Goal: Task Accomplishment & Management: Use online tool/utility

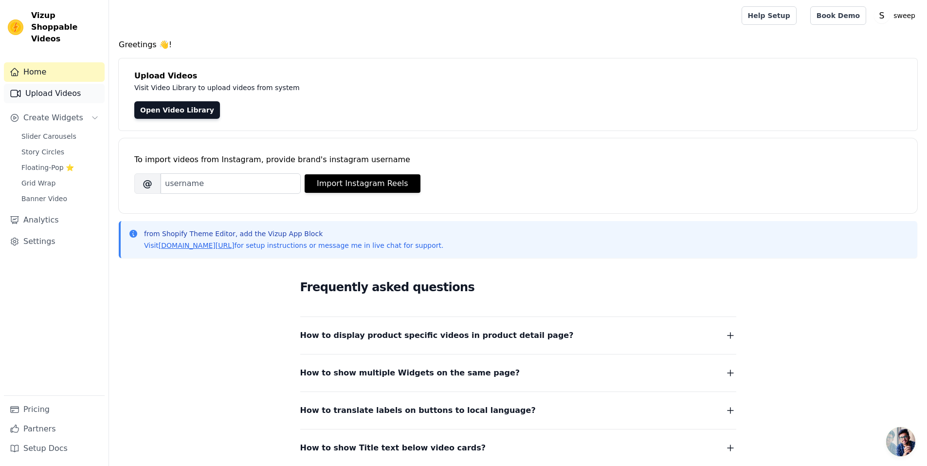
click at [57, 84] on link "Upload Videos" at bounding box center [54, 93] width 101 height 19
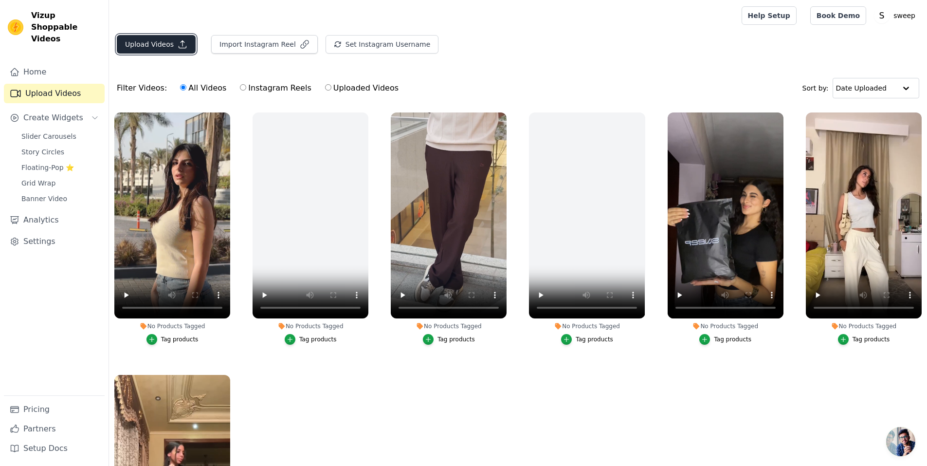
click at [152, 46] on button "Upload Videos" at bounding box center [156, 44] width 79 height 18
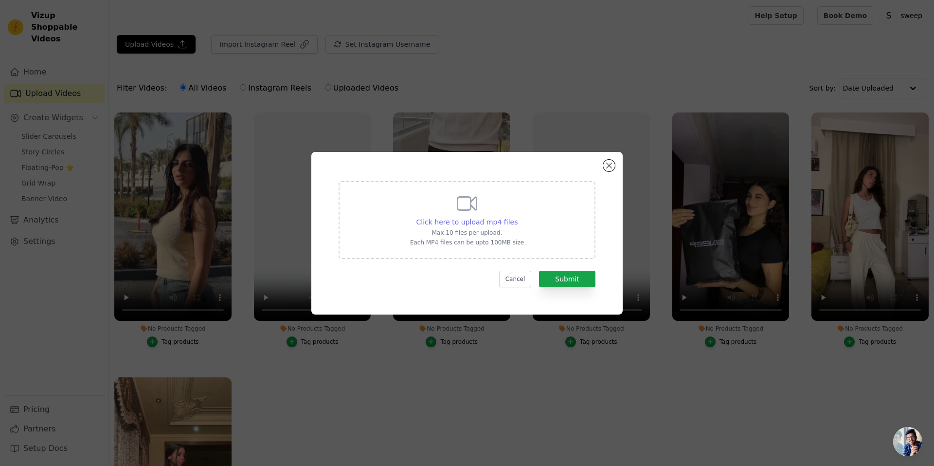
click at [457, 220] on span "Click here to upload mp4 files" at bounding box center [468, 222] width 102 height 8
click at [517, 217] on input "Click here to upload mp4 files Max 10 files per upload. Each MP4 files can be u…" at bounding box center [517, 217] width 0 height 0
click at [521, 283] on button "Cancel" at bounding box center [515, 279] width 33 height 17
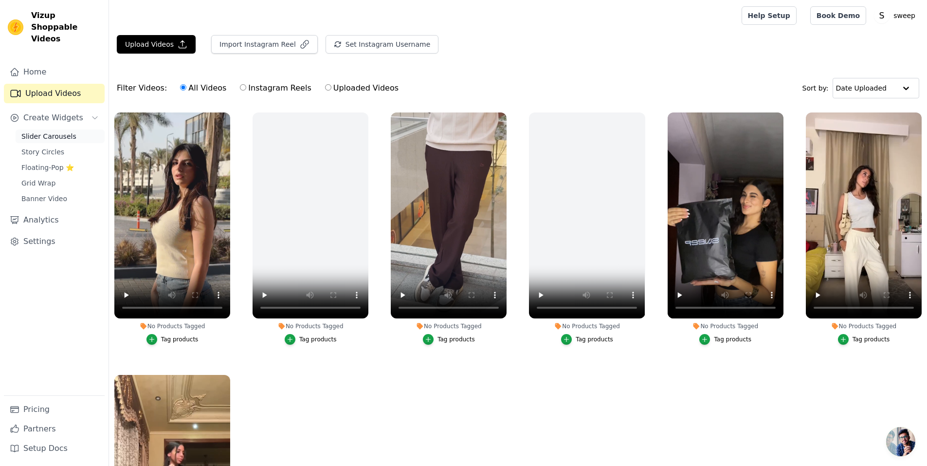
click at [36, 129] on link "Slider Carousels" at bounding box center [60, 136] width 89 height 14
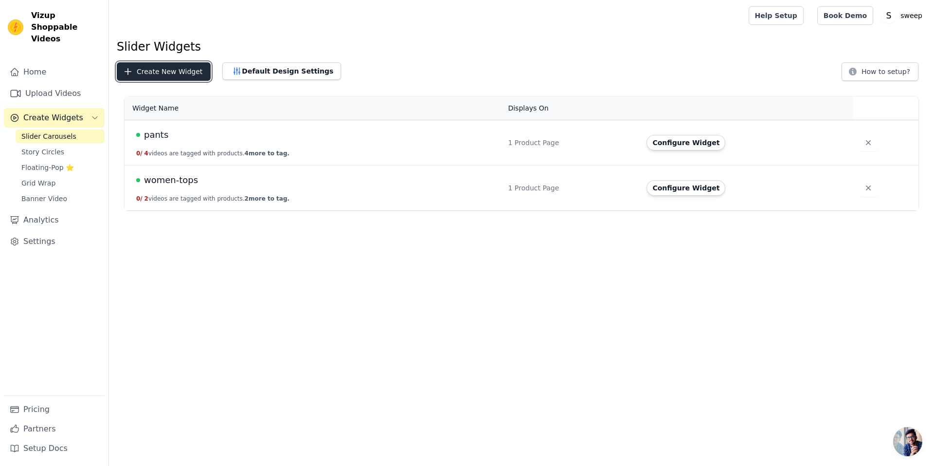
click at [177, 77] on button "Create New Widget" at bounding box center [164, 71] width 94 height 18
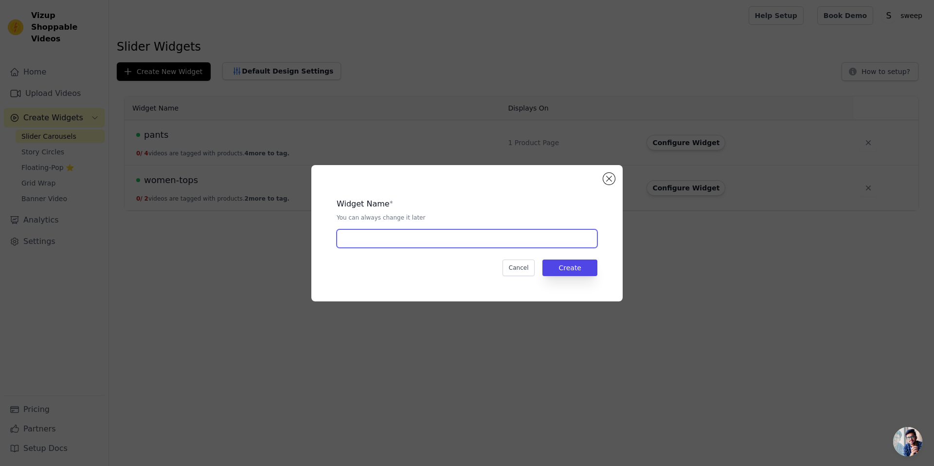
click at [416, 238] on input "text" at bounding box center [467, 238] width 261 height 18
type input "collection"
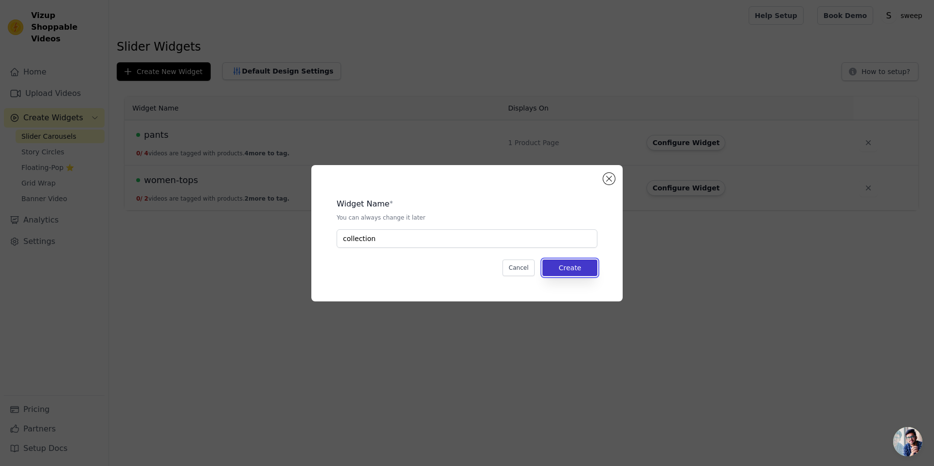
click at [588, 261] on button "Create" at bounding box center [570, 267] width 55 height 17
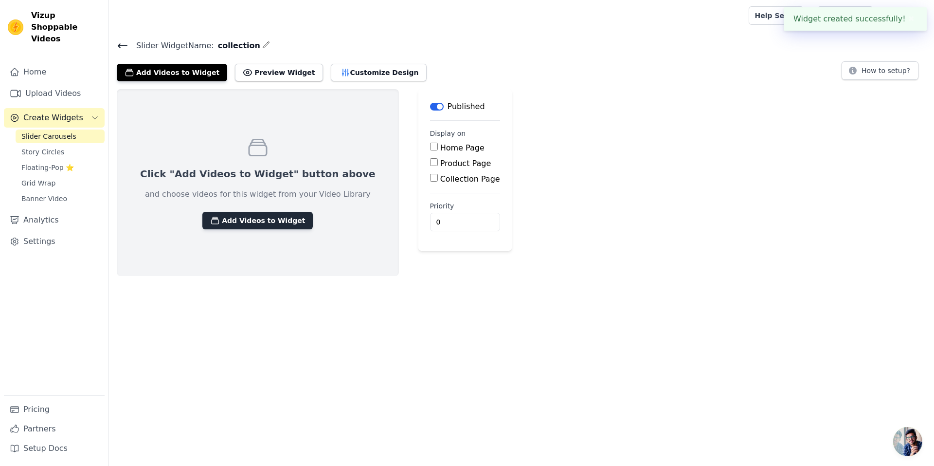
click at [253, 218] on button "Add Videos to Widget" at bounding box center [257, 221] width 110 height 18
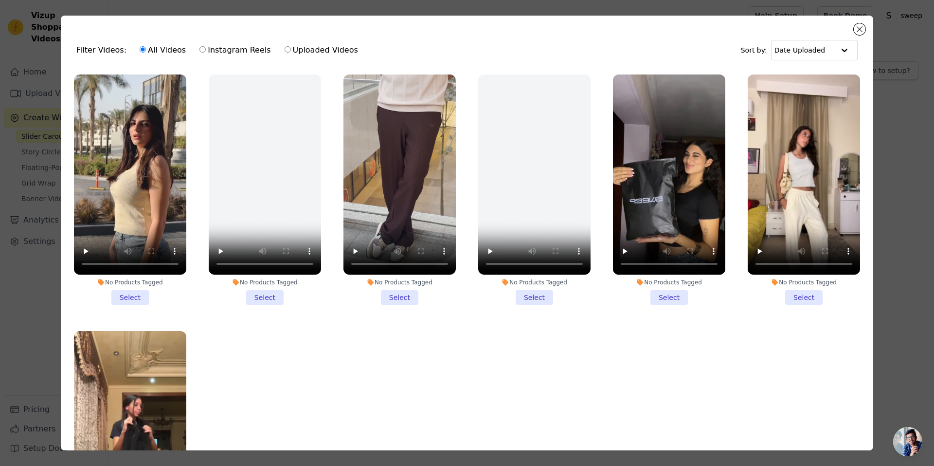
click at [134, 293] on li "No Products Tagged Select" at bounding box center [130, 189] width 112 height 230
click at [0, 0] on input "No Products Tagged Select" at bounding box center [0, 0] width 0 height 0
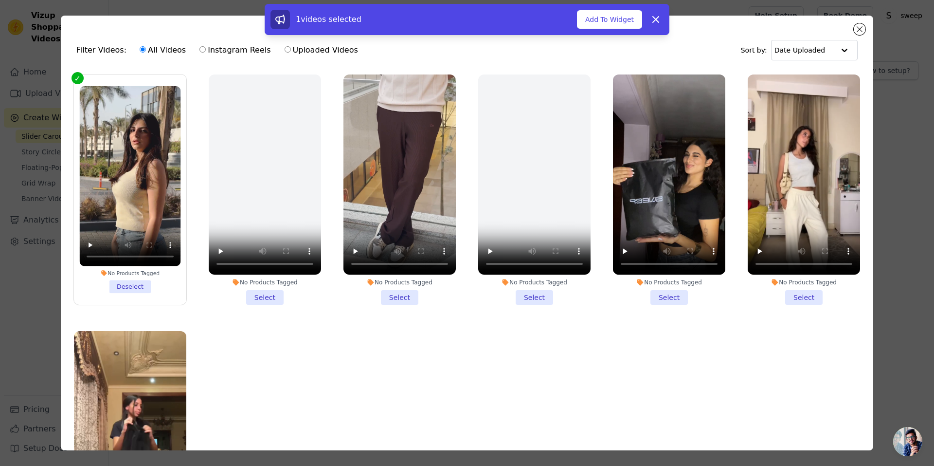
click at [394, 287] on li "No Products Tagged Select" at bounding box center [400, 189] width 112 height 230
click at [0, 0] on input "No Products Tagged Select" at bounding box center [0, 0] width 0 height 0
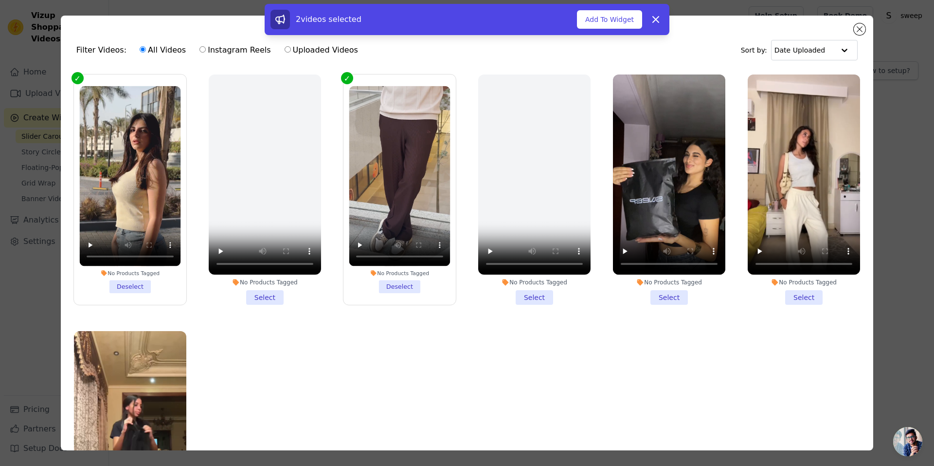
click at [668, 285] on li "No Products Tagged Select" at bounding box center [669, 189] width 112 height 230
click at [0, 0] on input "No Products Tagged Select" at bounding box center [0, 0] width 0 height 0
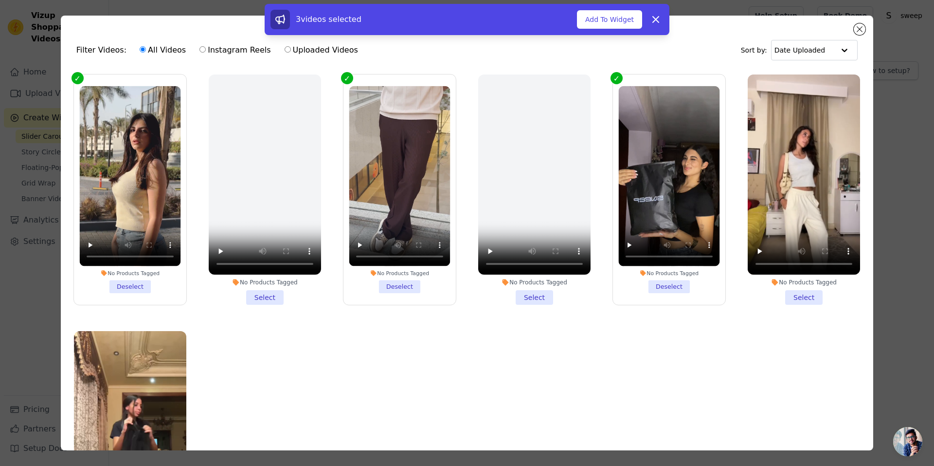
click at [806, 296] on li "No Products Tagged Select" at bounding box center [804, 189] width 112 height 230
click at [0, 0] on input "No Products Tagged Select" at bounding box center [0, 0] width 0 height 0
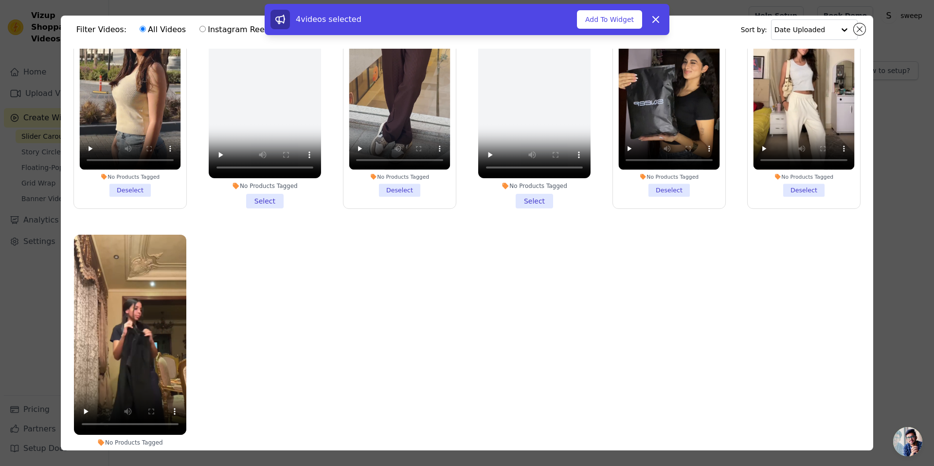
scroll to position [85, 0]
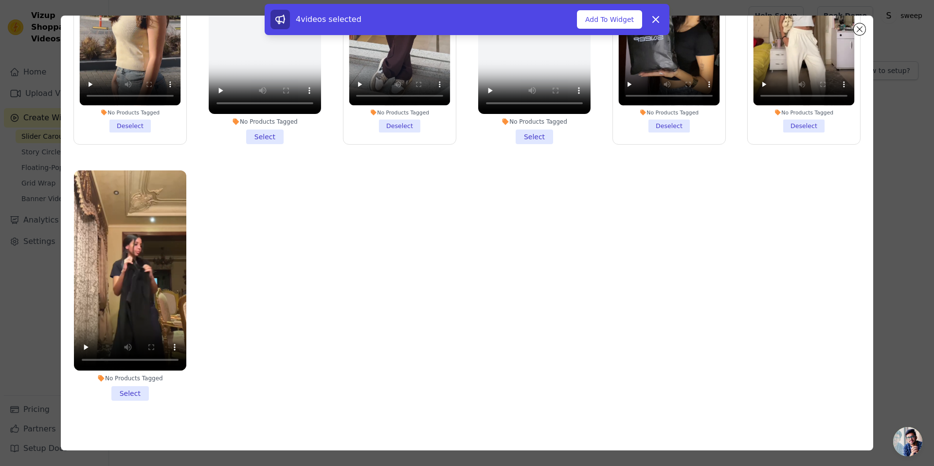
click at [136, 384] on li "No Products Tagged Select" at bounding box center [130, 285] width 112 height 230
click at [0, 0] on input "No Products Tagged Select" at bounding box center [0, 0] width 0 height 0
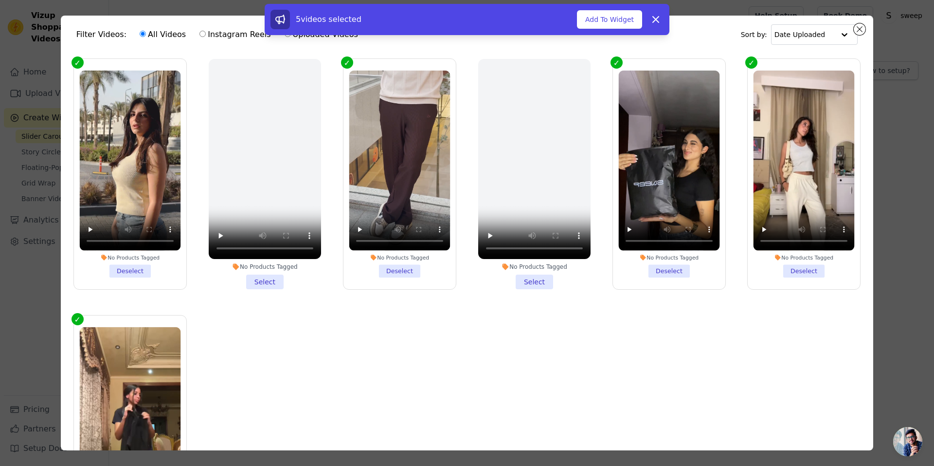
scroll to position [0, 0]
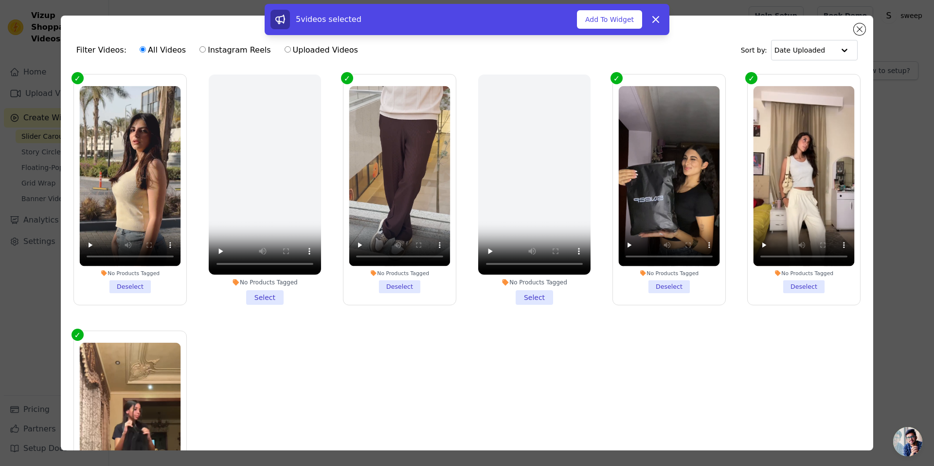
click at [225, 52] on label "Instagram Reels" at bounding box center [235, 50] width 72 height 13
click at [206, 52] on input "Instagram Reels" at bounding box center [203, 49] width 6 height 6
radio input "true"
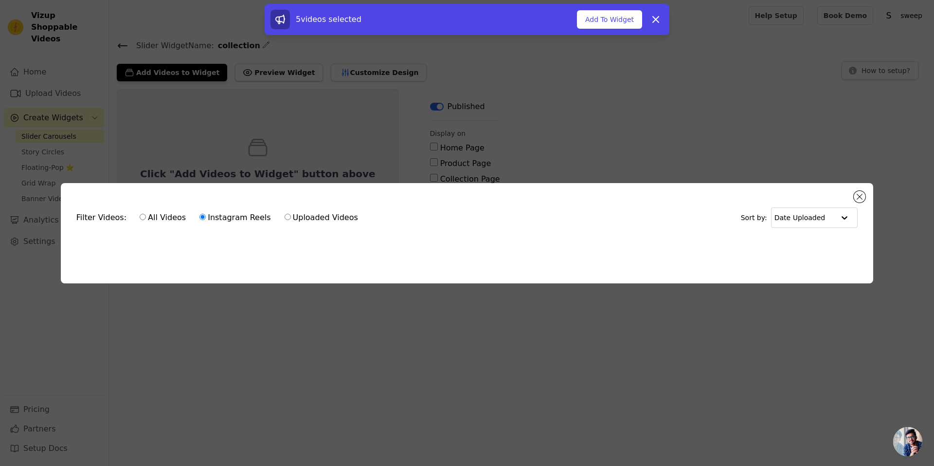
click at [139, 217] on label "All Videos" at bounding box center [162, 217] width 47 height 13
click at [140, 217] on input "All Videos" at bounding box center [143, 217] width 6 height 6
radio input "true"
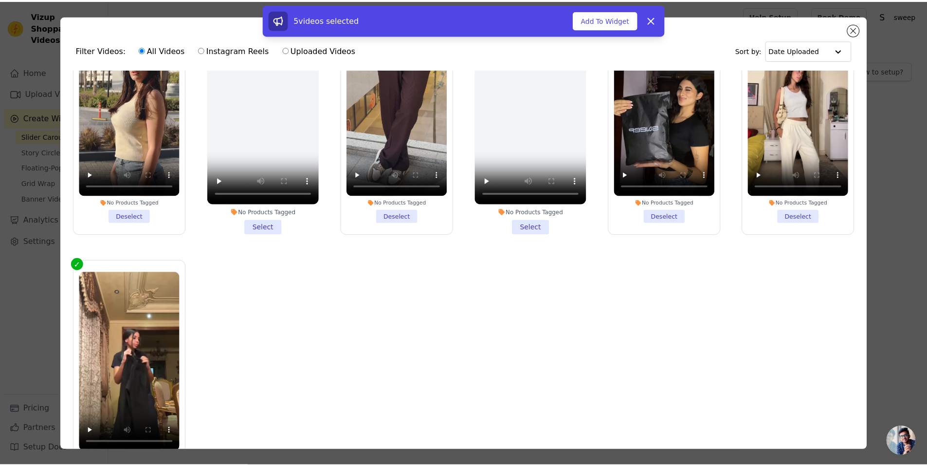
scroll to position [76, 0]
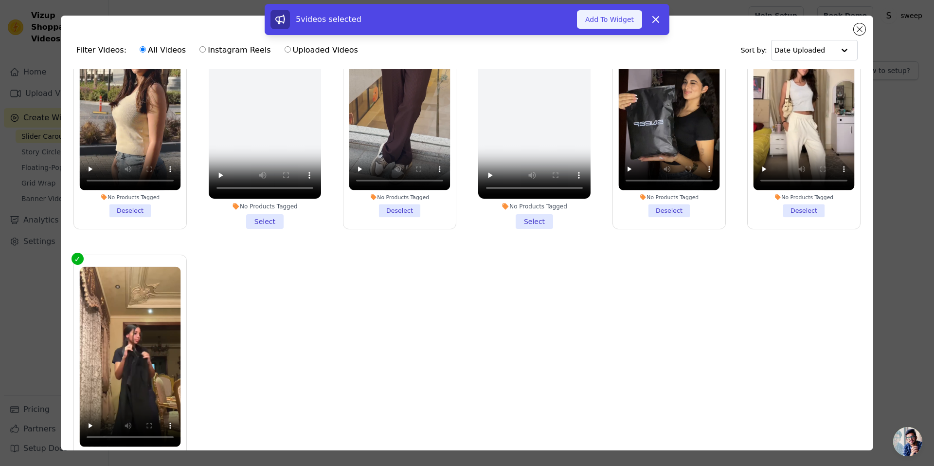
click at [602, 22] on button "Add To Widget" at bounding box center [609, 19] width 65 height 18
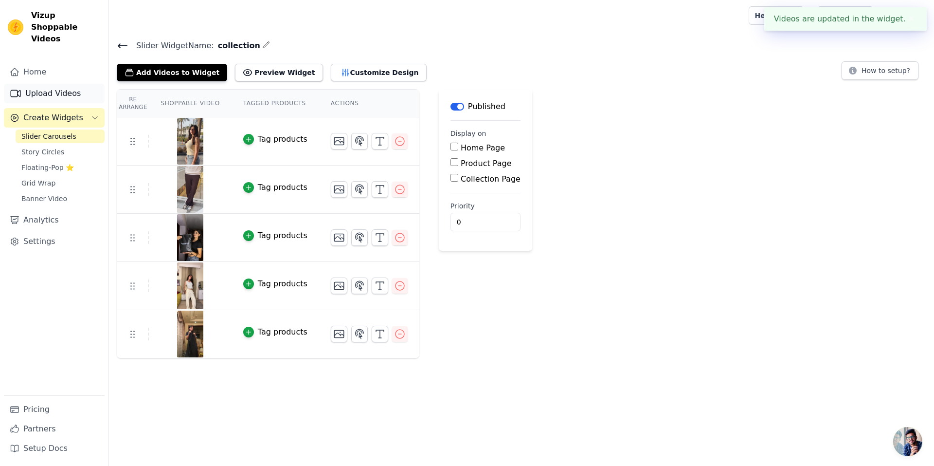
click at [52, 84] on link "Upload Videos" at bounding box center [54, 93] width 101 height 19
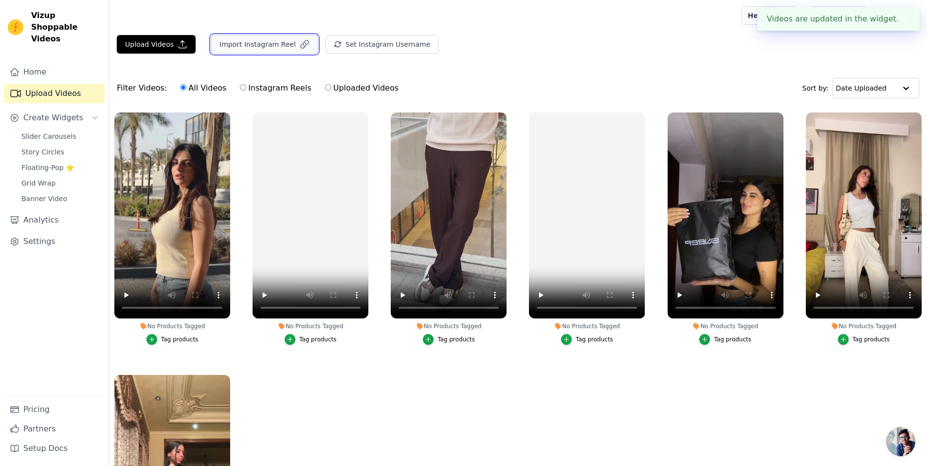
click at [235, 51] on button "Import Instagram Reel" at bounding box center [264, 44] width 107 height 18
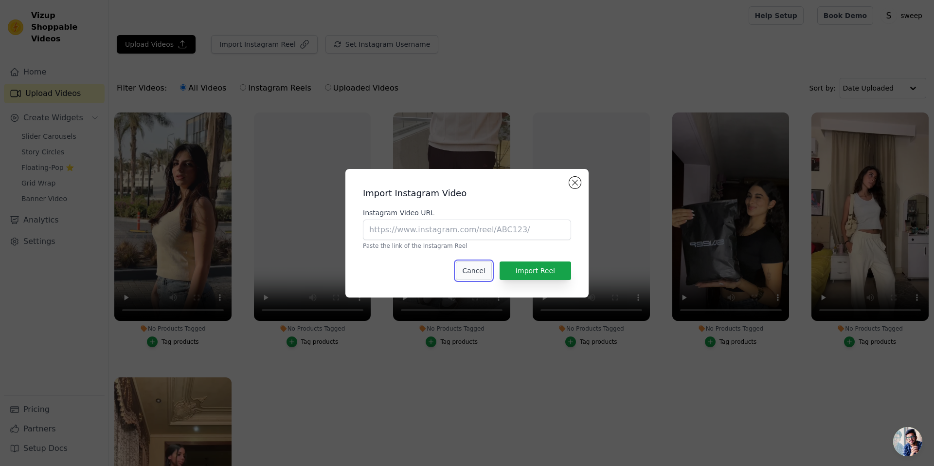
click at [482, 270] on button "Cancel" at bounding box center [474, 270] width 36 height 18
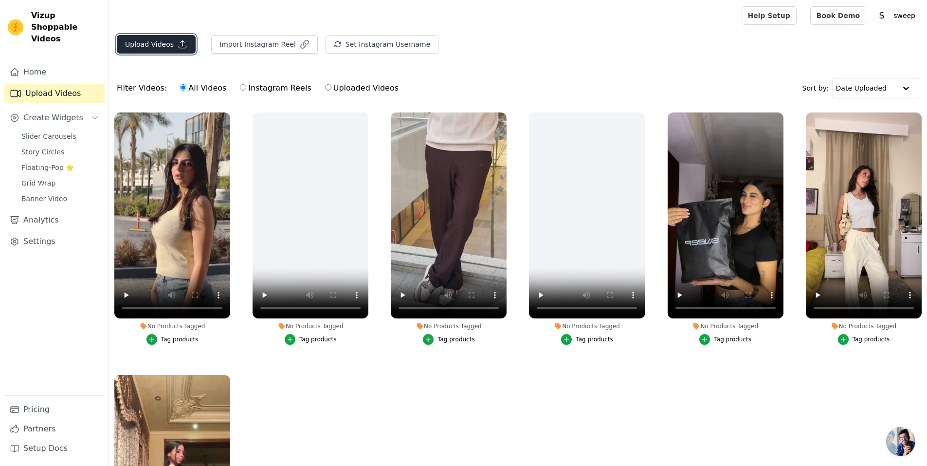
click at [161, 45] on button "Upload Videos" at bounding box center [156, 44] width 79 height 18
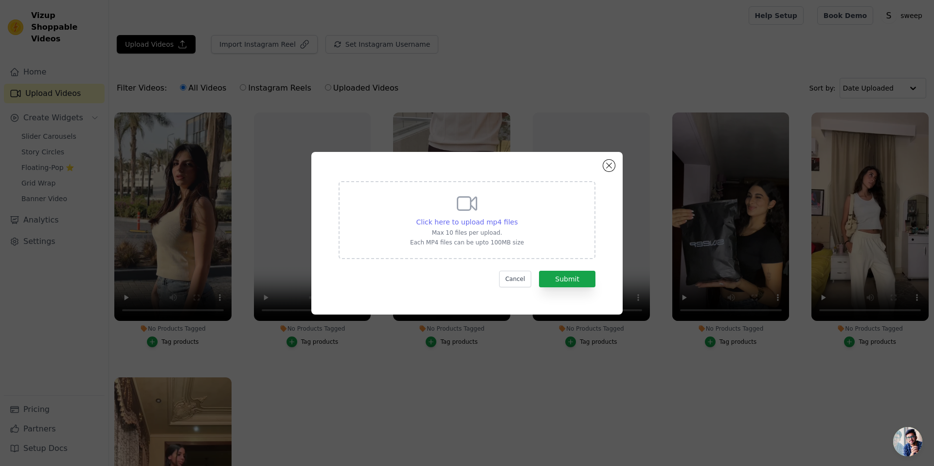
click at [461, 223] on span "Click here to upload mp4 files" at bounding box center [468, 222] width 102 height 8
click at [517, 217] on input "Click here to upload mp4 files Max 10 files per upload. Each MP4 files can be u…" at bounding box center [517, 217] width 0 height 0
type input "C:\fakepath\AQNo6FVFB4vWGWBgYwr3KKmfhbEhR5jWG3TtQo-QNbvaqS-nWuGQvDLqLE8vzWMceNO…"
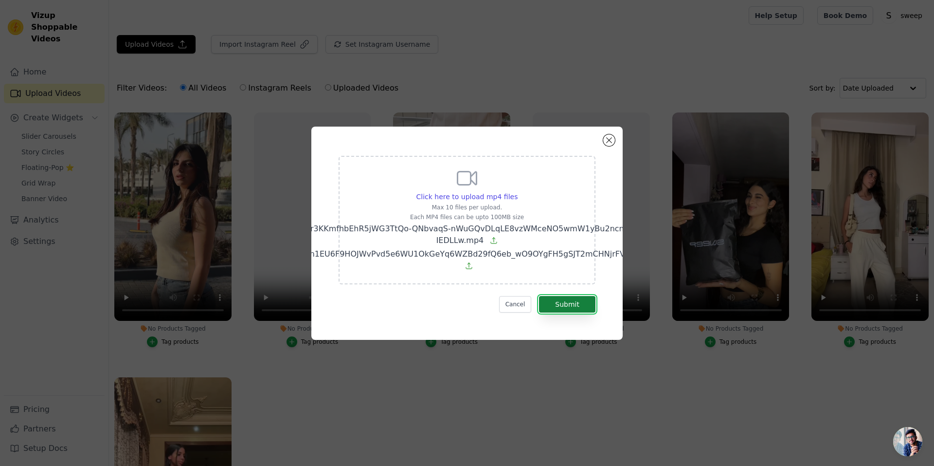
click at [563, 301] on button "Submit" at bounding box center [567, 304] width 56 height 17
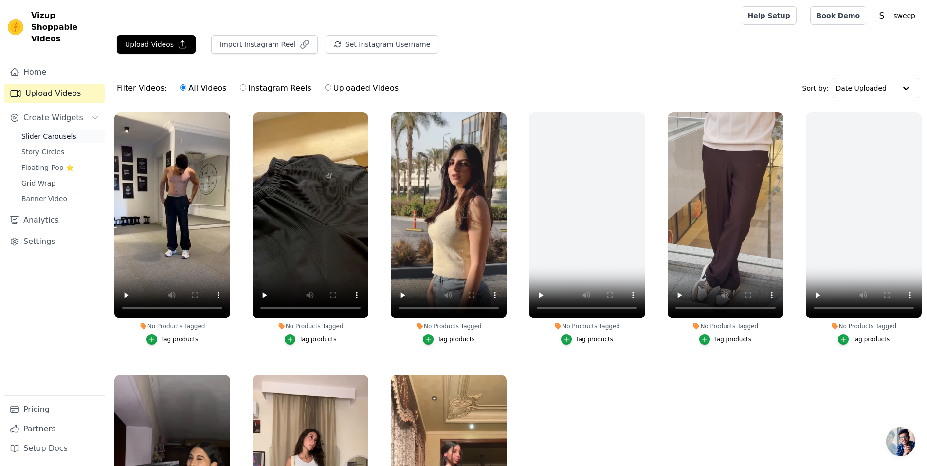
click at [59, 131] on span "Slider Carousels" at bounding box center [48, 136] width 55 height 10
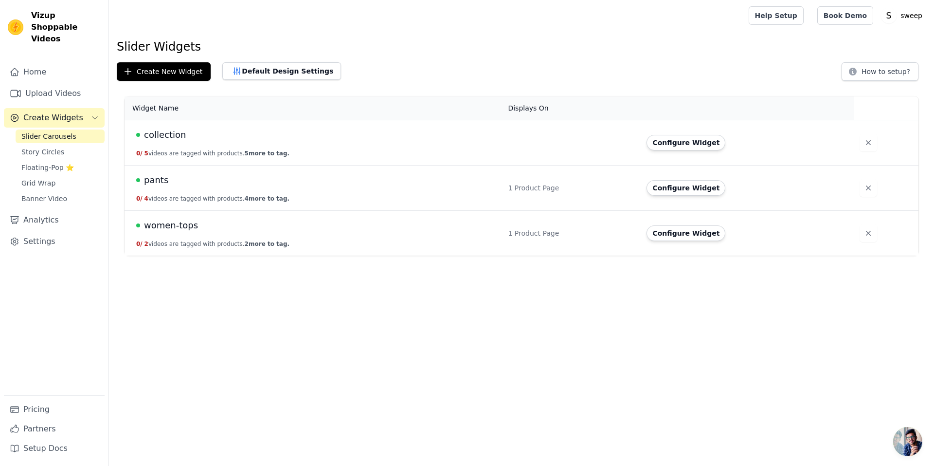
click at [170, 137] on span "collection" at bounding box center [165, 135] width 42 height 14
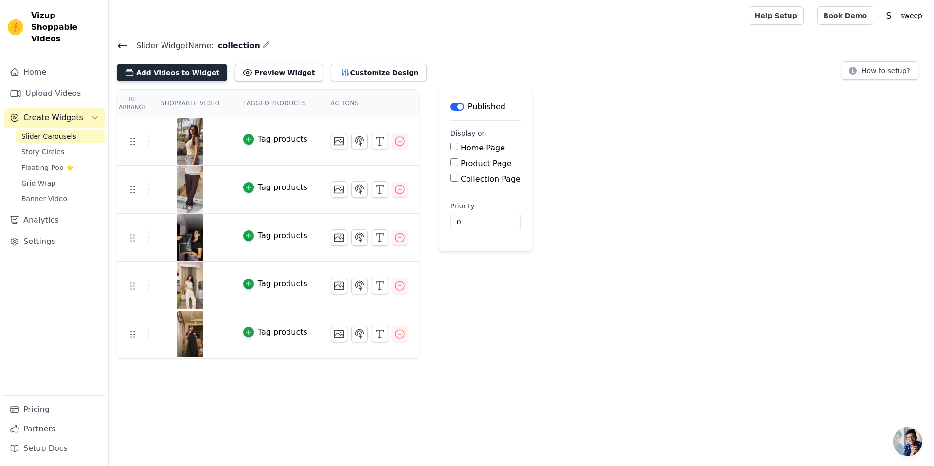
click at [187, 69] on button "Add Videos to Widget" at bounding box center [172, 73] width 110 height 18
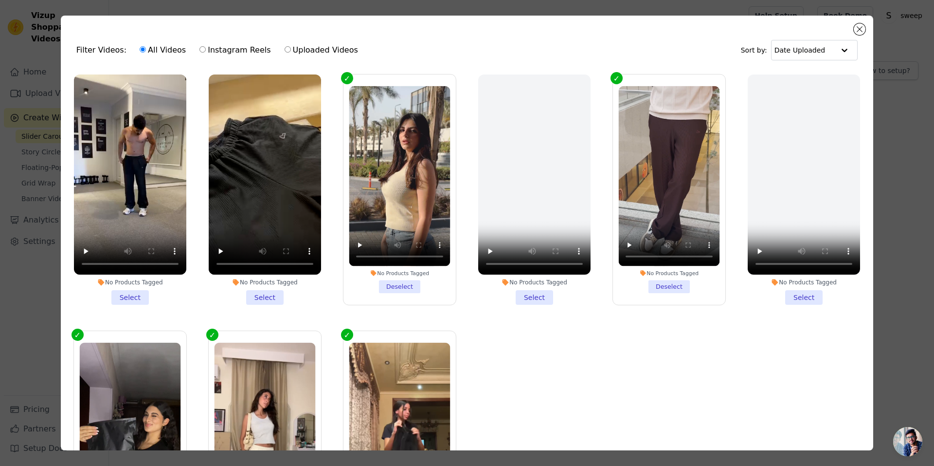
click at [142, 290] on li "No Products Tagged Select" at bounding box center [130, 189] width 112 height 230
click at [0, 0] on input "No Products Tagged Select" at bounding box center [0, 0] width 0 height 0
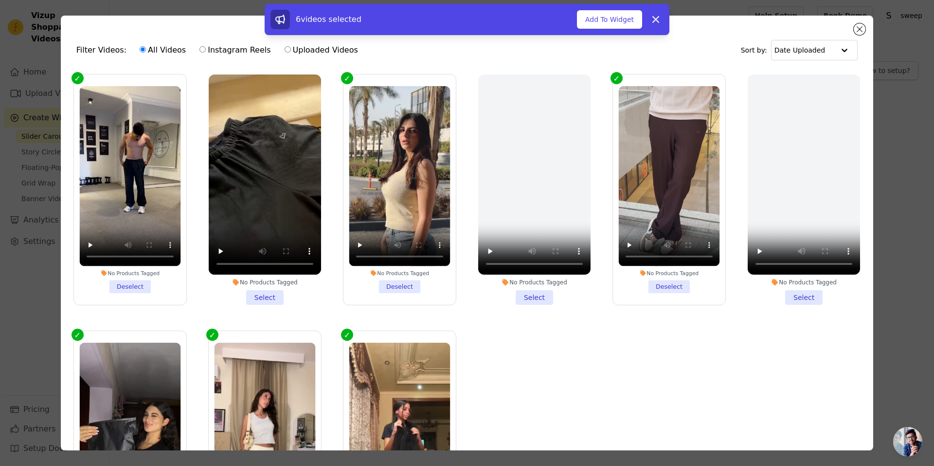
click at [263, 297] on li "No Products Tagged Select" at bounding box center [265, 189] width 112 height 230
click at [0, 0] on input "No Products Tagged Select" at bounding box center [0, 0] width 0 height 0
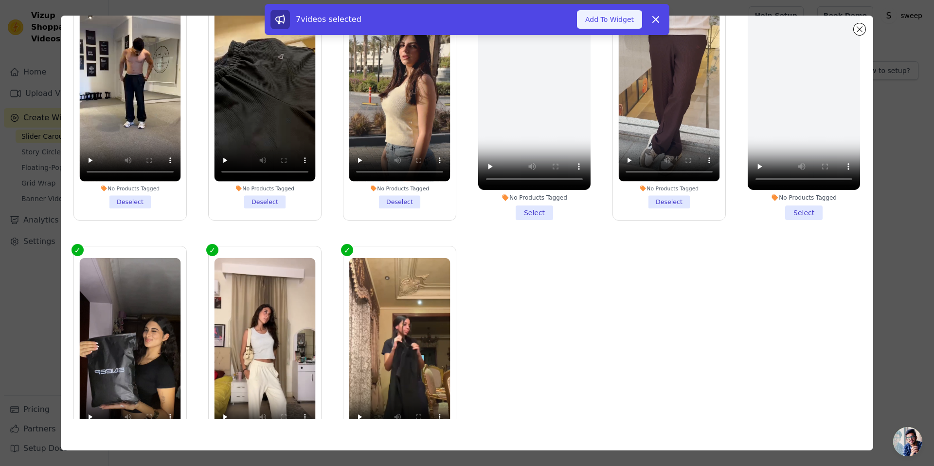
click at [608, 21] on button "Add To Widget" at bounding box center [609, 19] width 65 height 18
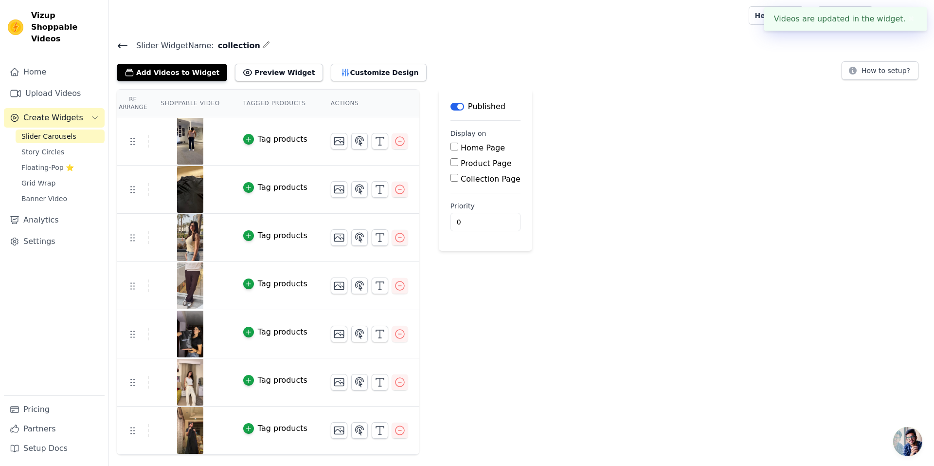
click at [480, 178] on label "Collection Page" at bounding box center [491, 178] width 60 height 9
click at [458, 178] on input "Collection Page" at bounding box center [455, 178] width 8 height 8
checkbox input "true"
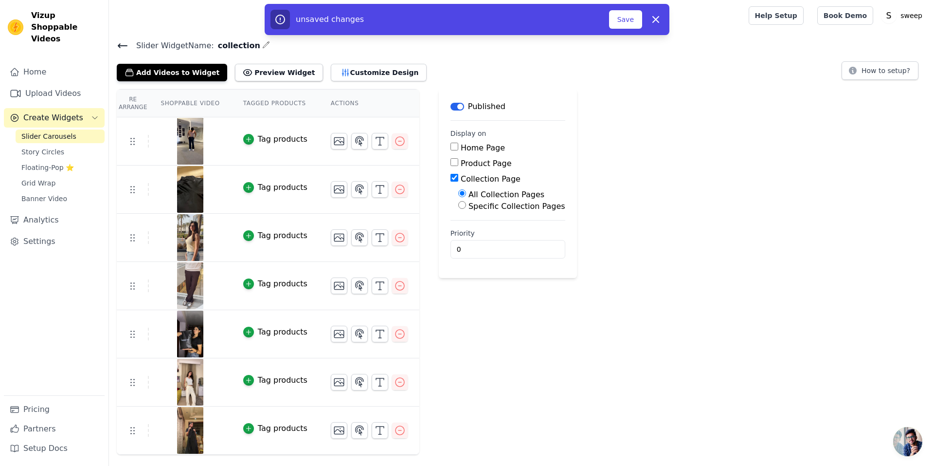
click at [486, 207] on label "Specific Collection Pages" at bounding box center [517, 205] width 97 height 9
click at [466, 207] on input "Specific Collection Pages" at bounding box center [462, 205] width 8 height 8
radio input "true"
click at [487, 227] on button "Select Collection Pages" at bounding box center [504, 228] width 92 height 17
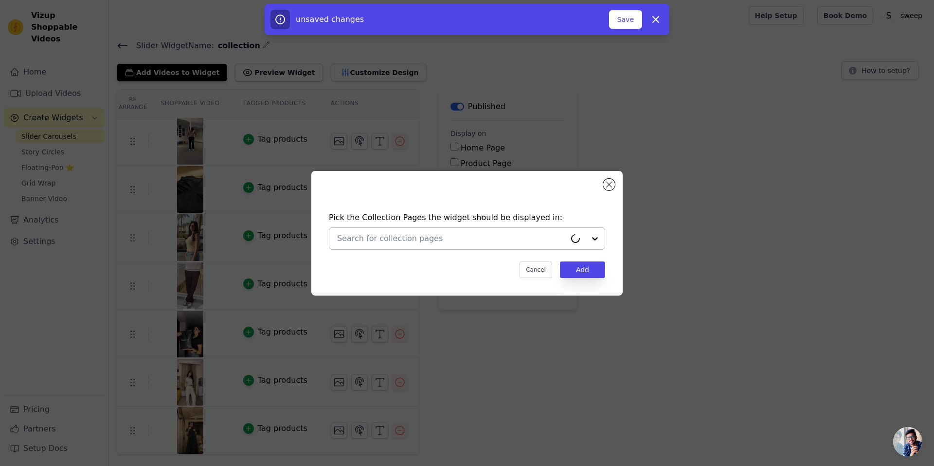
click at [425, 246] on div at bounding box center [451, 238] width 229 height 21
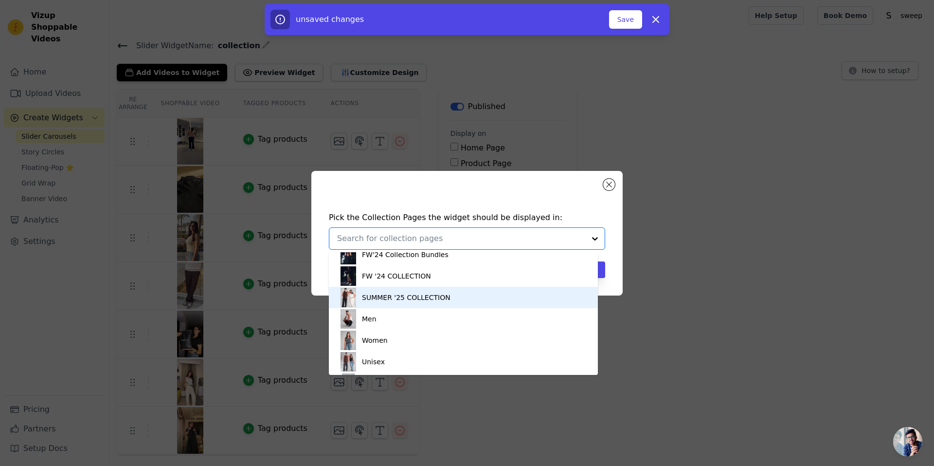
scroll to position [49, 0]
click at [424, 299] on div "SUMMER '25 COLLECTION" at bounding box center [406, 299] width 89 height 21
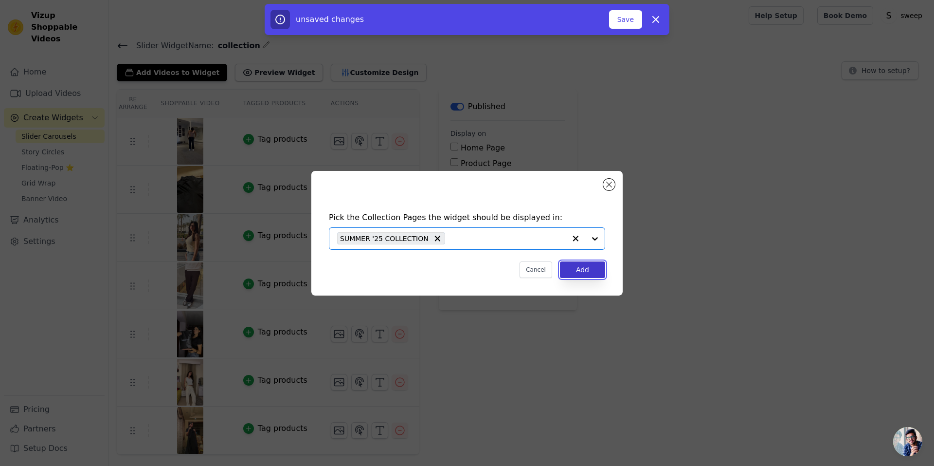
click at [593, 267] on button "Add" at bounding box center [582, 269] width 45 height 17
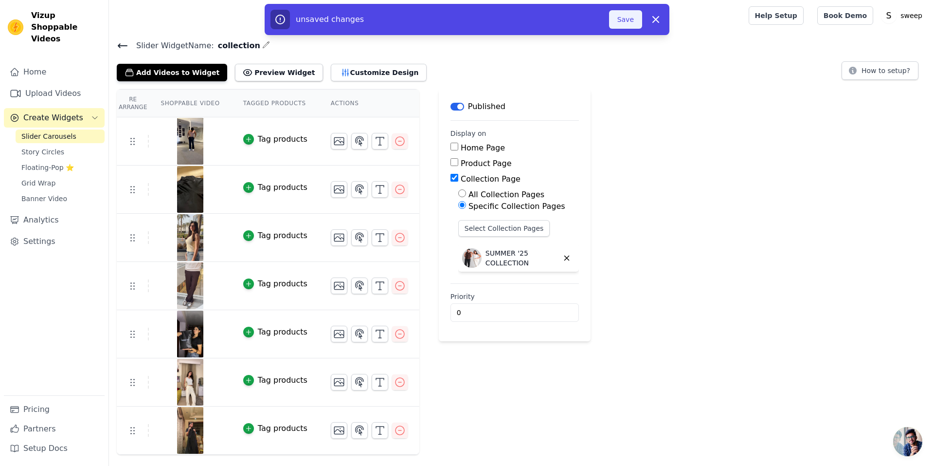
drag, startPoint x: 634, startPoint y: 25, endPoint x: 629, endPoint y: 27, distance: 5.7
click at [633, 26] on button "Save" at bounding box center [625, 19] width 33 height 18
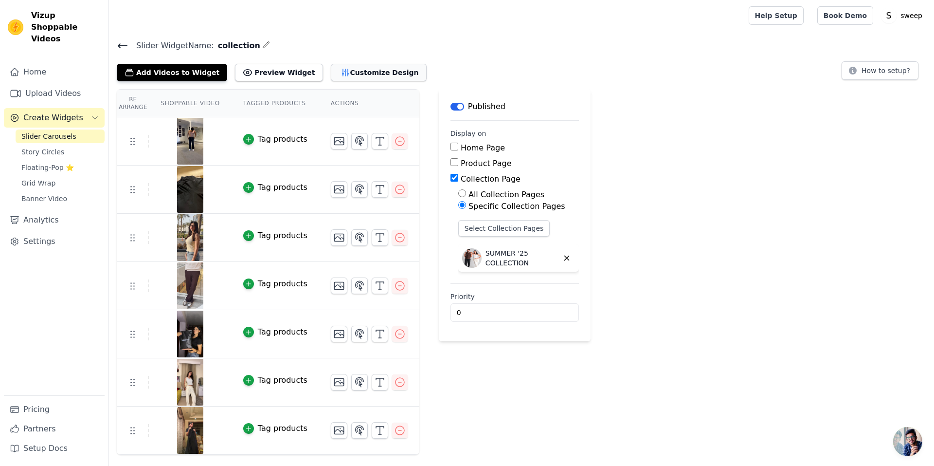
click at [339, 66] on button "Customize Design" at bounding box center [379, 73] width 96 height 18
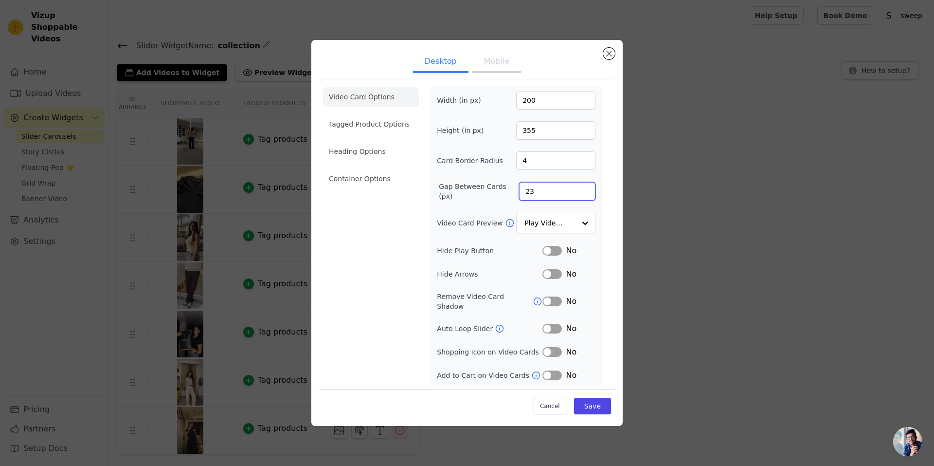
click at [588, 194] on input "23" at bounding box center [557, 191] width 76 height 18
click at [588, 194] on input "24" at bounding box center [557, 191] width 76 height 18
click at [588, 194] on input "25" at bounding box center [557, 191] width 76 height 18
click at [588, 194] on input "26" at bounding box center [557, 191] width 76 height 18
click at [588, 194] on input "27" at bounding box center [557, 191] width 76 height 18
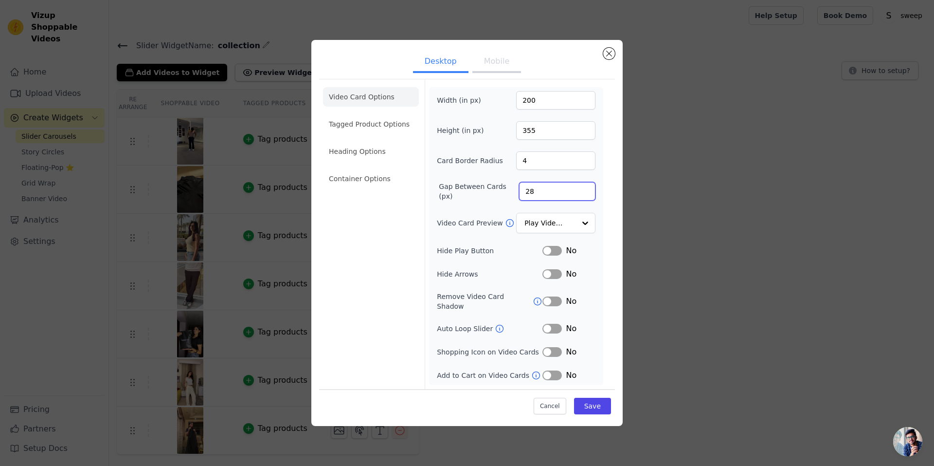
click at [588, 194] on input "28" at bounding box center [557, 191] width 76 height 18
click at [588, 194] on input "29" at bounding box center [557, 191] width 76 height 18
type input "30"
click at [588, 194] on input "30" at bounding box center [557, 191] width 76 height 18
click at [498, 59] on button "Mobile" at bounding box center [497, 62] width 49 height 21
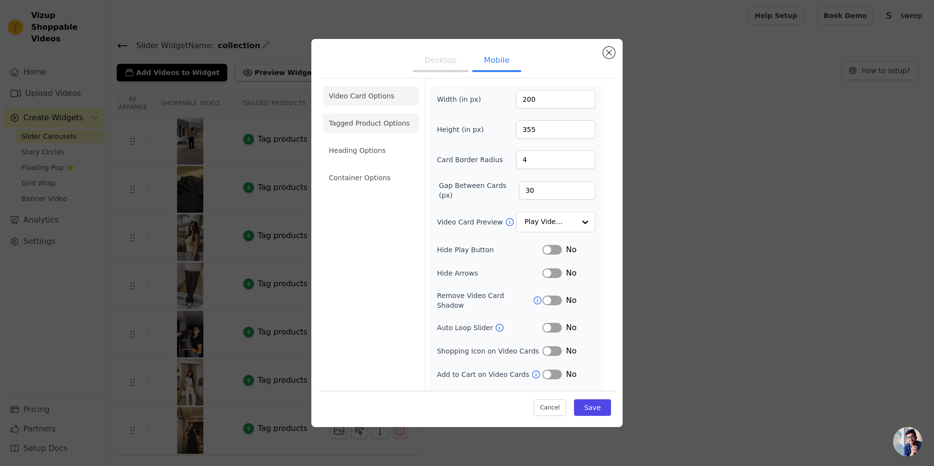
click at [374, 130] on li "Tagged Product Options" at bounding box center [371, 122] width 96 height 19
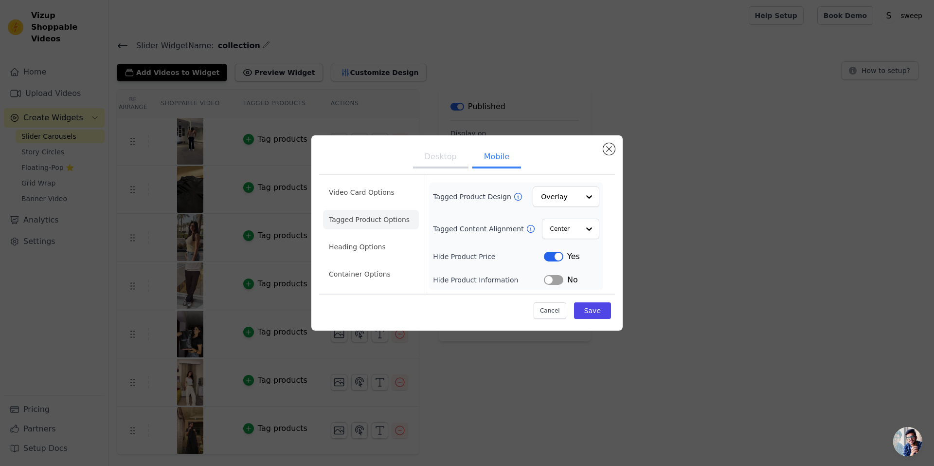
click at [444, 159] on button "Desktop" at bounding box center [440, 157] width 55 height 21
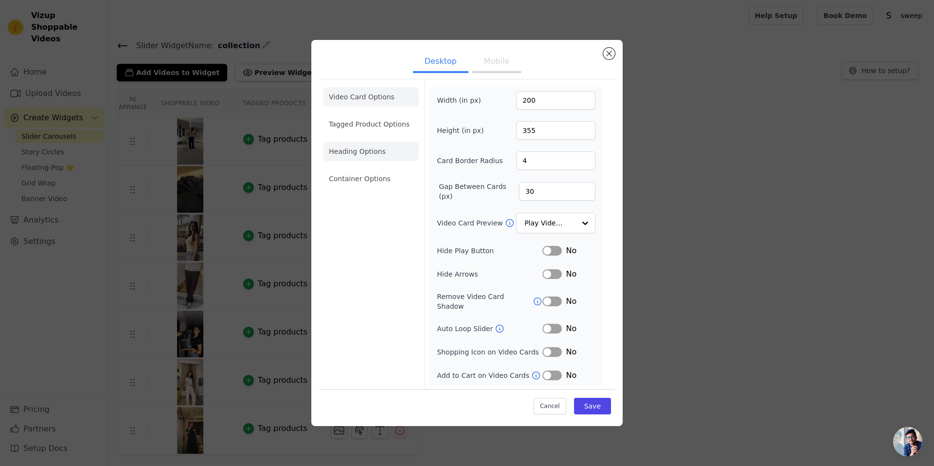
click at [370, 160] on li "Heading Options" at bounding box center [371, 151] width 96 height 19
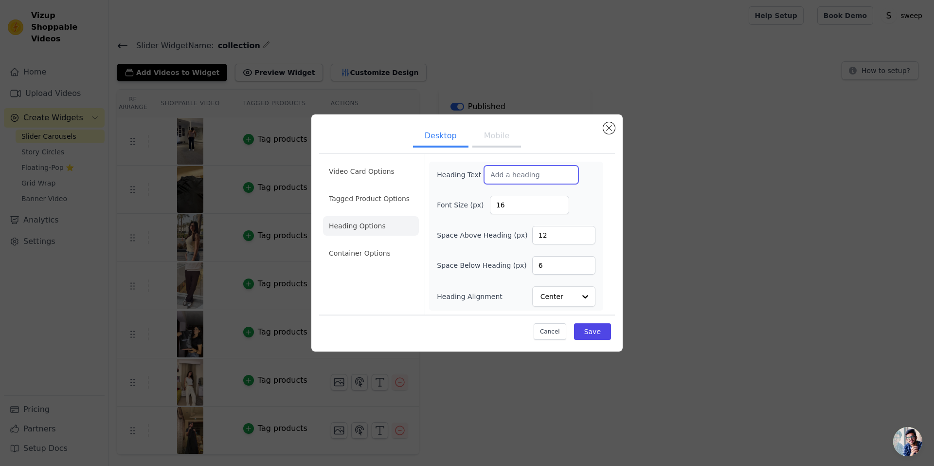
click at [511, 173] on input "Heading Text" at bounding box center [531, 174] width 94 height 18
paste input "Your Move, Your Style"
type input "Your Move, Your Style"
click at [561, 201] on input "17" at bounding box center [529, 205] width 79 height 18
click at [561, 201] on input "18" at bounding box center [529, 205] width 79 height 18
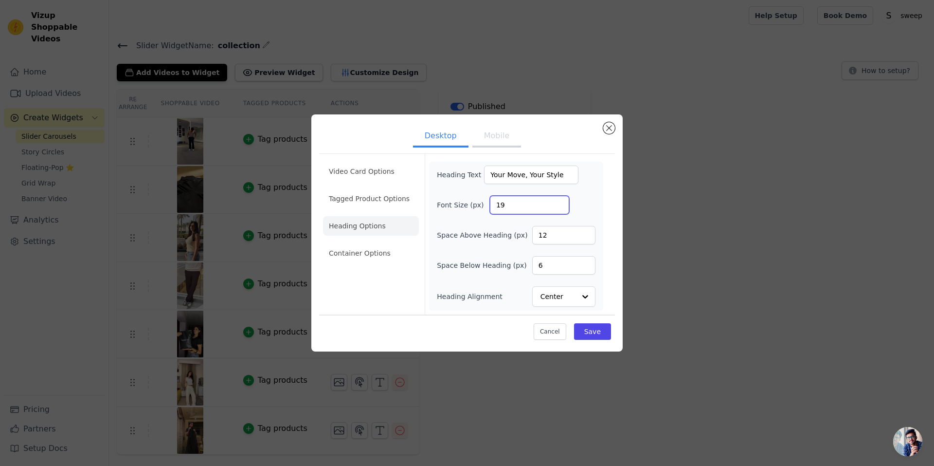
click at [561, 201] on input "19" at bounding box center [529, 205] width 79 height 18
type input "20"
click at [561, 201] on input "20" at bounding box center [529, 205] width 79 height 18
click at [586, 231] on input "13" at bounding box center [563, 235] width 63 height 18
click at [586, 231] on input "14" at bounding box center [563, 235] width 63 height 18
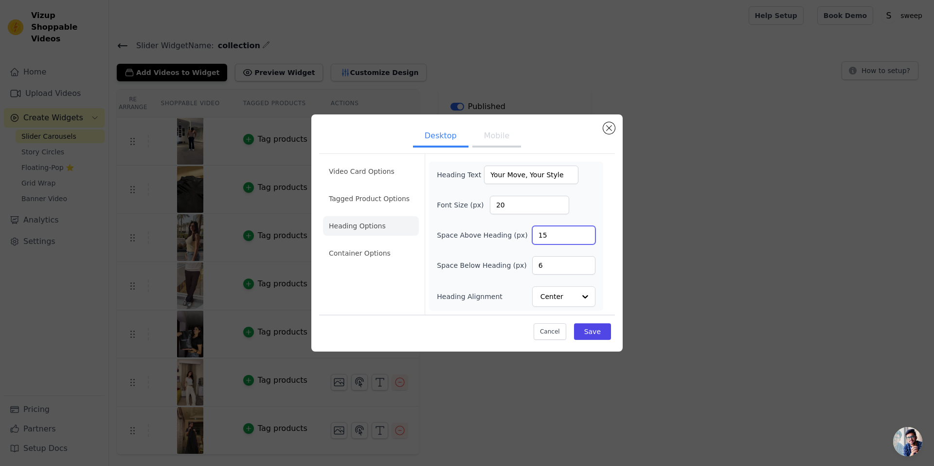
click at [586, 231] on input "15" at bounding box center [563, 235] width 63 height 18
type input "16"
click at [586, 231] on input "16" at bounding box center [563, 235] width 63 height 18
click at [587, 263] on input "7" at bounding box center [563, 265] width 63 height 18
type input "8"
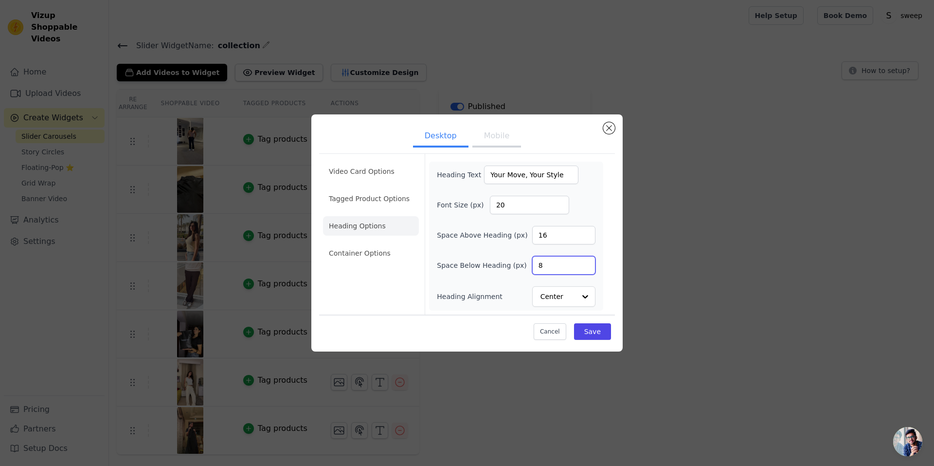
click at [587, 263] on input "8" at bounding box center [563, 265] width 63 height 18
click at [511, 182] on input "Your Move, Your Style" at bounding box center [531, 174] width 94 height 18
click at [479, 133] on button "Mobile" at bounding box center [497, 136] width 49 height 21
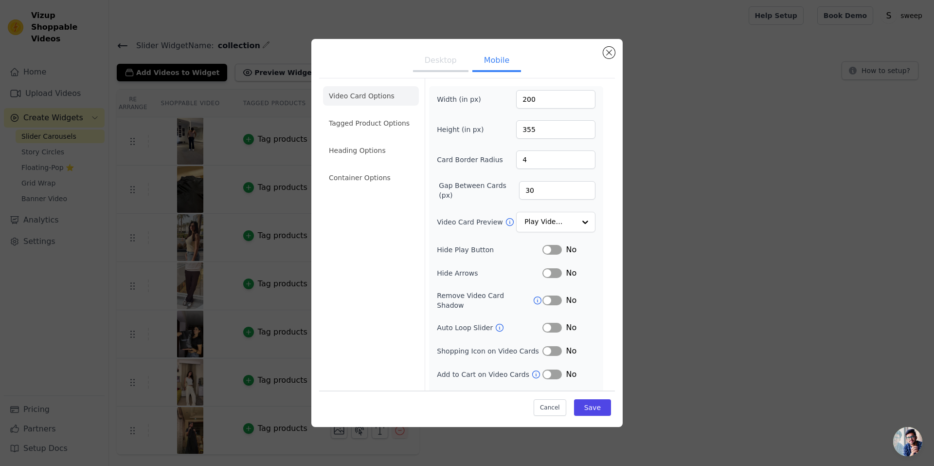
click at [377, 190] on ul "Video Card Options Tagged Product Options Heading Options Container Options" at bounding box center [371, 136] width 96 height 109
click at [354, 149] on li "Heading Options" at bounding box center [371, 150] width 96 height 19
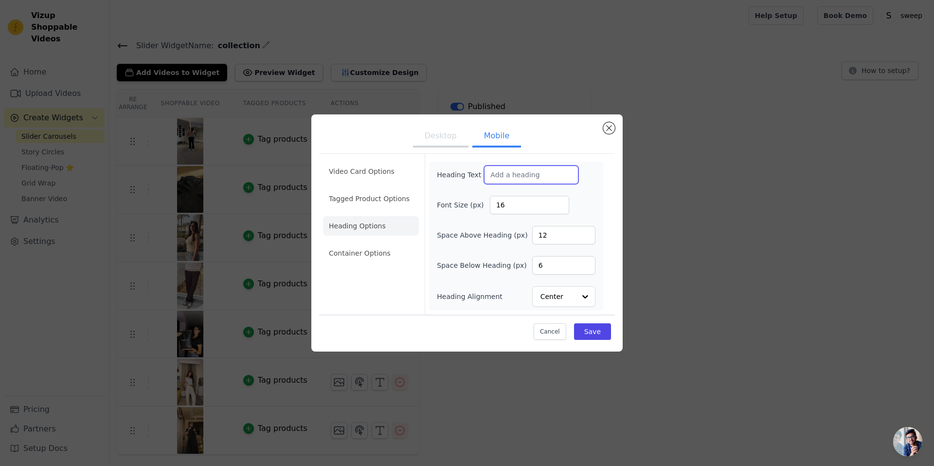
click at [498, 176] on input "Heading Text" at bounding box center [531, 174] width 94 height 18
paste input "Your Move, Your Style"
type input "Your Move, Your Style"
click at [558, 197] on input "16" at bounding box center [529, 205] width 79 height 18
click at [560, 197] on input "16" at bounding box center [529, 205] width 79 height 18
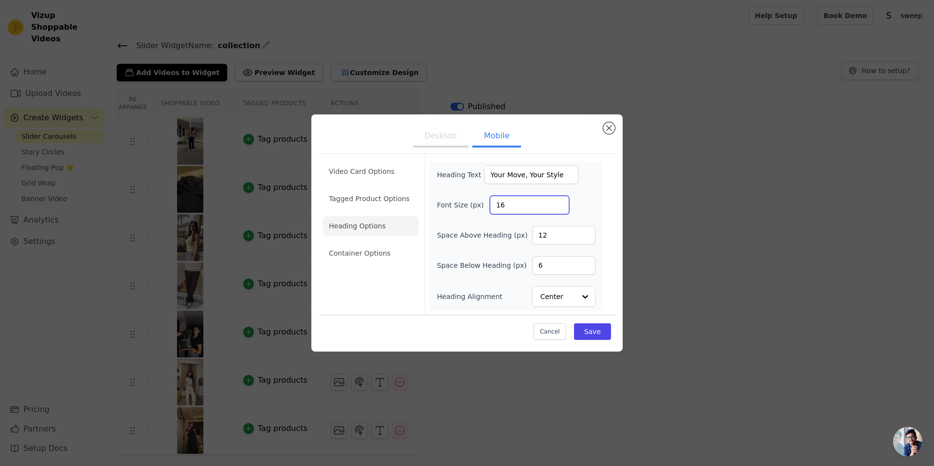
click at [560, 197] on input "16" at bounding box center [529, 205] width 79 height 18
click at [562, 200] on input "17" at bounding box center [529, 205] width 79 height 18
click at [562, 200] on input "18" at bounding box center [529, 205] width 79 height 18
click at [562, 200] on input "19" at bounding box center [529, 205] width 79 height 18
type input "20"
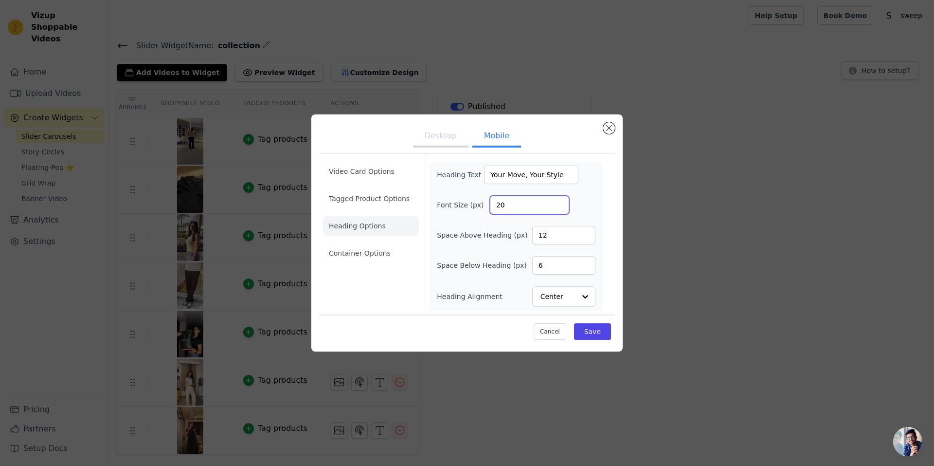
click at [562, 200] on input "20" at bounding box center [529, 205] width 79 height 18
click at [587, 233] on input "13" at bounding box center [563, 235] width 63 height 18
click at [587, 233] on input "14" at bounding box center [563, 235] width 63 height 18
click at [587, 233] on input "15" at bounding box center [563, 235] width 63 height 18
type input "16"
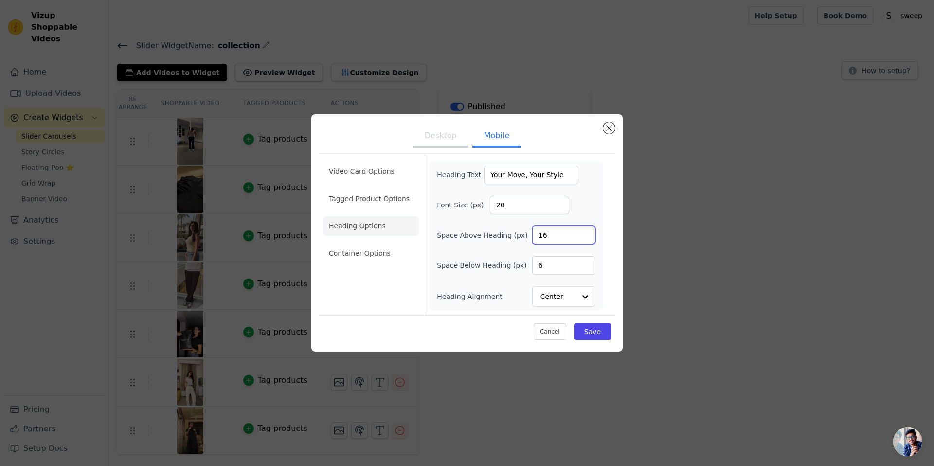
click at [587, 233] on input "16" at bounding box center [563, 235] width 63 height 18
click at [588, 262] on input "7" at bounding box center [563, 265] width 63 height 18
type input "8"
click at [588, 262] on input "8" at bounding box center [563, 265] width 63 height 18
click at [390, 250] on li "Container Options" at bounding box center [371, 252] width 96 height 19
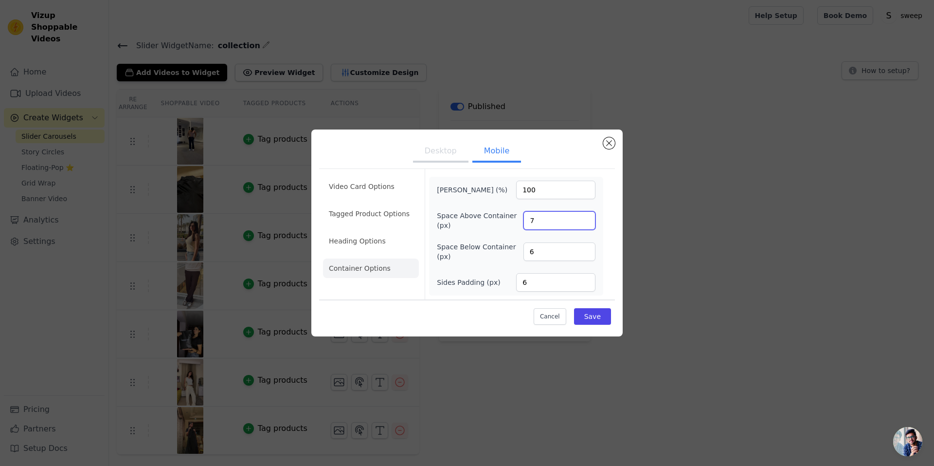
click at [586, 219] on input "7" at bounding box center [560, 220] width 72 height 18
click at [586, 219] on input "8" at bounding box center [560, 220] width 72 height 18
click at [586, 219] on input "9" at bounding box center [560, 220] width 72 height 18
click at [586, 219] on input "10" at bounding box center [560, 220] width 72 height 18
click at [586, 219] on input "11" at bounding box center [560, 220] width 72 height 18
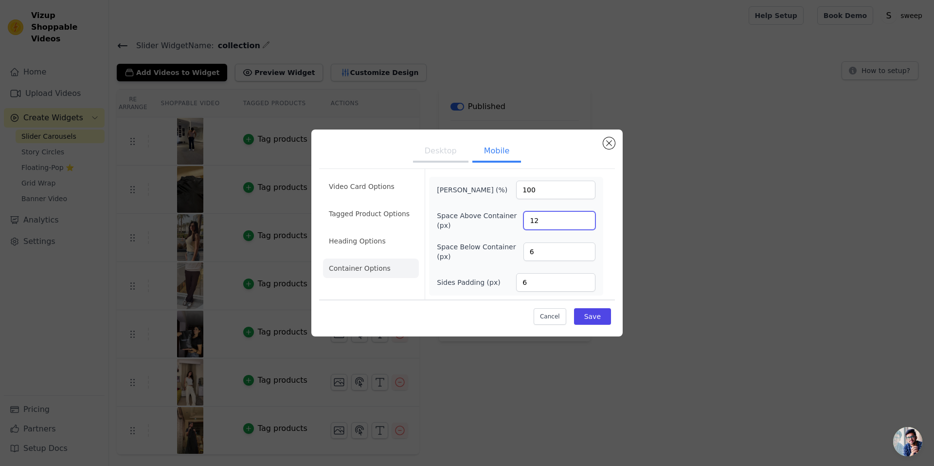
type input "12"
click at [586, 219] on input "12" at bounding box center [560, 220] width 72 height 18
click at [586, 248] on input "7" at bounding box center [560, 251] width 72 height 18
click at [586, 248] on input "8" at bounding box center [560, 251] width 72 height 18
click at [586, 248] on input "9" at bounding box center [560, 251] width 72 height 18
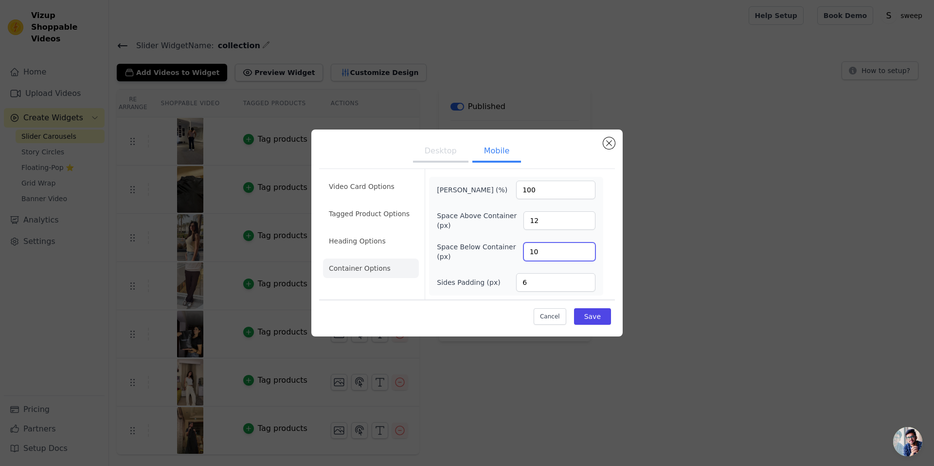
type input "10"
click at [586, 248] on input "10" at bounding box center [560, 251] width 72 height 18
click at [454, 149] on button "Desktop" at bounding box center [440, 151] width 55 height 21
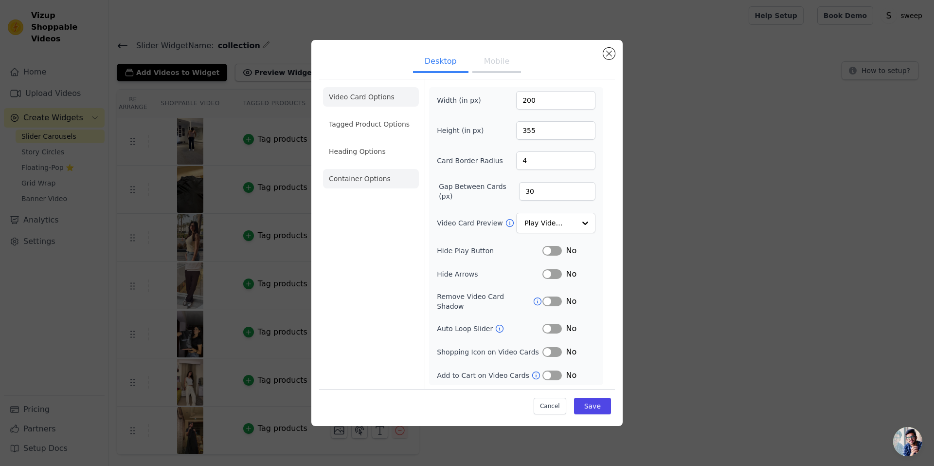
click at [382, 184] on li "Container Options" at bounding box center [371, 178] width 96 height 19
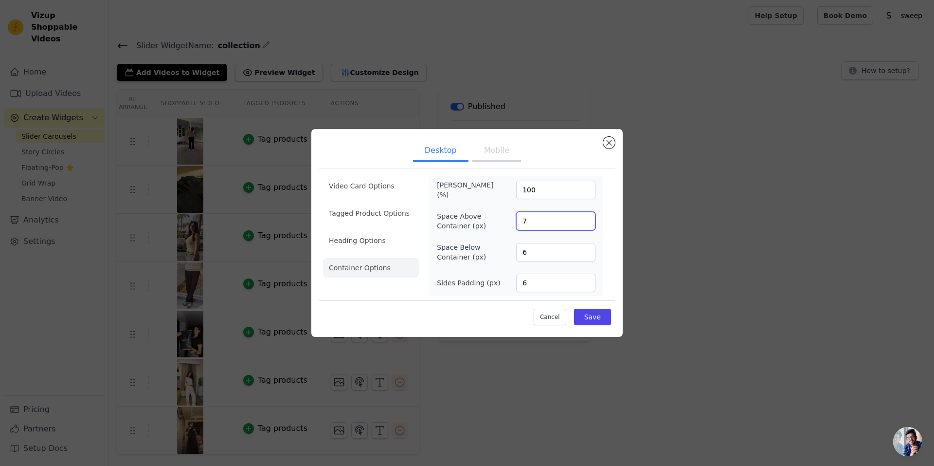
click at [589, 217] on input "7" at bounding box center [555, 221] width 79 height 18
click at [589, 217] on input "8" at bounding box center [555, 221] width 79 height 18
click at [589, 217] on input "9" at bounding box center [555, 221] width 79 height 18
click at [589, 217] on input "10" at bounding box center [555, 221] width 79 height 18
click at [589, 217] on input "11" at bounding box center [555, 221] width 79 height 18
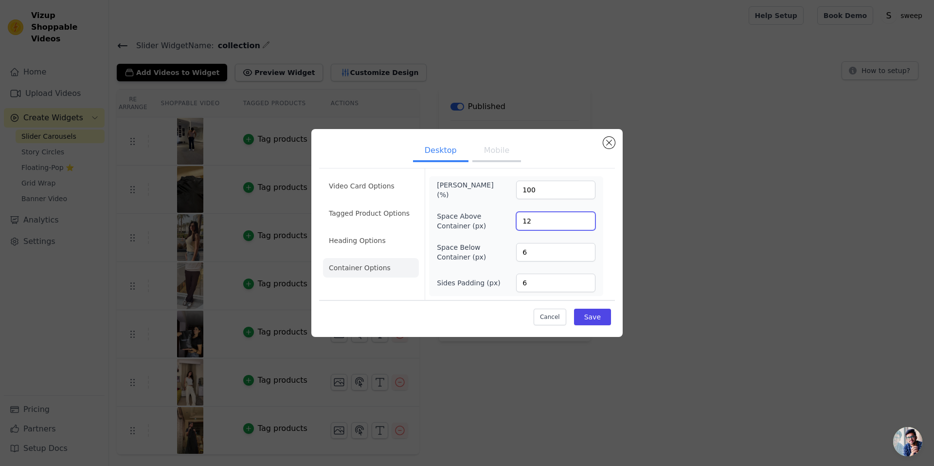
type input "12"
click at [589, 217] on input "12" at bounding box center [555, 221] width 79 height 18
click at [585, 251] on input "7" at bounding box center [555, 252] width 79 height 18
type input "8"
click at [585, 251] on input "8" at bounding box center [555, 252] width 79 height 18
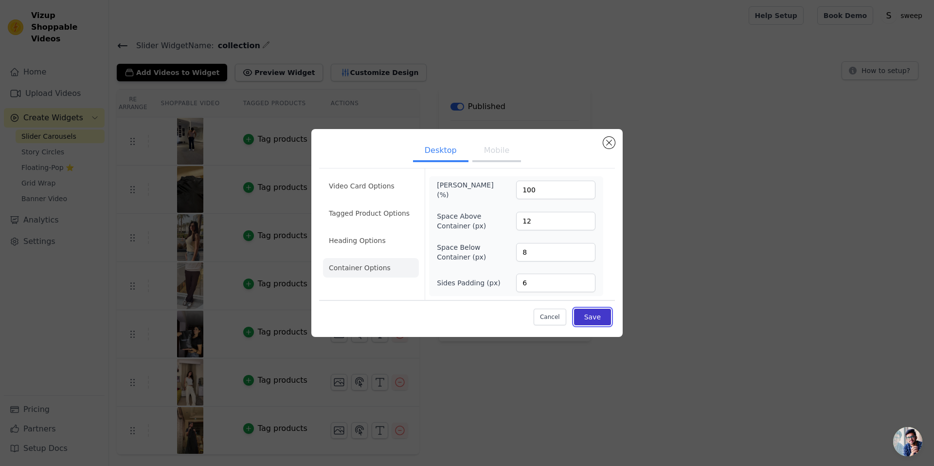
click at [595, 316] on button "Save" at bounding box center [592, 317] width 37 height 17
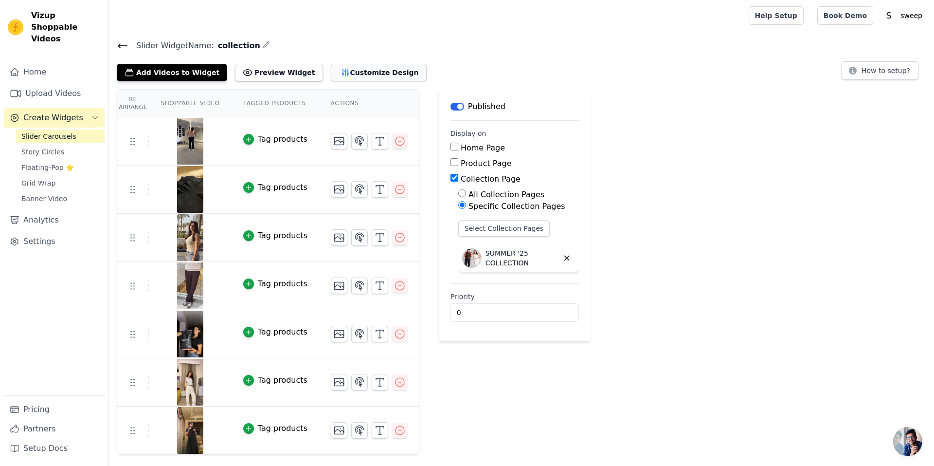
click at [342, 74] on icon "button" at bounding box center [345, 72] width 6 height 7
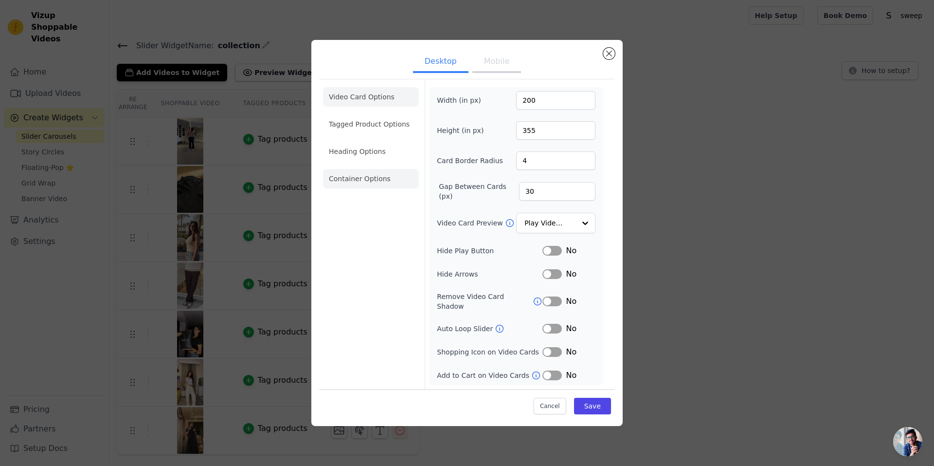
click at [371, 179] on li "Container Options" at bounding box center [371, 178] width 96 height 19
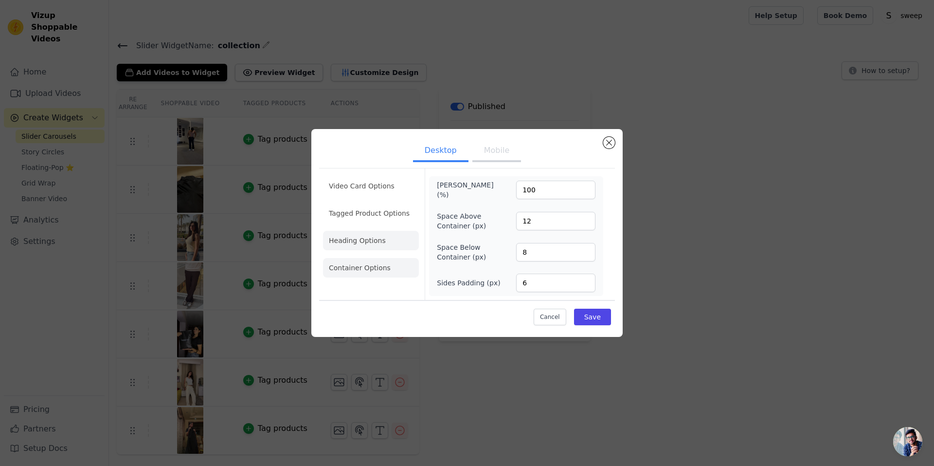
click at [385, 237] on li "Heading Options" at bounding box center [371, 240] width 96 height 19
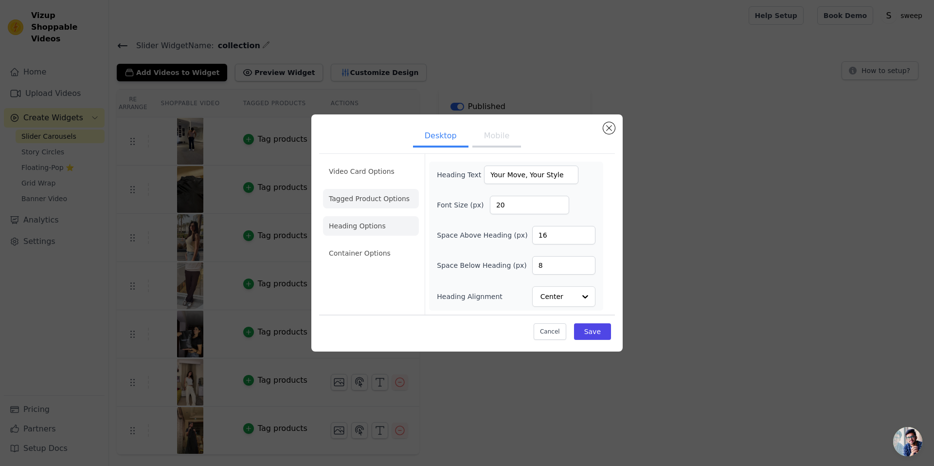
click at [375, 195] on li "Tagged Product Options" at bounding box center [371, 198] width 96 height 19
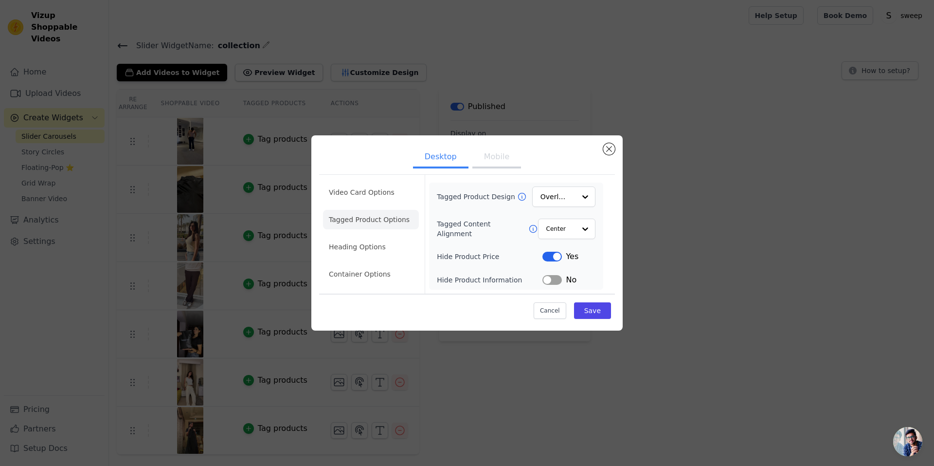
click at [385, 199] on li "Video Card Options" at bounding box center [371, 191] width 96 height 19
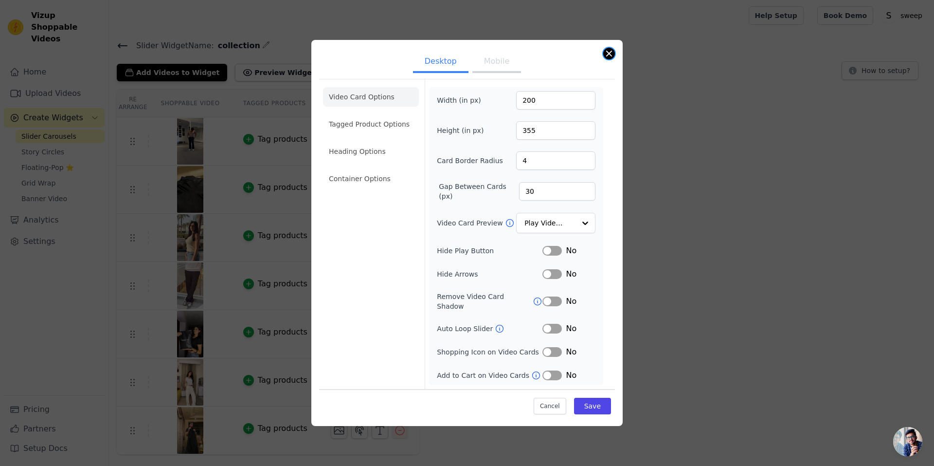
click at [614, 59] on button "Close modal" at bounding box center [609, 54] width 12 height 12
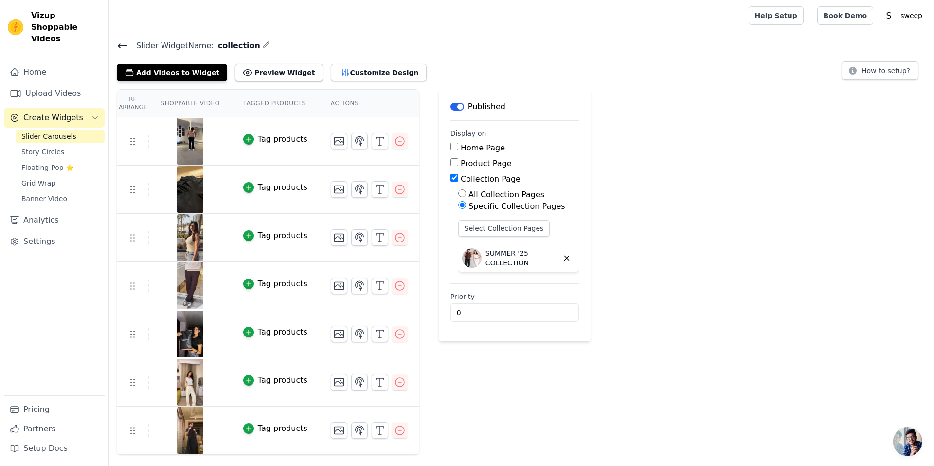
click at [258, 143] on div "Tag products" at bounding box center [283, 139] width 50 height 12
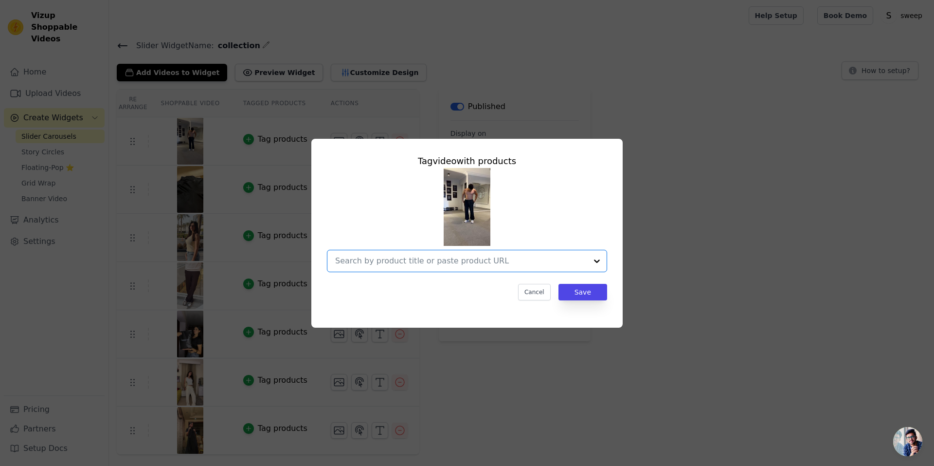
click at [533, 256] on input "text" at bounding box center [461, 261] width 252 height 12
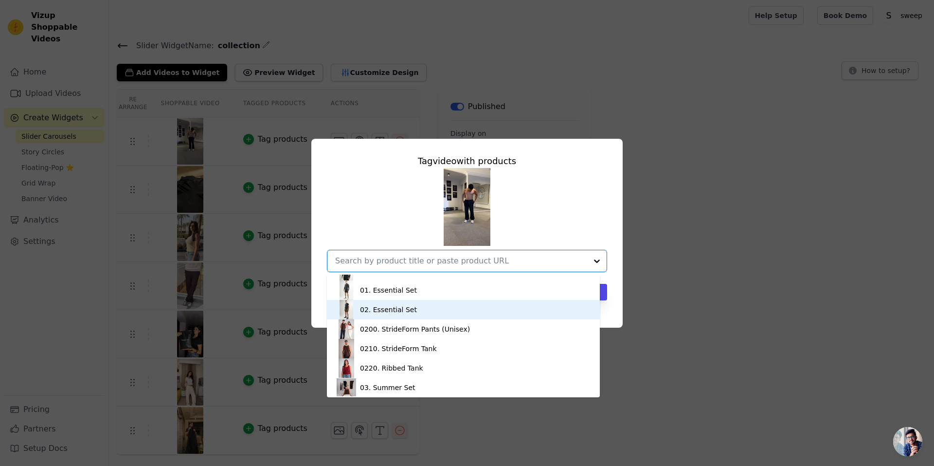
scroll to position [55, 0]
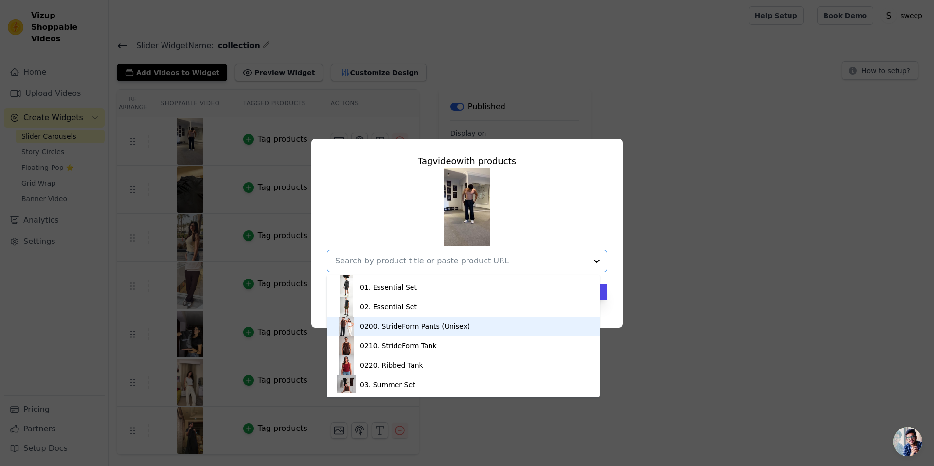
click at [424, 325] on div "0200. StrideForm Pants (Unisex)" at bounding box center [415, 326] width 110 height 10
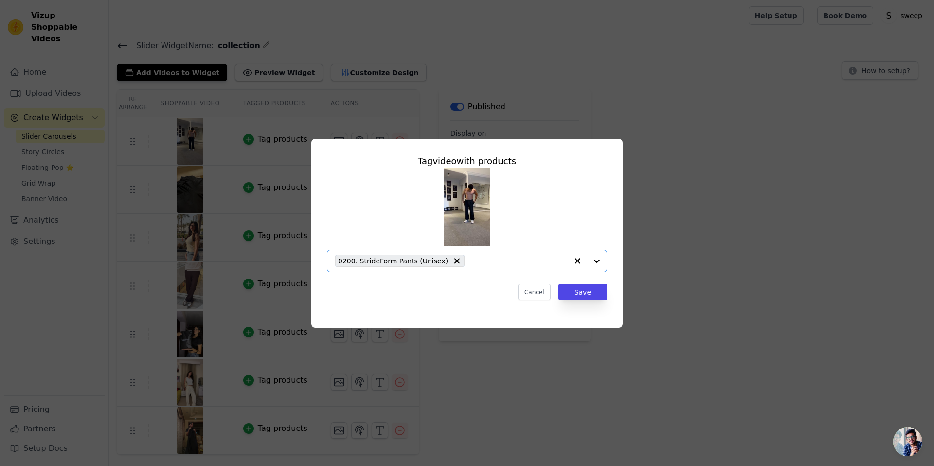
click at [595, 266] on div at bounding box center [587, 260] width 39 height 21
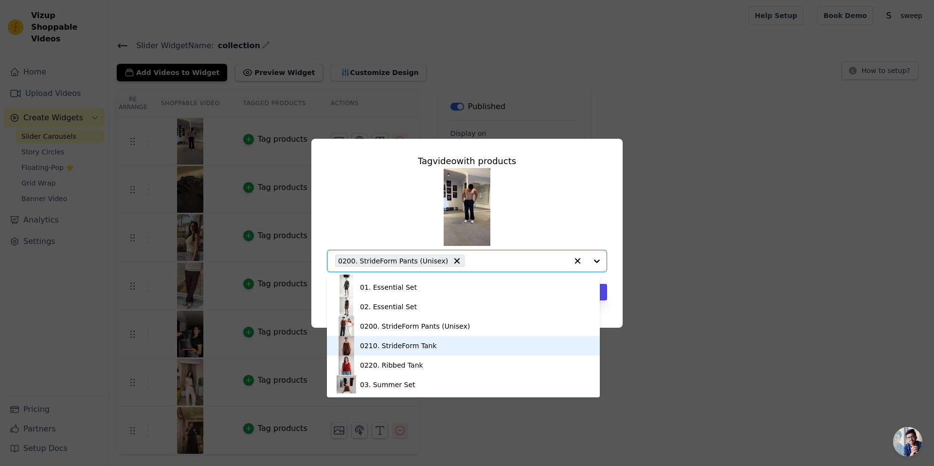
click at [420, 348] on div "0210. StrideForm Tank" at bounding box center [398, 346] width 77 height 10
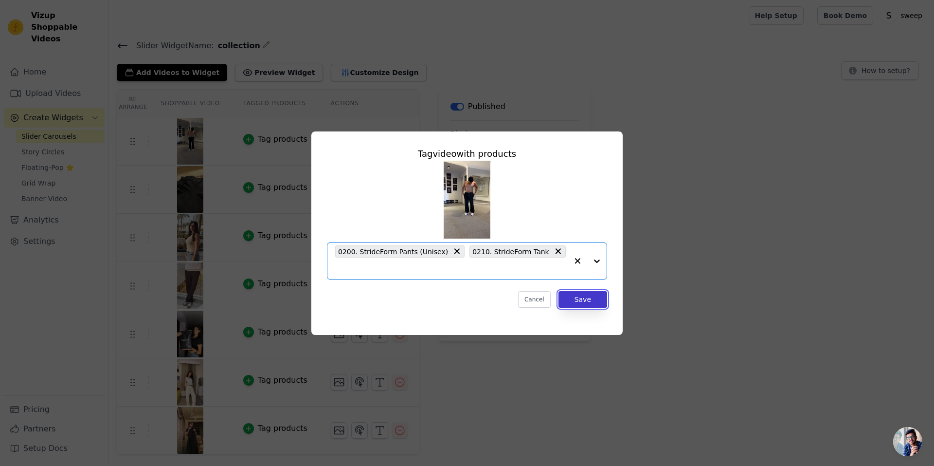
click at [579, 293] on button "Save" at bounding box center [583, 299] width 49 height 17
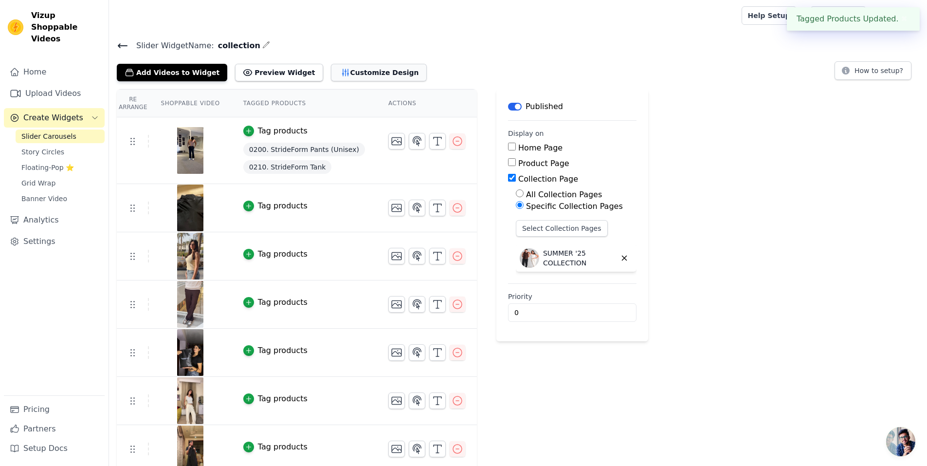
click at [331, 79] on button "Customize Design" at bounding box center [379, 73] width 96 height 18
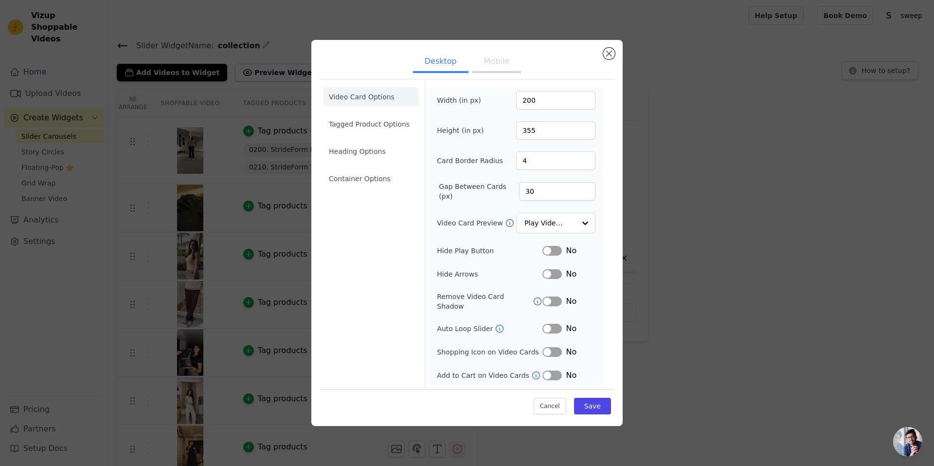
click at [491, 65] on button "Mobile" at bounding box center [497, 62] width 49 height 21
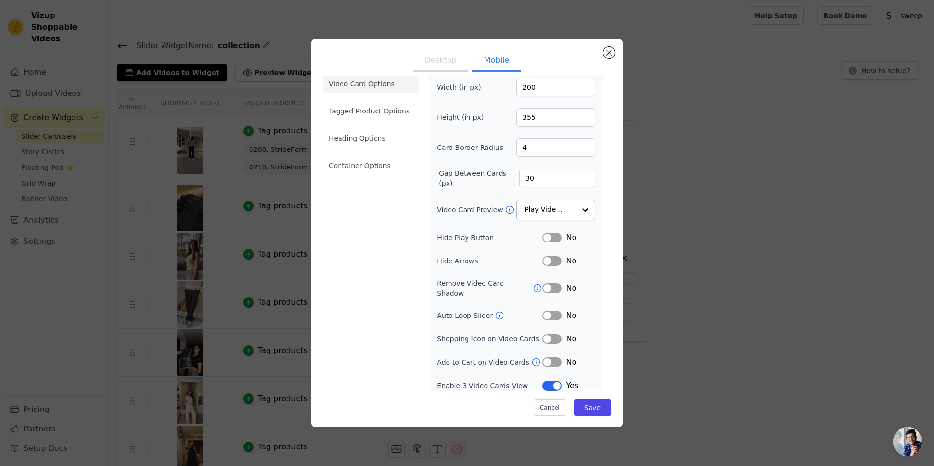
scroll to position [0, 0]
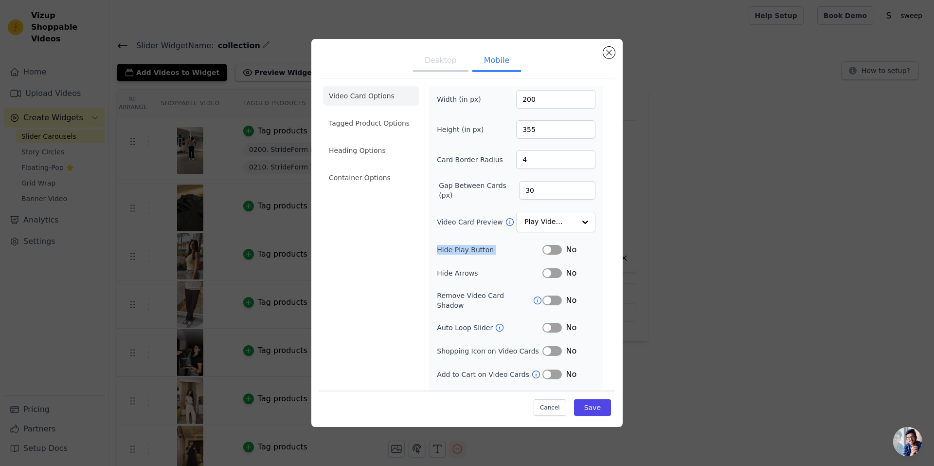
click at [554, 235] on div "Width (in px) 200 Height (in px) 355 Card Border Radius 4 Gap Between Cards (px…" at bounding box center [516, 246] width 159 height 313
click at [549, 219] on input "Video Card Preview" at bounding box center [550, 222] width 50 height 19
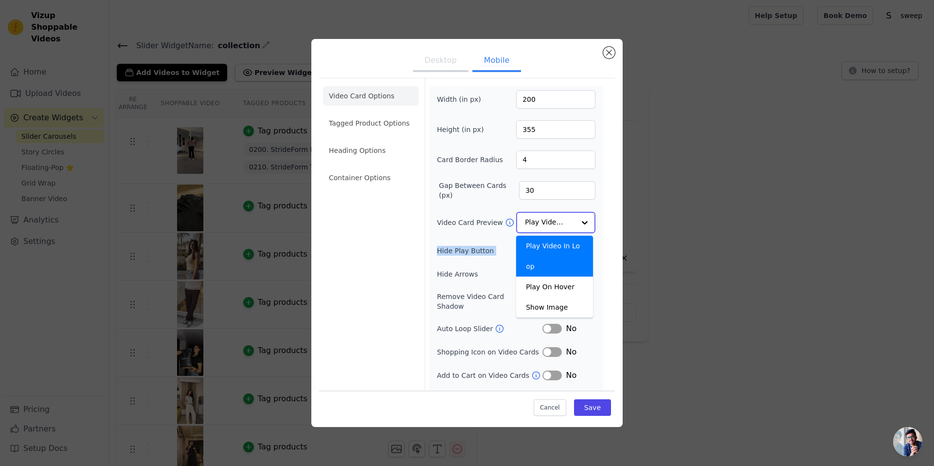
click at [549, 219] on input "Video Card Preview" at bounding box center [550, 222] width 50 height 19
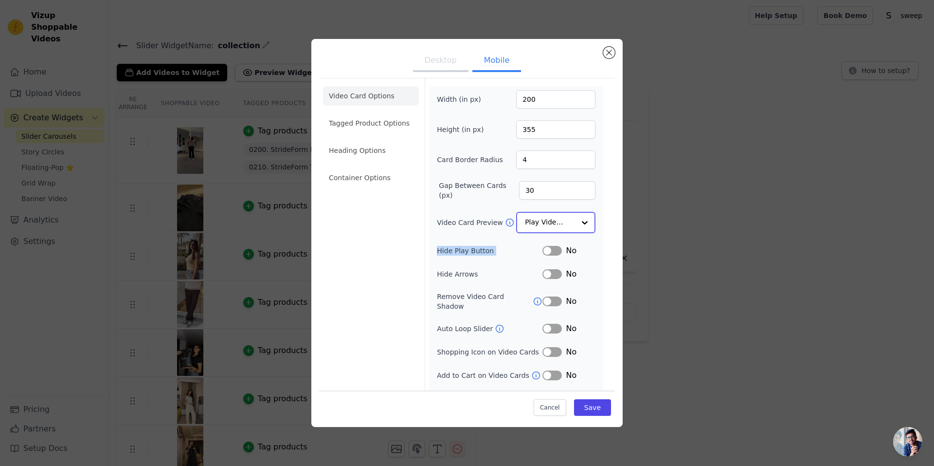
click at [549, 219] on input "Video Card Preview" at bounding box center [550, 222] width 50 height 19
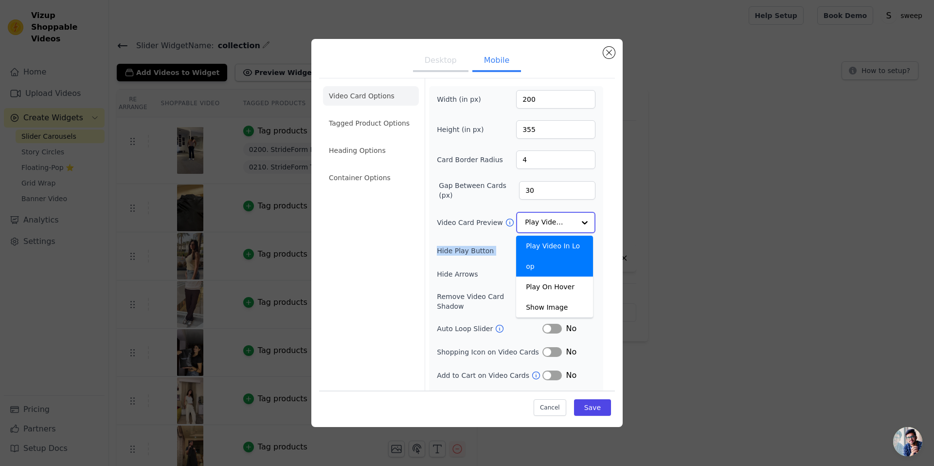
click at [549, 219] on input "Video Card Preview" at bounding box center [550, 222] width 50 height 19
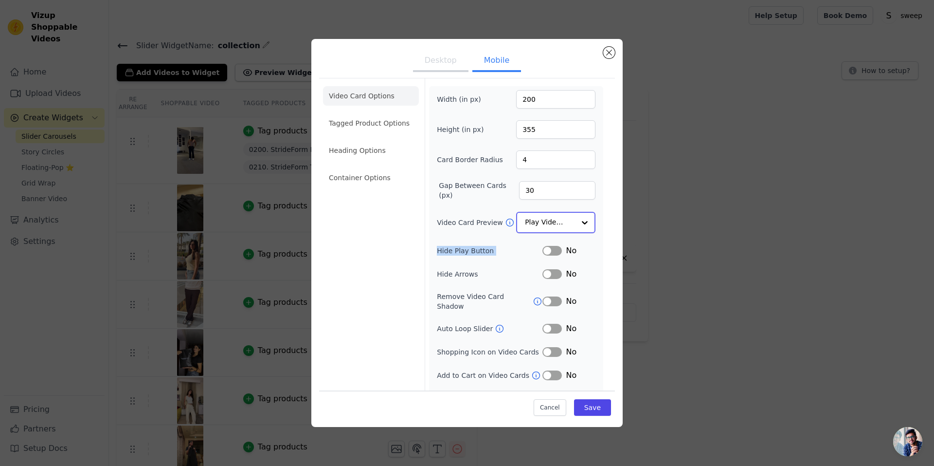
click at [534, 222] on input "Video Card Preview" at bounding box center [550, 222] width 50 height 19
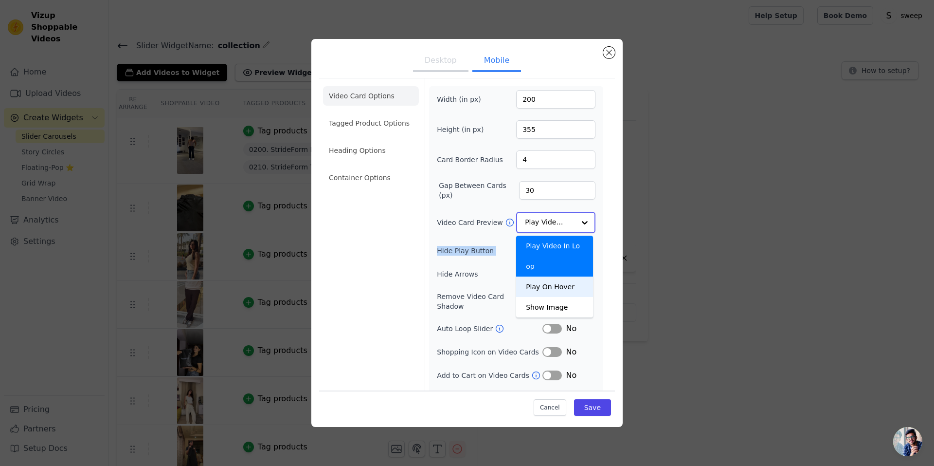
click at [559, 276] on div "Play On Hover" at bounding box center [554, 286] width 77 height 20
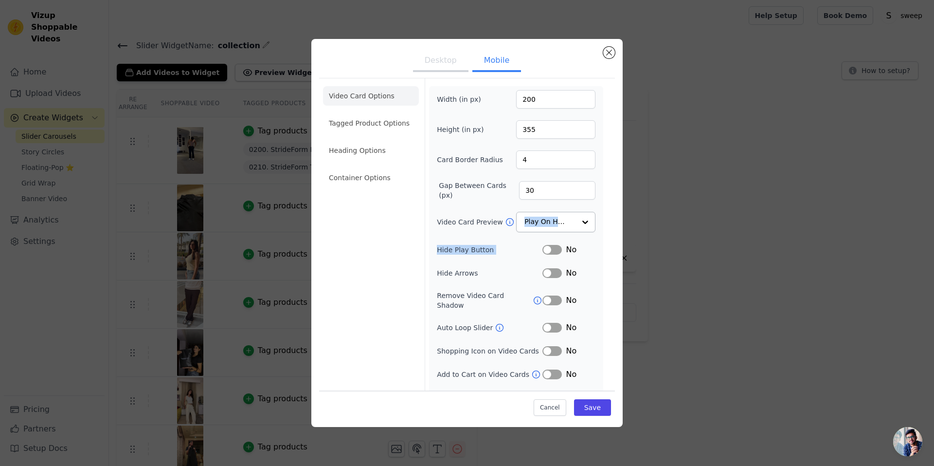
click at [445, 72] on button "Desktop" at bounding box center [440, 61] width 55 height 21
click at [565, 222] on input "Video Card Preview" at bounding box center [550, 222] width 50 height 19
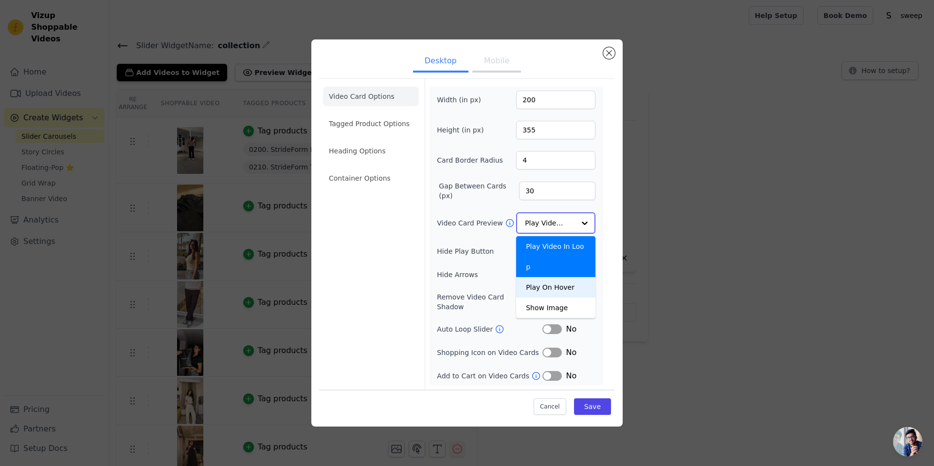
click at [571, 277] on div "Play On Hover" at bounding box center [555, 287] width 79 height 20
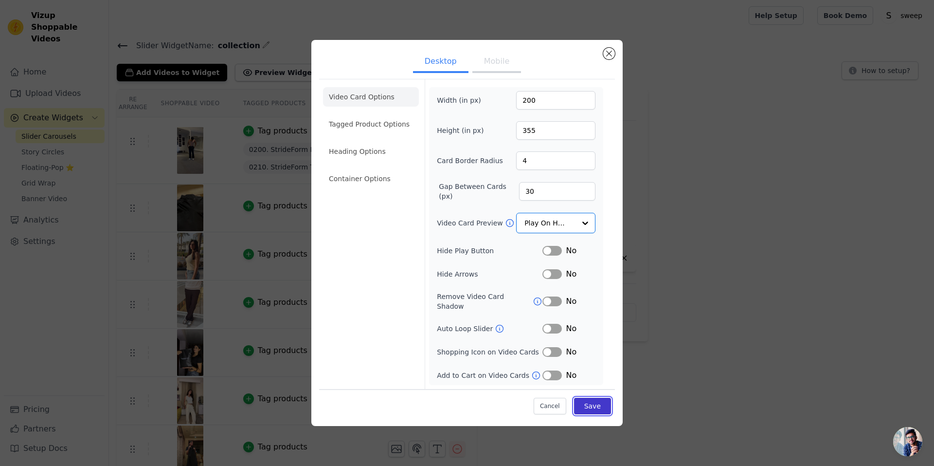
click at [596, 406] on button "Save" at bounding box center [592, 406] width 37 height 17
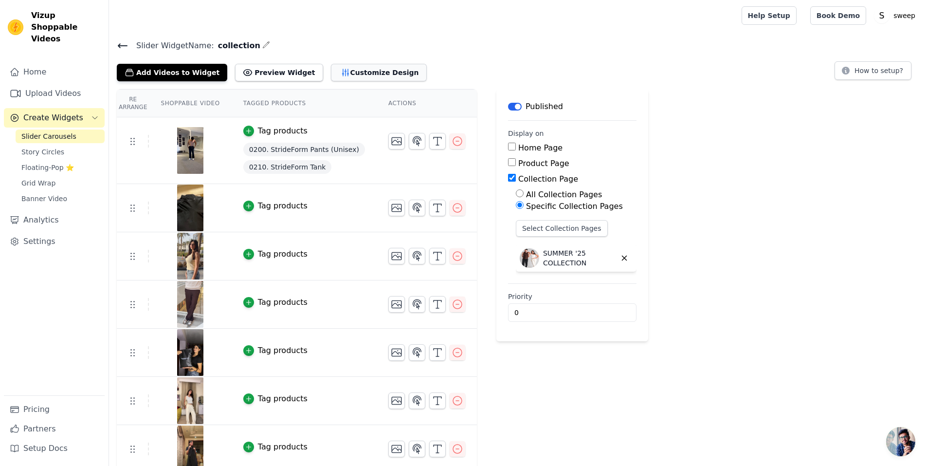
click at [342, 72] on icon "button" at bounding box center [345, 72] width 6 height 7
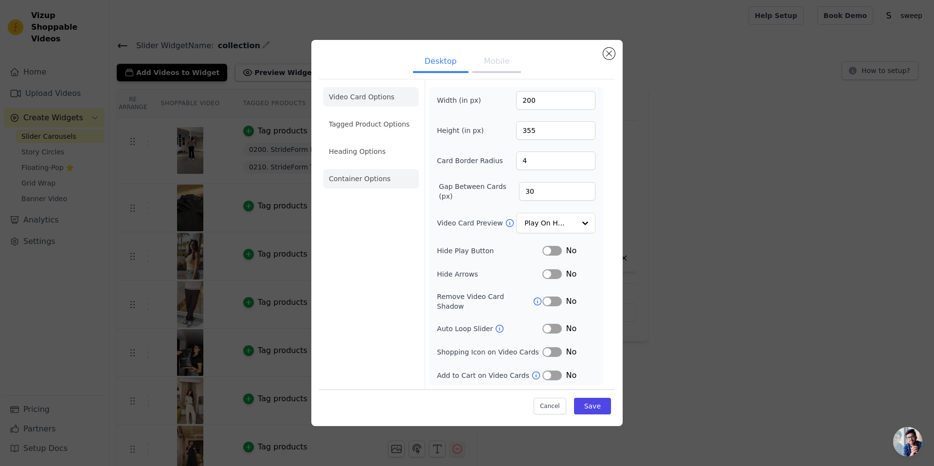
click at [385, 188] on li "Container Options" at bounding box center [371, 178] width 96 height 19
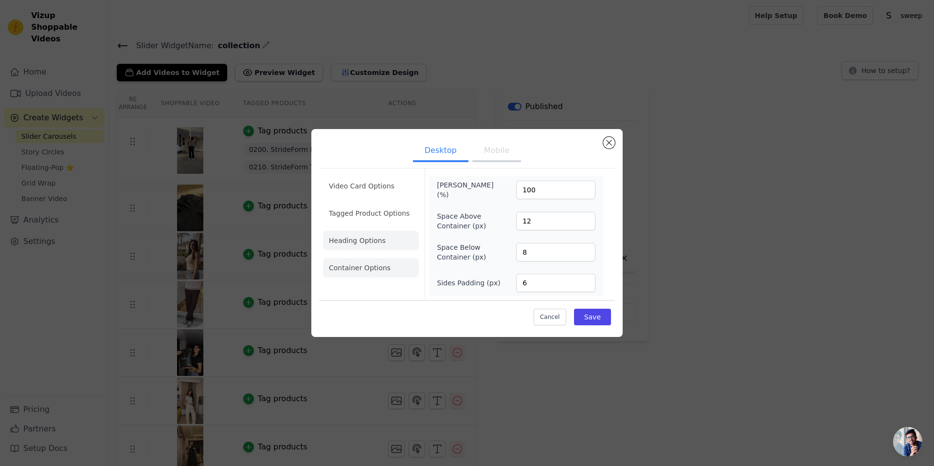
click at [367, 250] on li "Heading Options" at bounding box center [371, 240] width 96 height 19
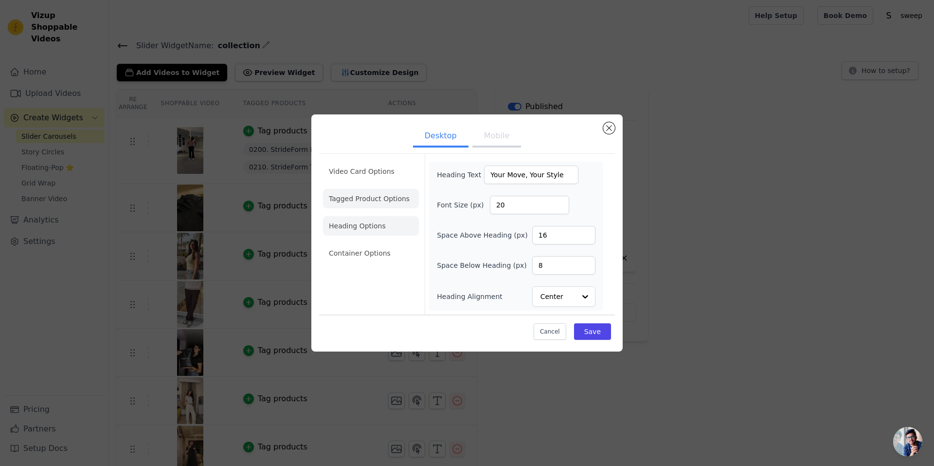
click at [365, 205] on li "Tagged Product Options" at bounding box center [371, 198] width 96 height 19
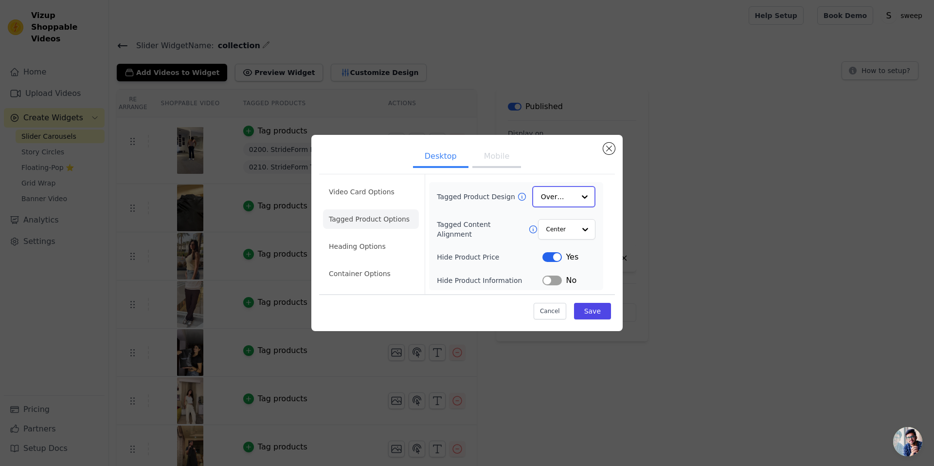
click at [574, 197] on input "Tagged Product Design" at bounding box center [558, 196] width 34 height 19
click at [579, 258] on div "Minimalist" at bounding box center [563, 261] width 63 height 20
click at [544, 256] on button "Label" at bounding box center [552, 257] width 19 height 10
click at [559, 262] on div "Tagged Product Design Minimalist Tagged Content Alignment Center Hide Product P…" at bounding box center [516, 235] width 159 height 99
click at [557, 256] on button "Label" at bounding box center [552, 257] width 19 height 10
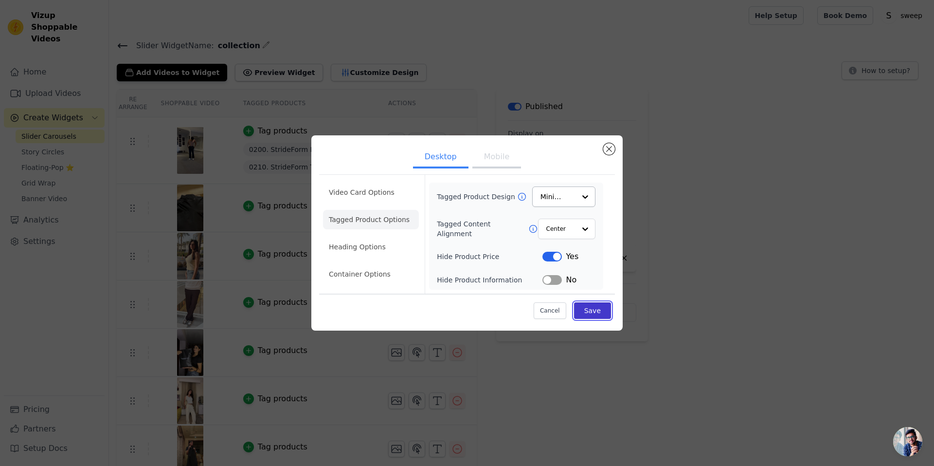
click at [588, 306] on button "Save" at bounding box center [592, 310] width 37 height 17
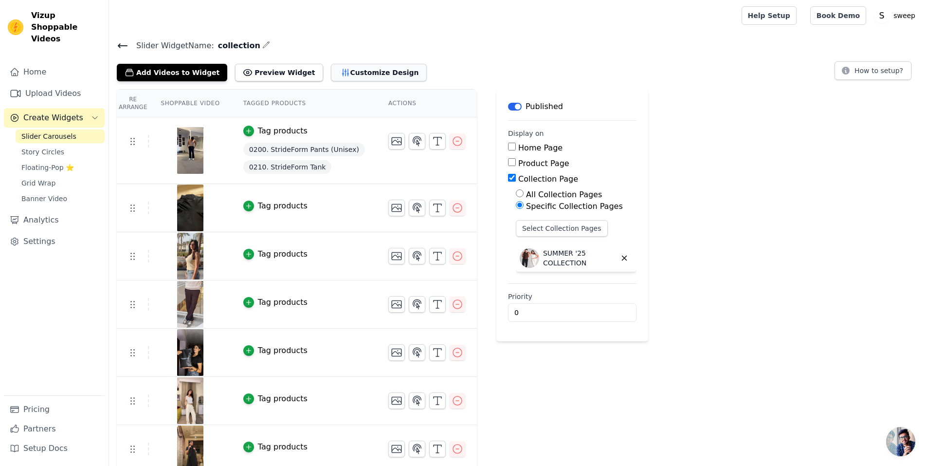
click at [331, 74] on button "Customize Design" at bounding box center [379, 73] width 96 height 18
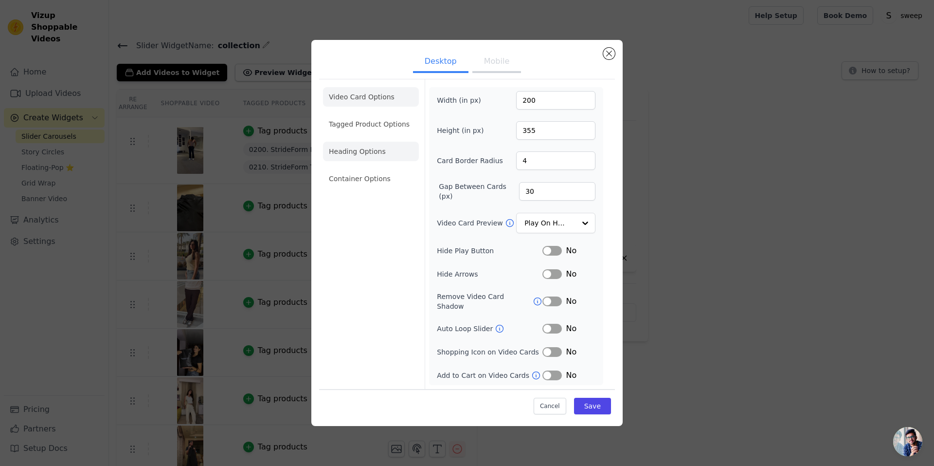
click at [390, 146] on li "Heading Options" at bounding box center [371, 151] width 96 height 19
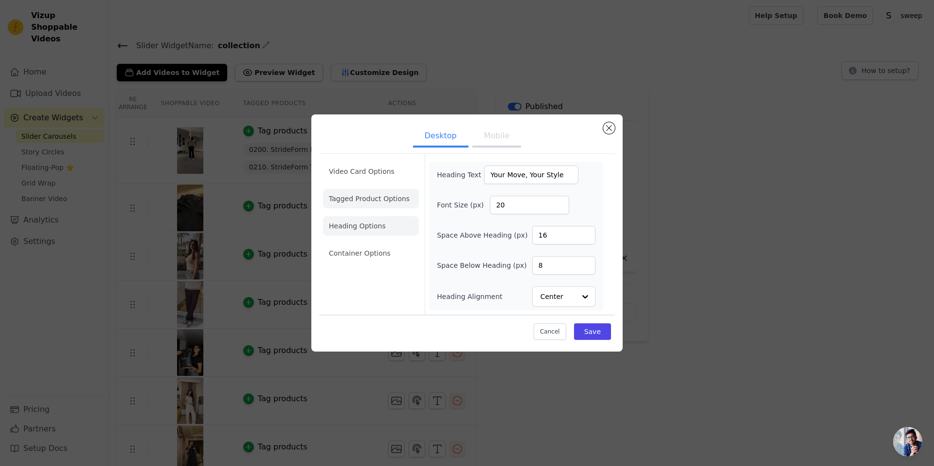
click at [394, 197] on li "Tagged Product Options" at bounding box center [371, 198] width 96 height 19
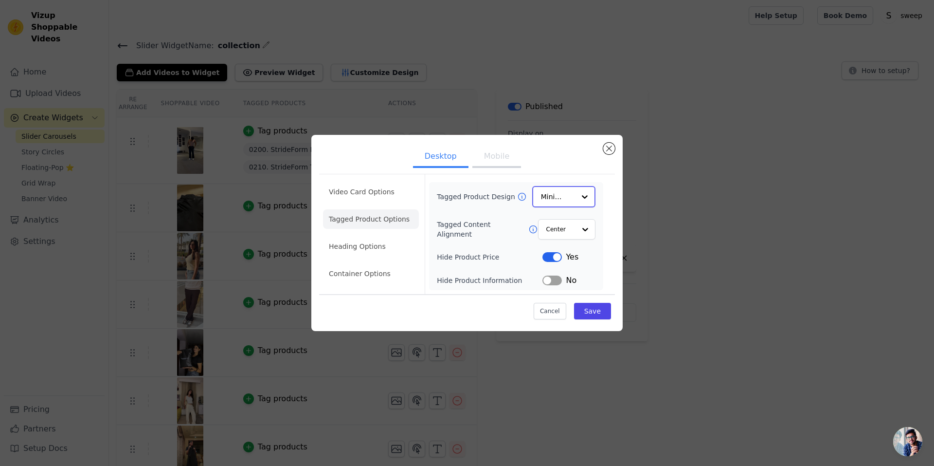
click at [564, 201] on input "Tagged Product Design" at bounding box center [558, 196] width 34 height 19
click at [575, 236] on div "Overlay" at bounding box center [563, 240] width 63 height 20
click at [592, 317] on button "Save" at bounding box center [592, 310] width 37 height 17
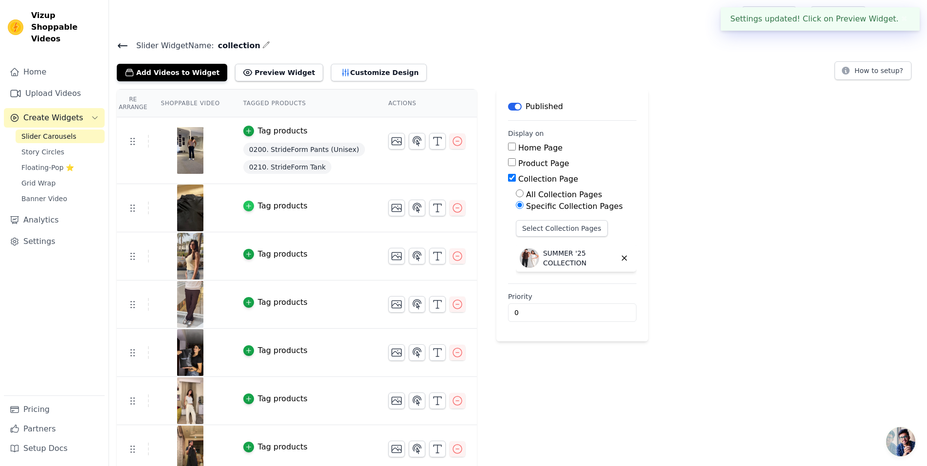
click at [245, 206] on icon "button" at bounding box center [248, 205] width 7 height 7
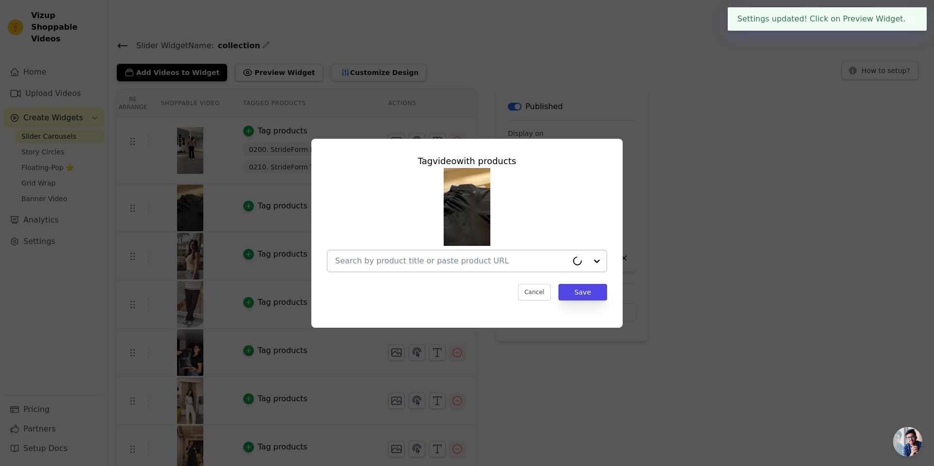
click at [406, 258] on input "text" at bounding box center [451, 261] width 233 height 12
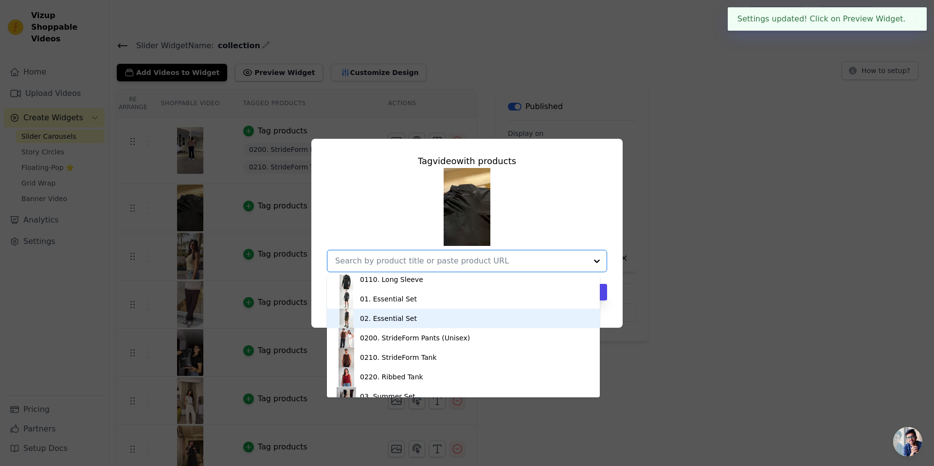
scroll to position [55, 0]
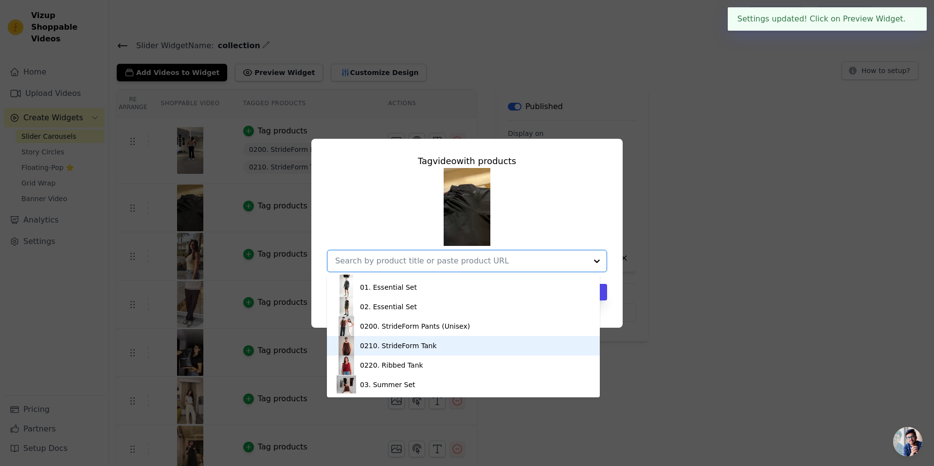
click at [420, 348] on div "0210. StrideForm Tank" at bounding box center [398, 346] width 77 height 10
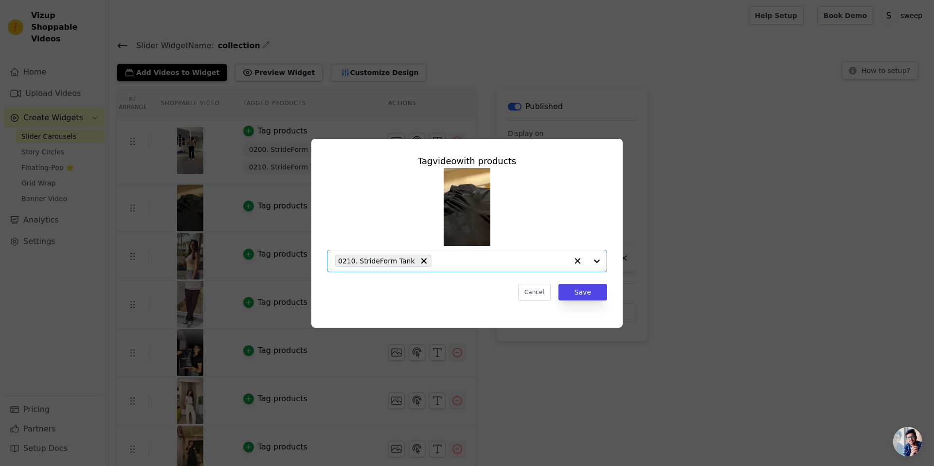
click at [444, 257] on input "text" at bounding box center [502, 261] width 131 height 12
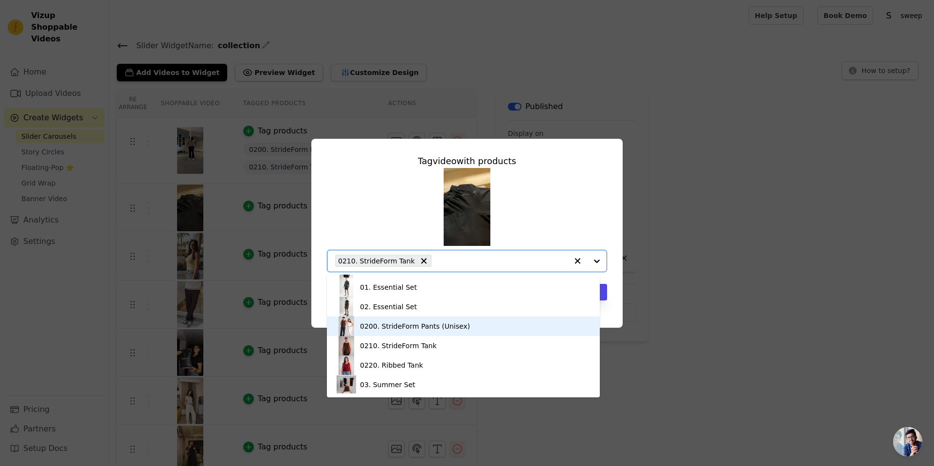
click at [418, 323] on div "0200. StrideForm Pants (Unisex)" at bounding box center [415, 326] width 110 height 10
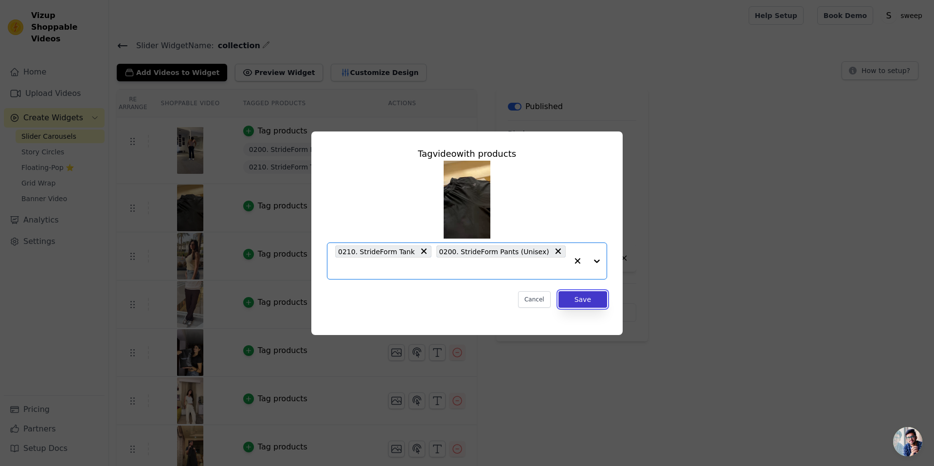
click at [584, 300] on button "Save" at bounding box center [583, 299] width 49 height 17
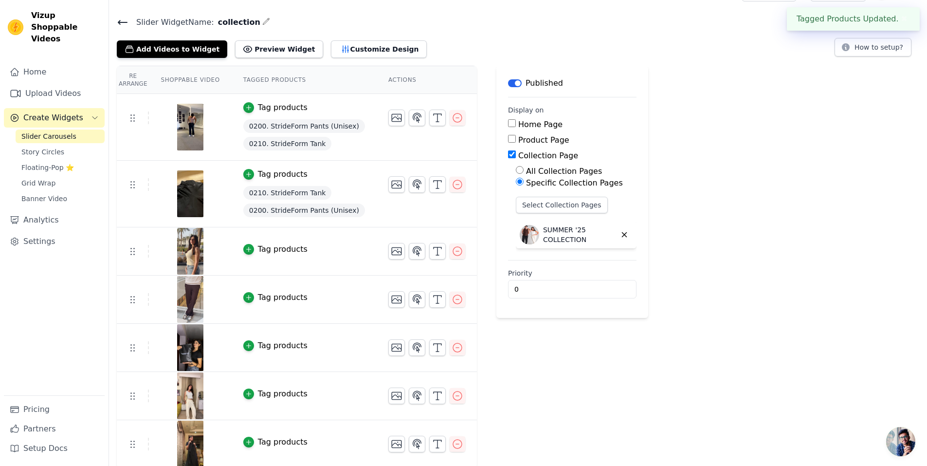
scroll to position [25, 0]
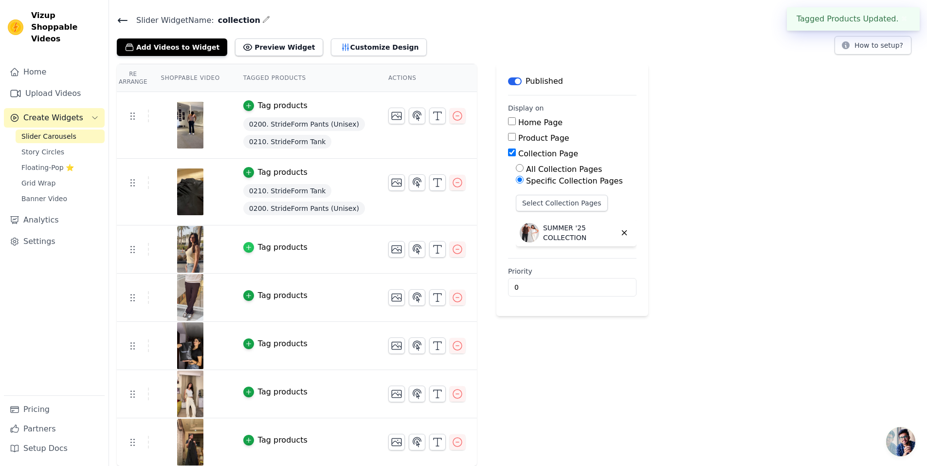
click at [243, 250] on div "button" at bounding box center [248, 247] width 11 height 11
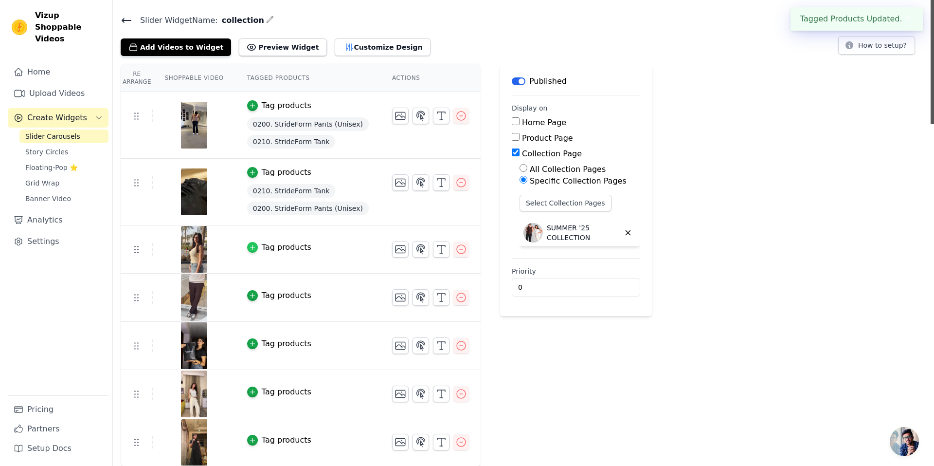
scroll to position [0, 0]
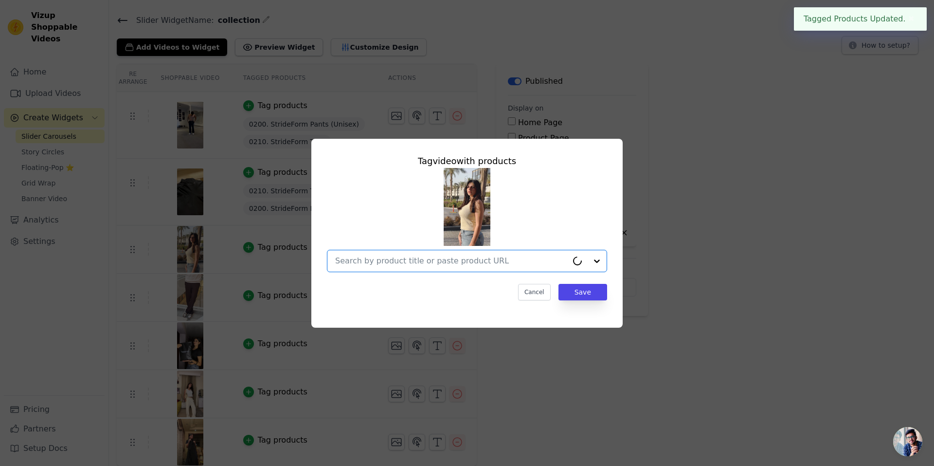
click at [427, 262] on input "text" at bounding box center [451, 261] width 233 height 12
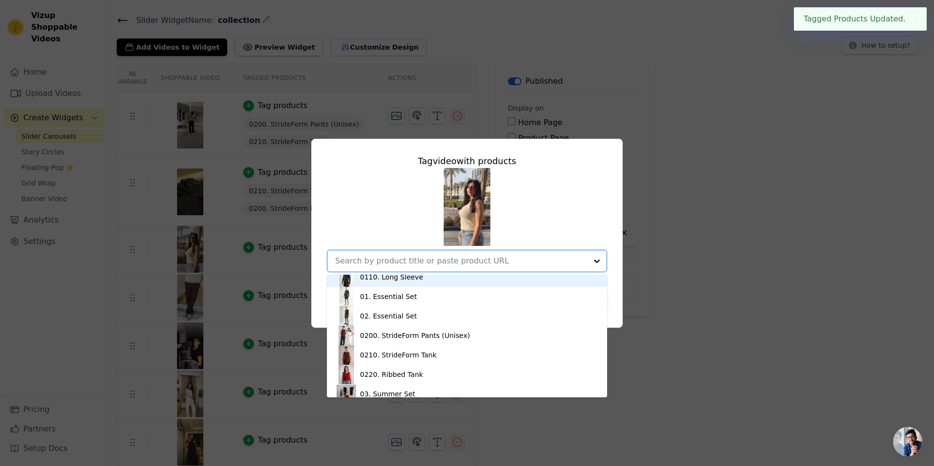
scroll to position [55, 0]
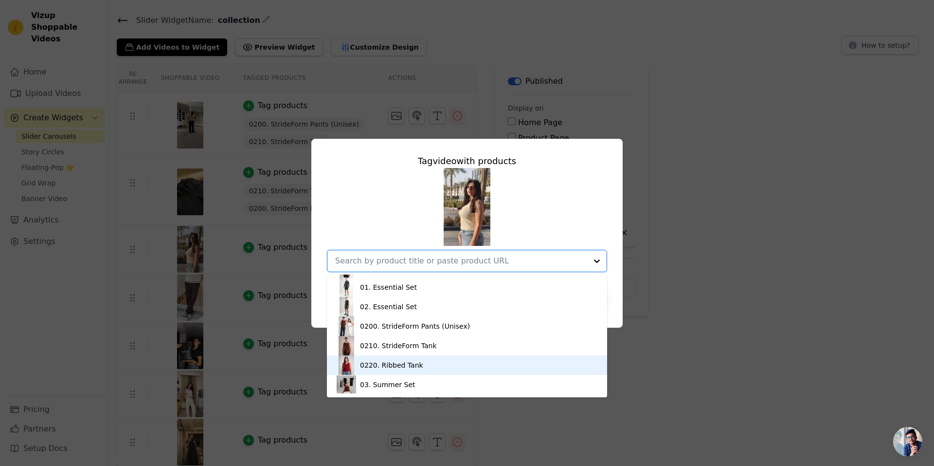
click at [406, 362] on div "0220. Ribbed Tank" at bounding box center [391, 365] width 63 height 10
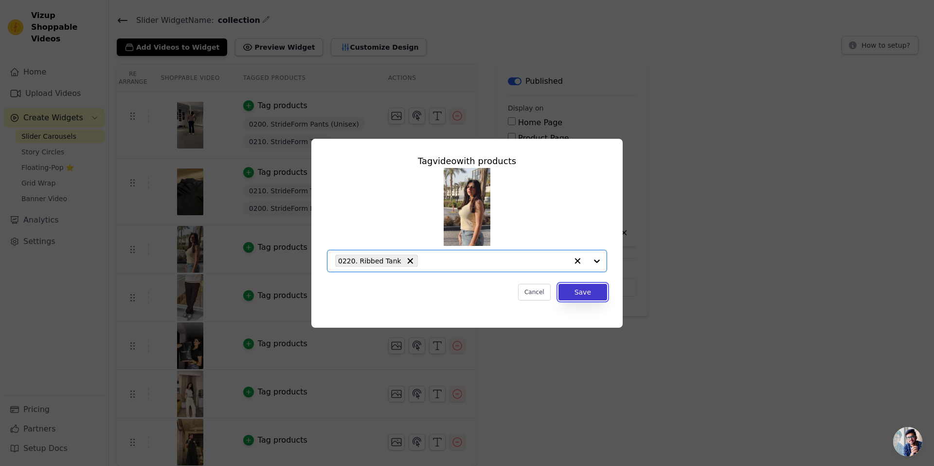
click at [586, 295] on button "Save" at bounding box center [583, 292] width 49 height 17
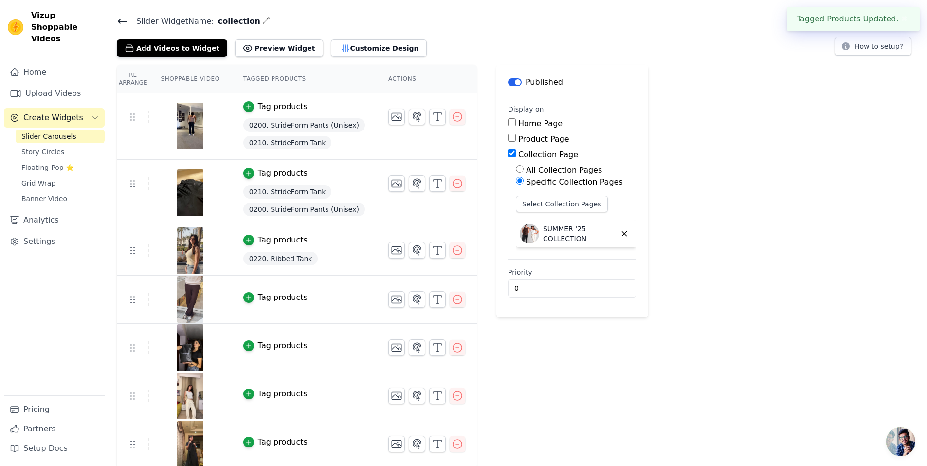
scroll to position [26, 0]
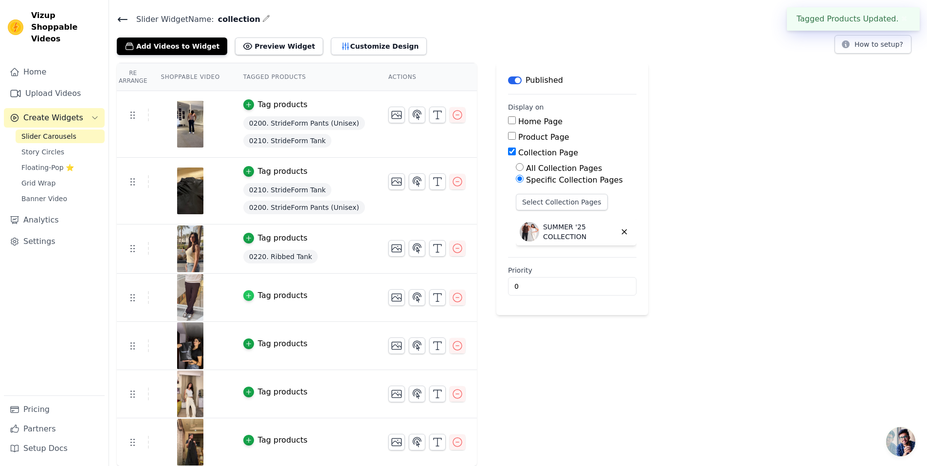
click at [245, 296] on icon "button" at bounding box center [248, 295] width 7 height 7
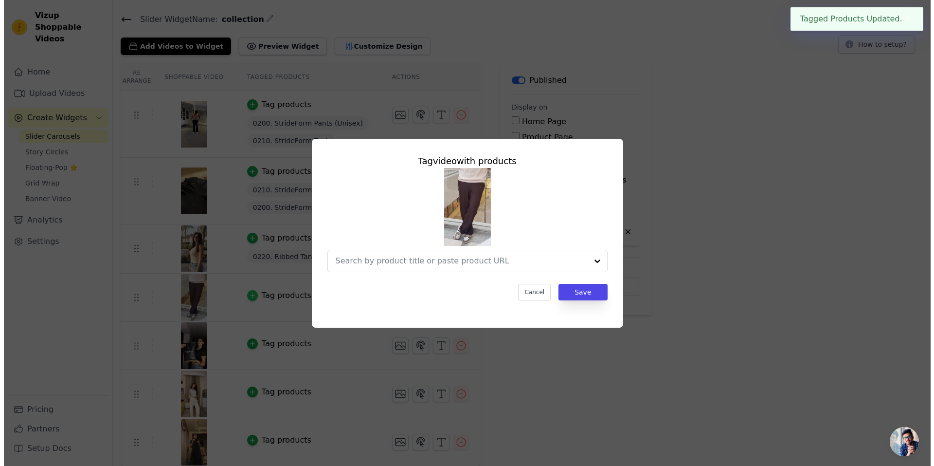
scroll to position [0, 0]
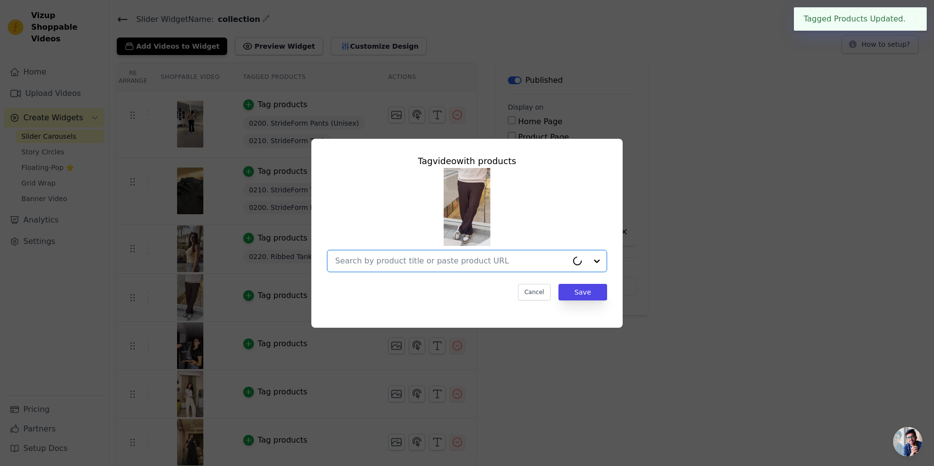
click at [450, 264] on input "text" at bounding box center [451, 261] width 233 height 12
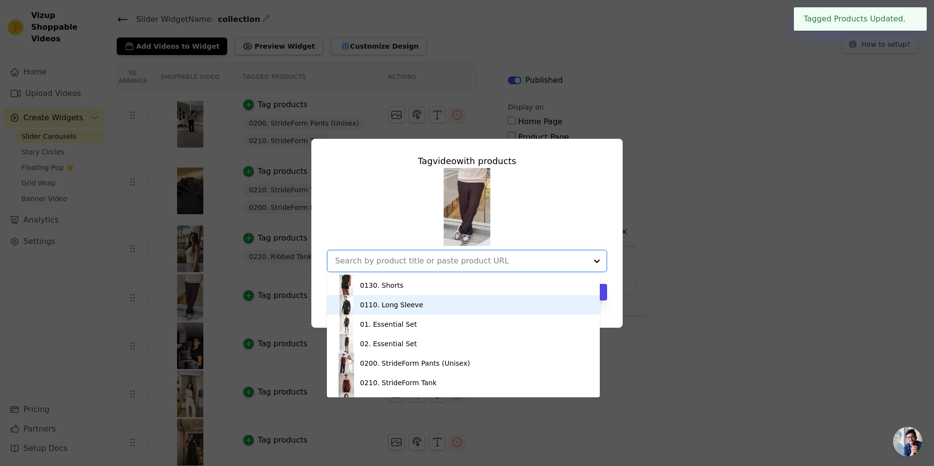
scroll to position [55, 0]
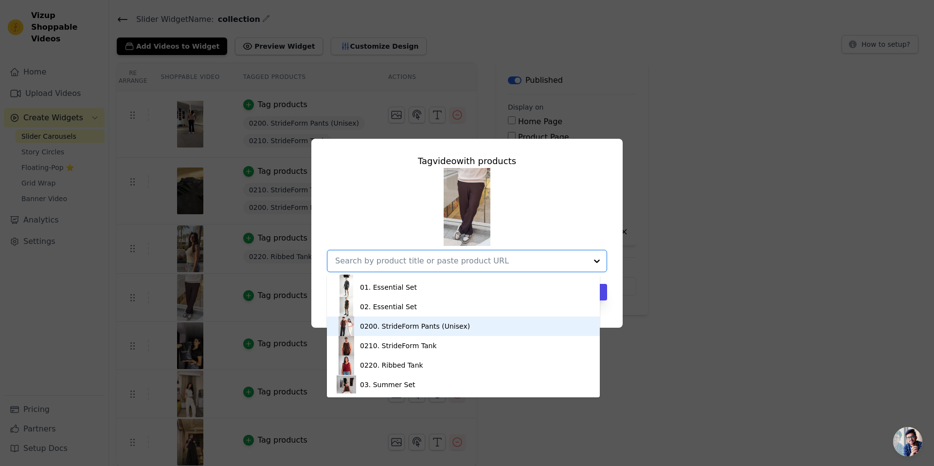
click at [427, 333] on div "0200. StrideForm Pants (Unisex)" at bounding box center [464, 325] width 254 height 19
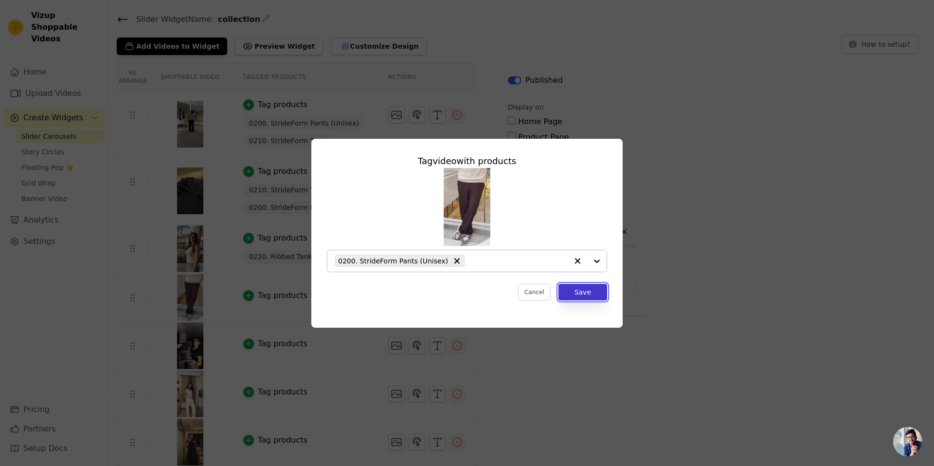
click at [580, 293] on button "Save" at bounding box center [583, 292] width 49 height 17
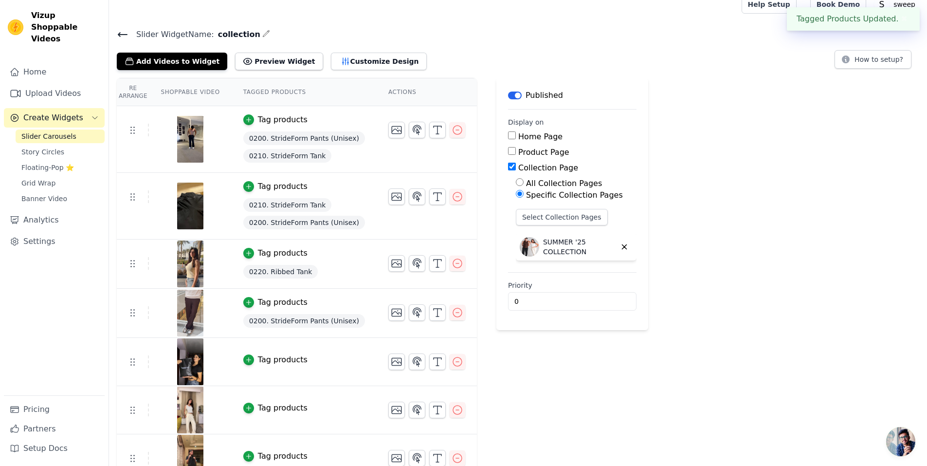
scroll to position [27, 0]
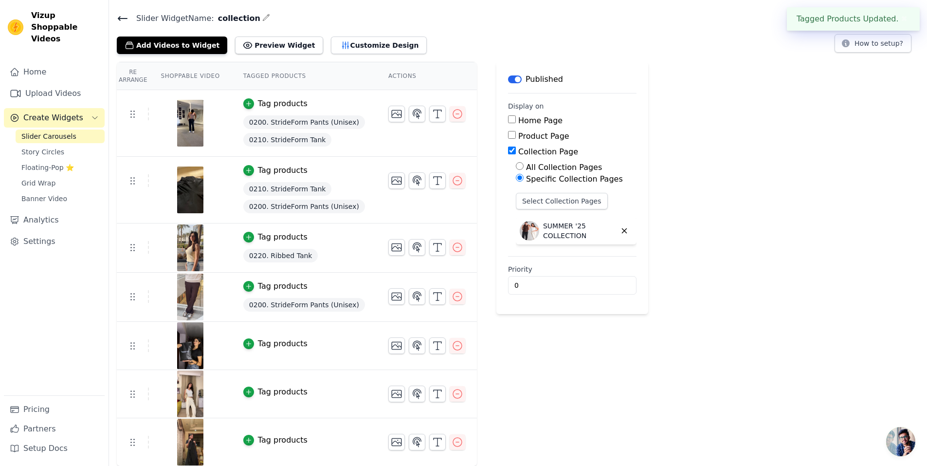
click at [267, 340] on div "Tag products" at bounding box center [283, 344] width 50 height 12
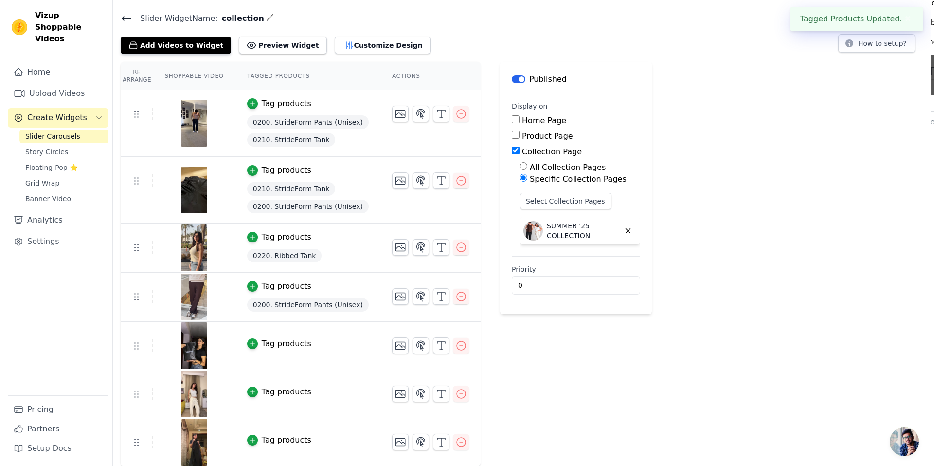
scroll to position [0, 0]
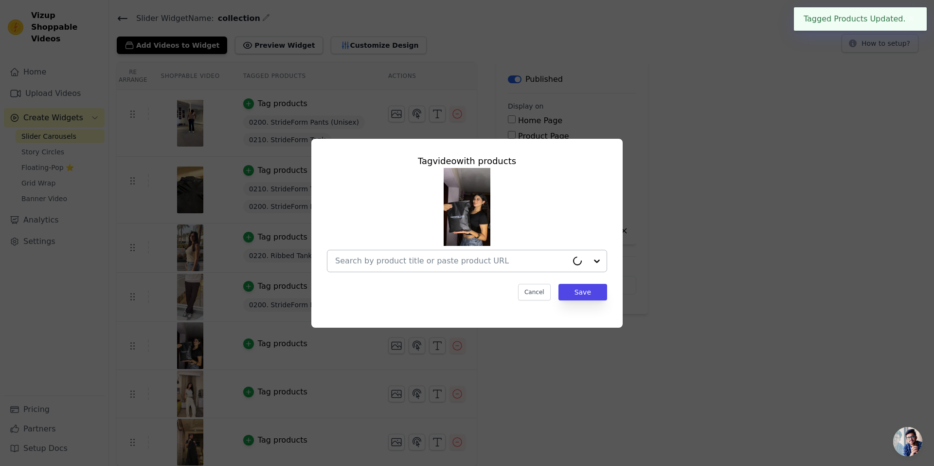
click at [433, 265] on input "text" at bounding box center [451, 261] width 233 height 12
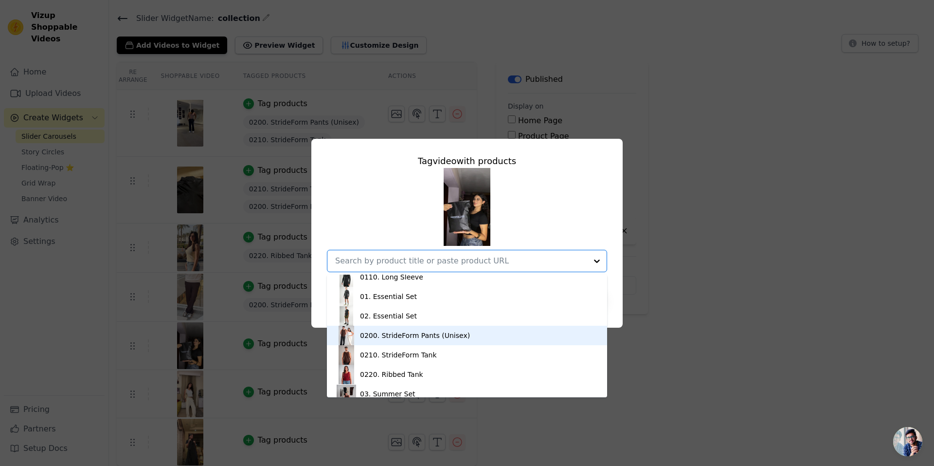
scroll to position [55, 0]
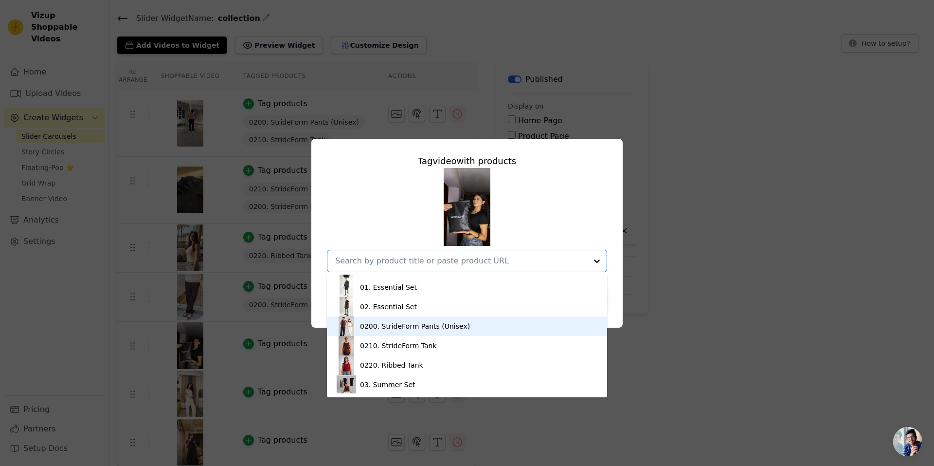
click at [430, 324] on div "0200. StrideForm Pants (Unisex)" at bounding box center [415, 326] width 110 height 10
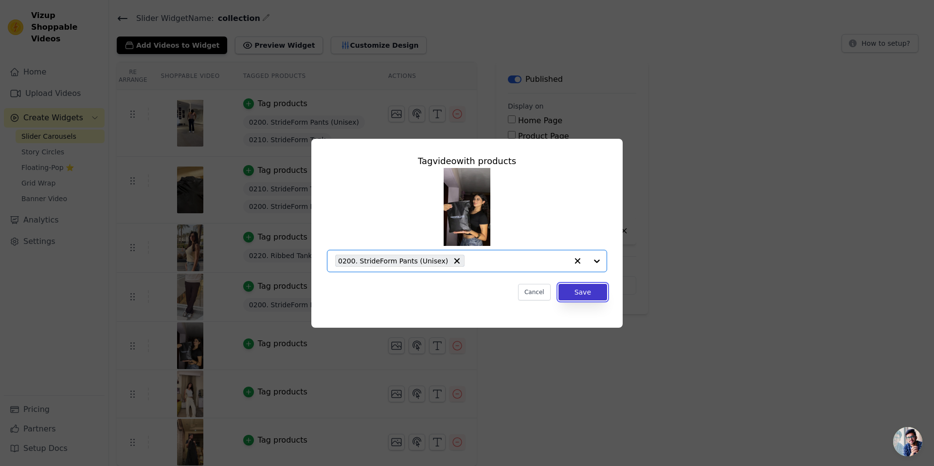
click at [578, 298] on button "Save" at bounding box center [583, 292] width 49 height 17
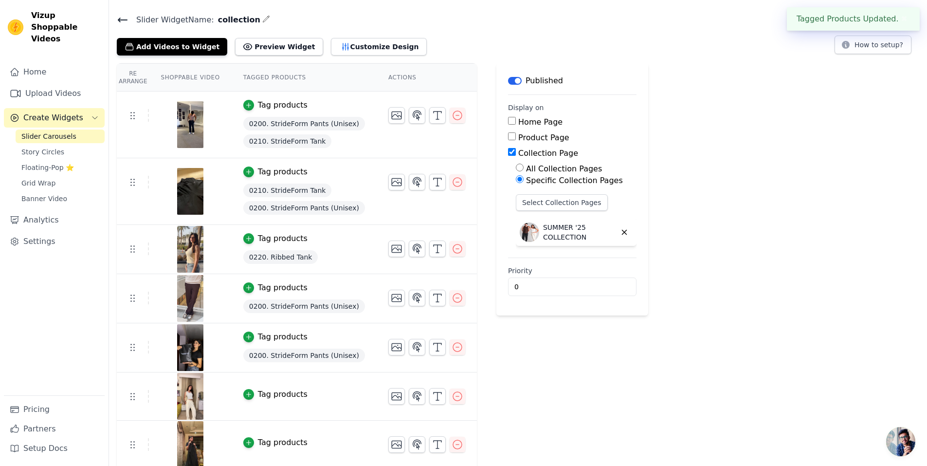
scroll to position [28, 0]
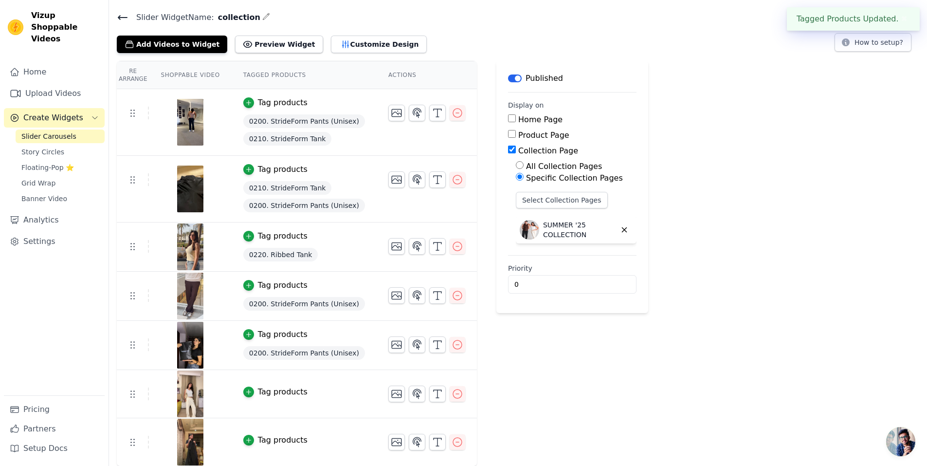
click at [277, 387] on div "Tag products" at bounding box center [283, 392] width 50 height 12
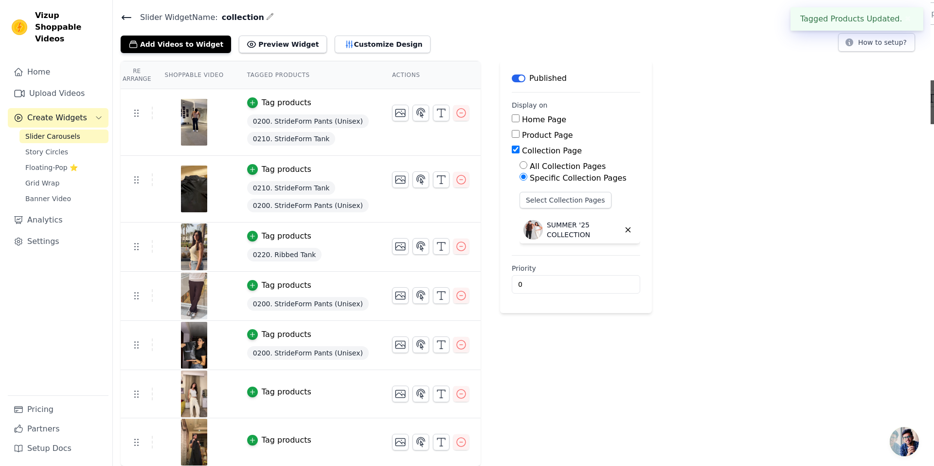
scroll to position [0, 0]
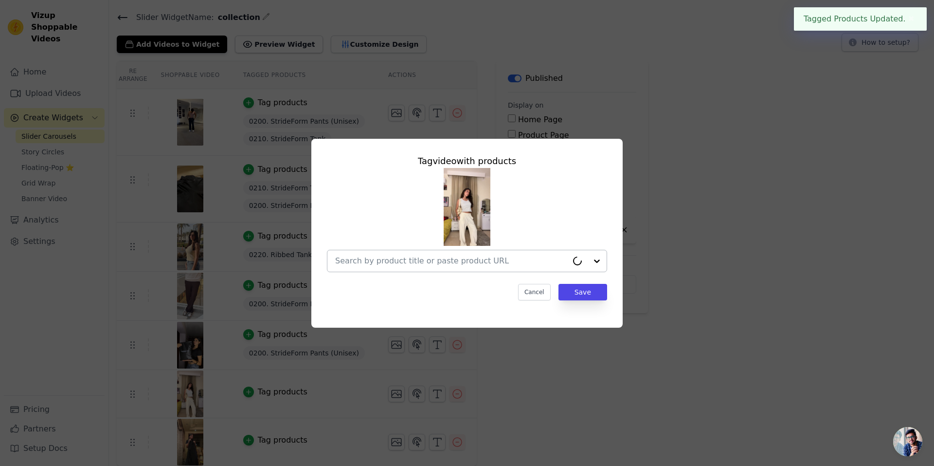
click at [444, 253] on div at bounding box center [451, 260] width 233 height 21
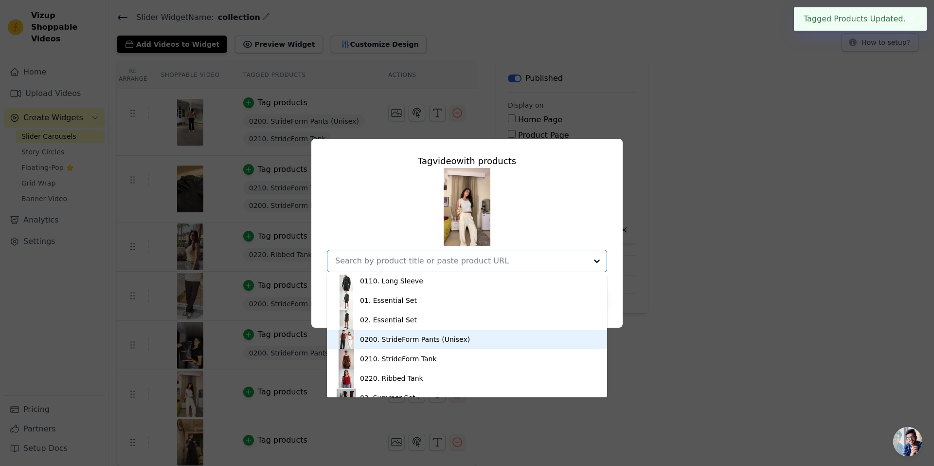
scroll to position [55, 0]
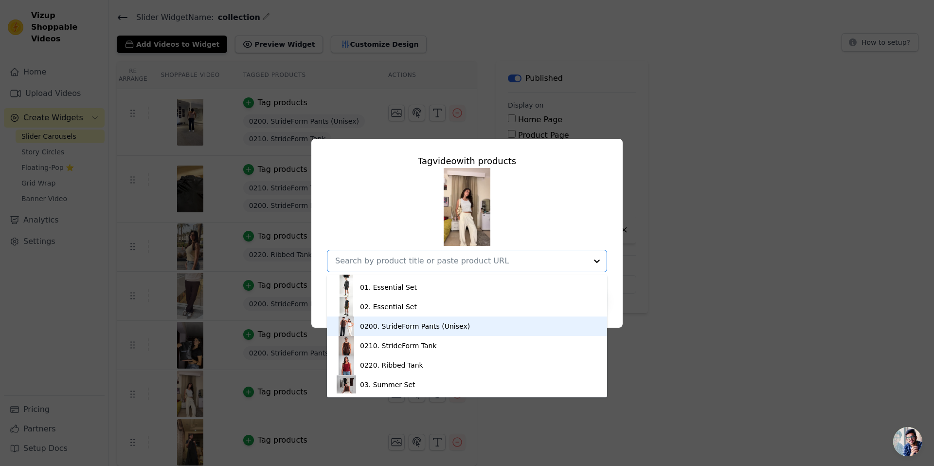
click at [423, 325] on div "0200. StrideForm Pants (Unisex)" at bounding box center [415, 326] width 110 height 10
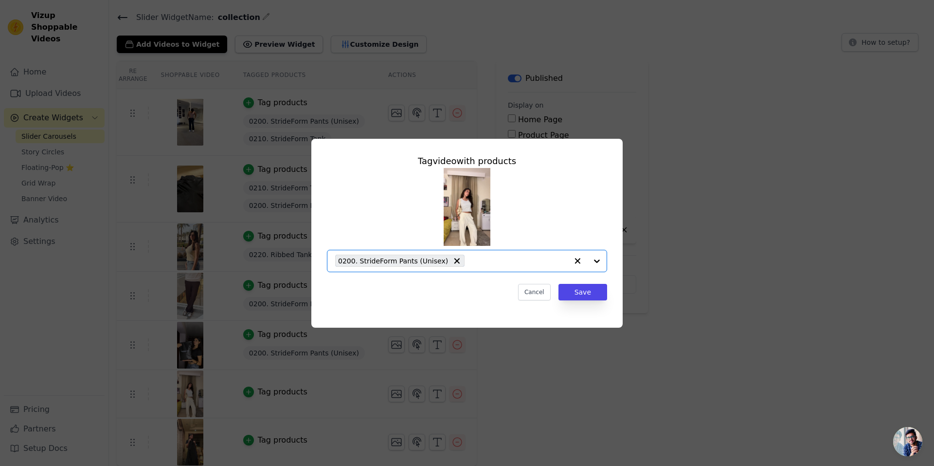
click at [551, 258] on input "text" at bounding box center [519, 261] width 98 height 12
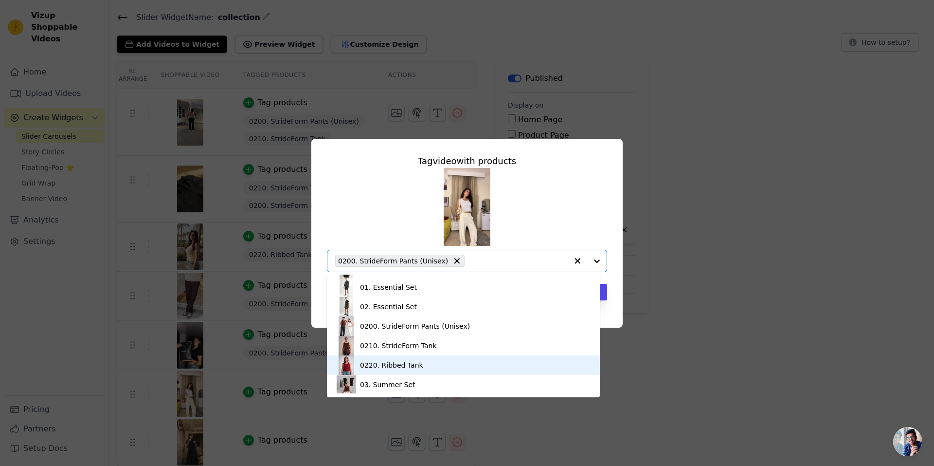
click at [406, 361] on div "0220. Ribbed Tank" at bounding box center [391, 365] width 63 height 10
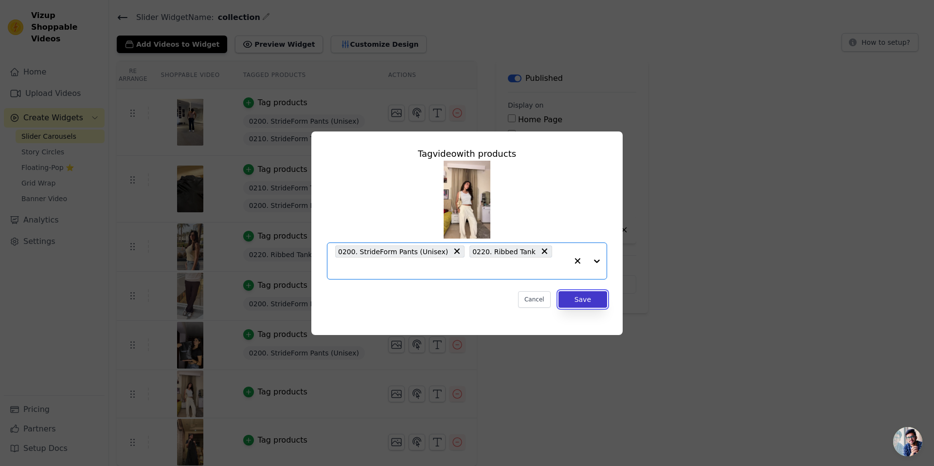
click at [595, 293] on button "Save" at bounding box center [583, 299] width 49 height 17
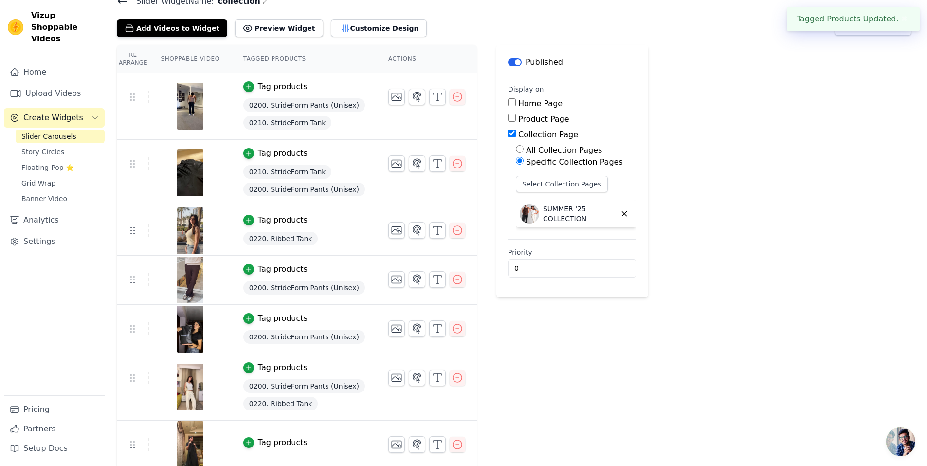
scroll to position [47, 0]
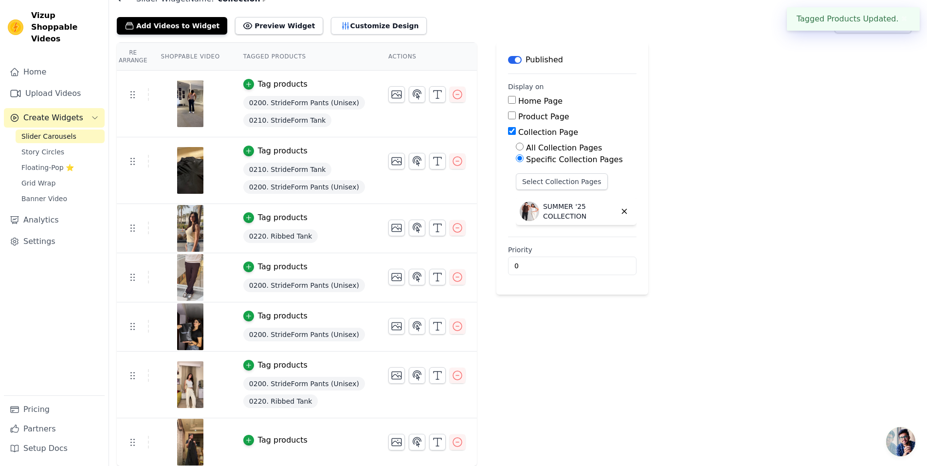
click at [289, 438] on div "Tag products" at bounding box center [283, 440] width 50 height 12
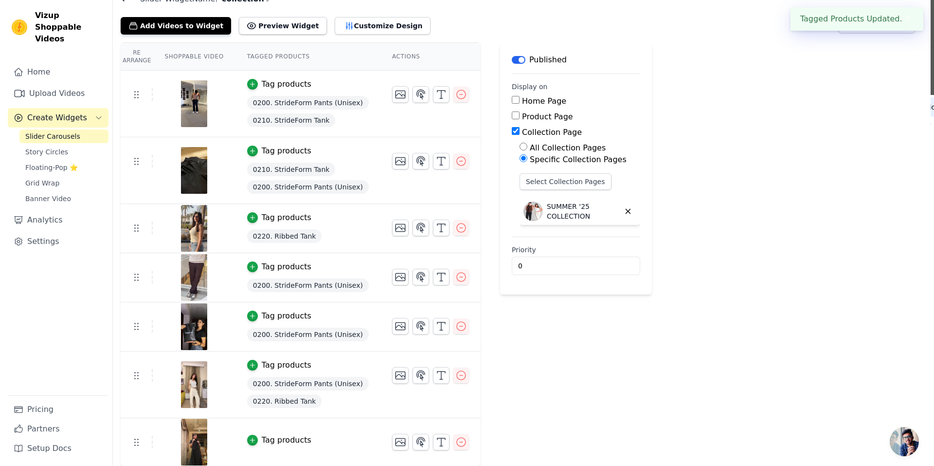
scroll to position [0, 0]
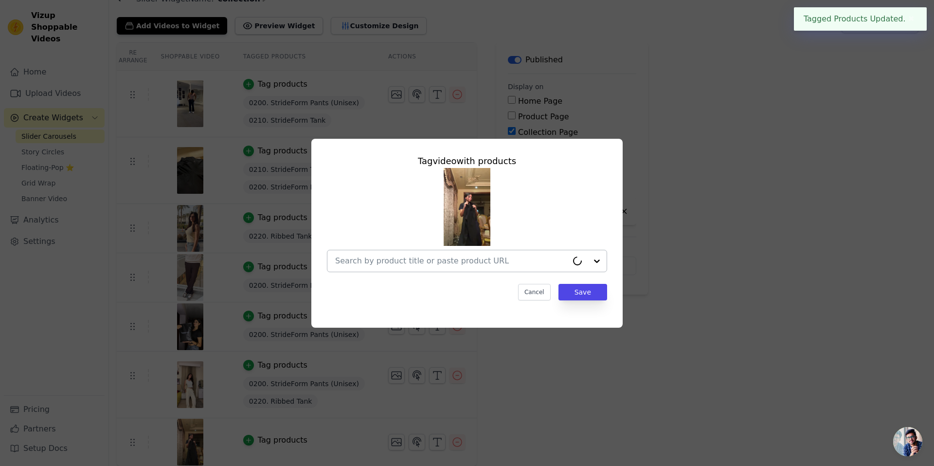
click at [448, 259] on input "text" at bounding box center [451, 261] width 233 height 12
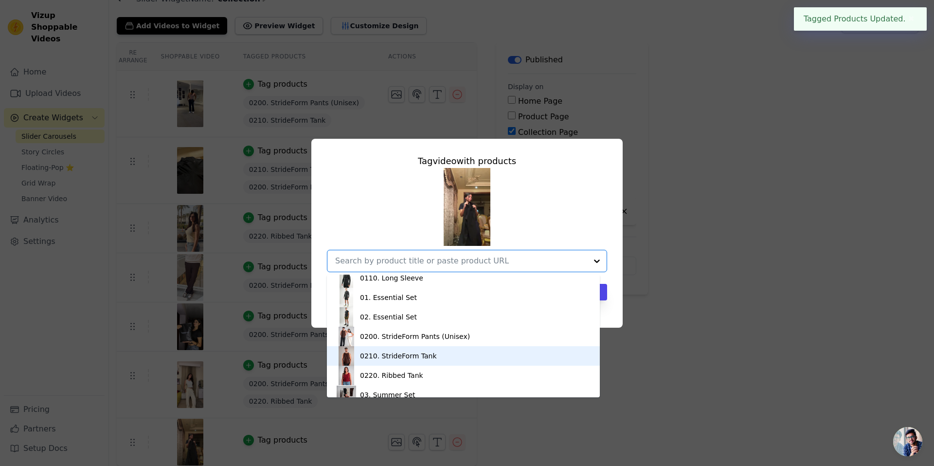
scroll to position [55, 0]
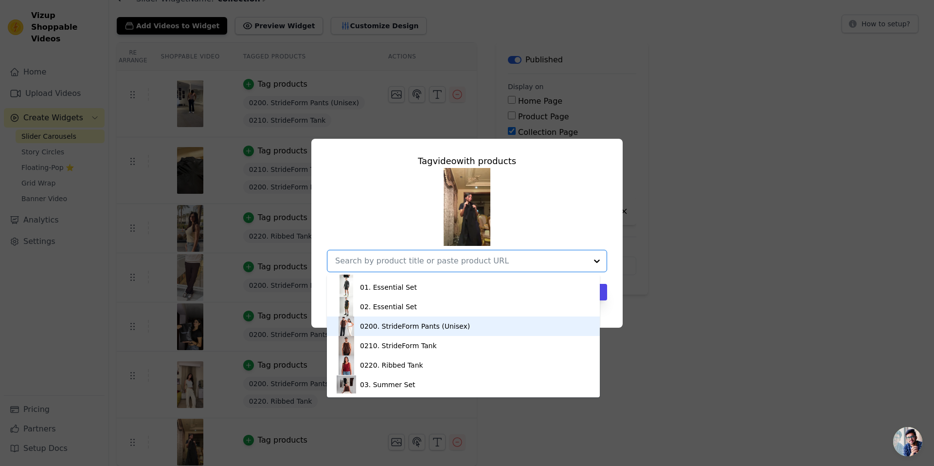
click at [431, 319] on div "0200. StrideForm Pants (Unisex)" at bounding box center [464, 325] width 254 height 19
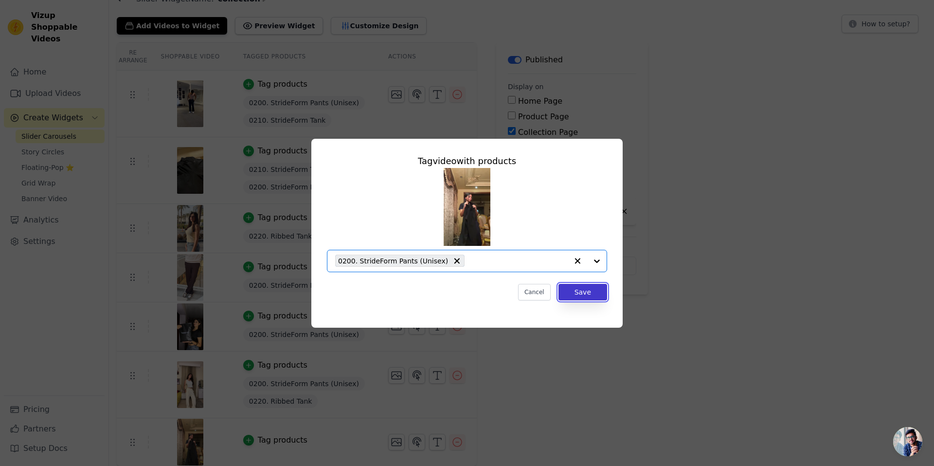
click at [592, 290] on button "Save" at bounding box center [583, 292] width 49 height 17
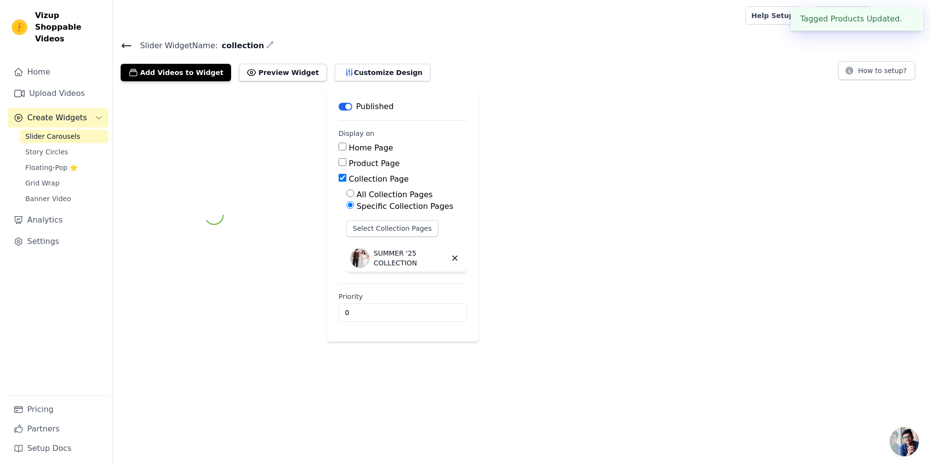
scroll to position [0, 0]
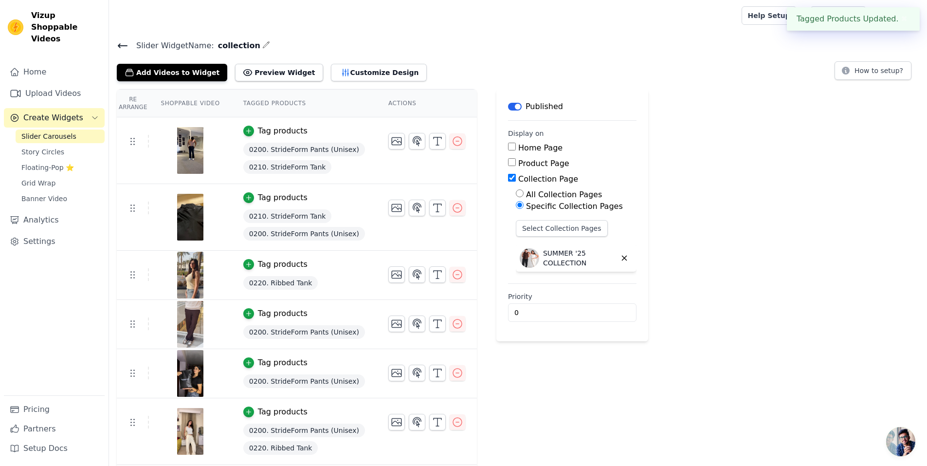
click at [123, 47] on icon at bounding box center [123, 46] width 12 height 12
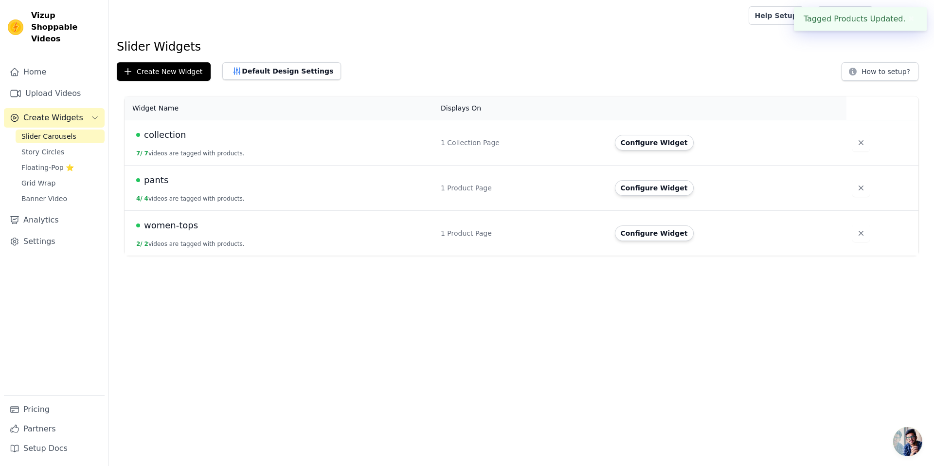
click at [204, 193] on td "pants 4 / 4 videos are tagged with products." at bounding box center [280, 187] width 310 height 45
click at [154, 176] on span "pants" at bounding box center [156, 180] width 24 height 14
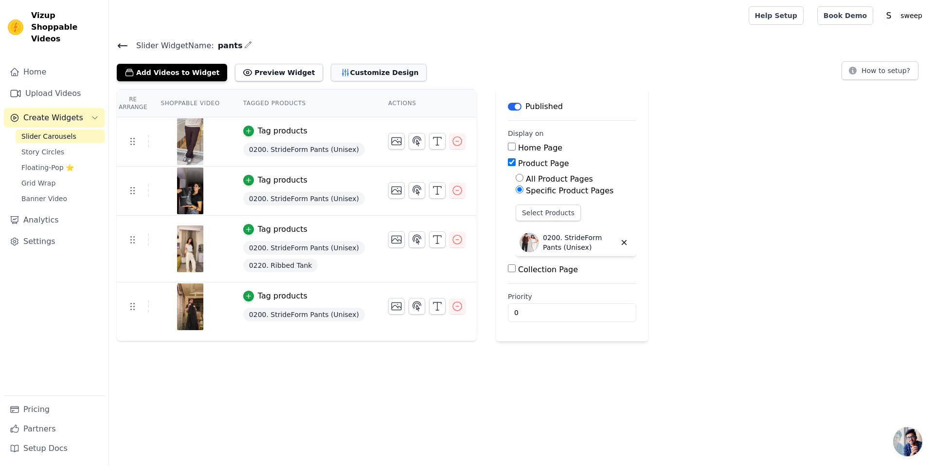
click at [331, 67] on button "Customize Design" at bounding box center [379, 73] width 96 height 18
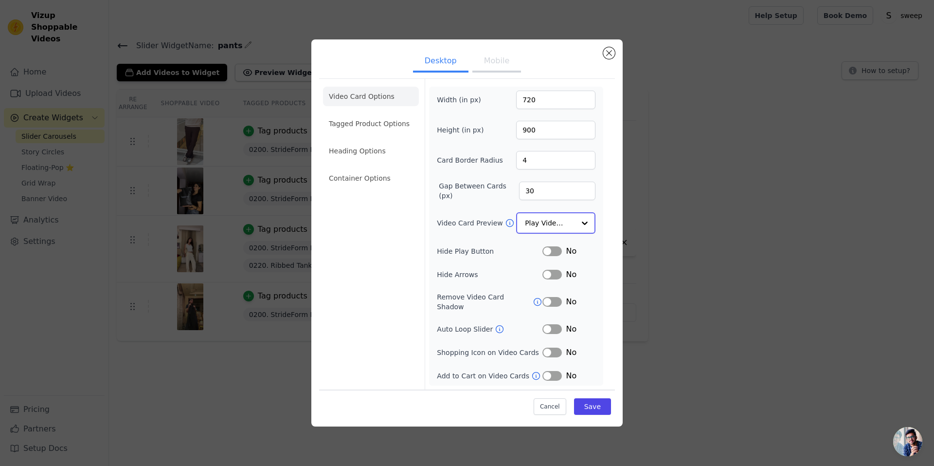
click at [559, 222] on input "Video Card Preview" at bounding box center [550, 222] width 50 height 19
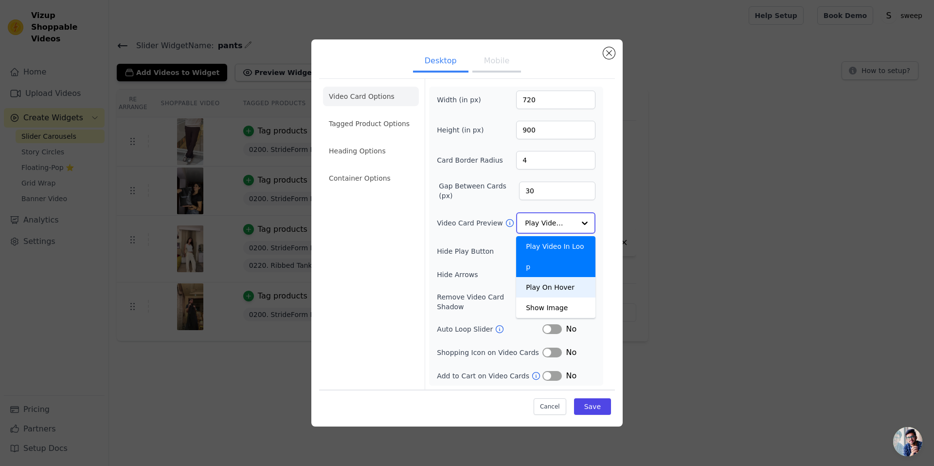
click at [567, 277] on div "Play On Hover" at bounding box center [555, 287] width 79 height 20
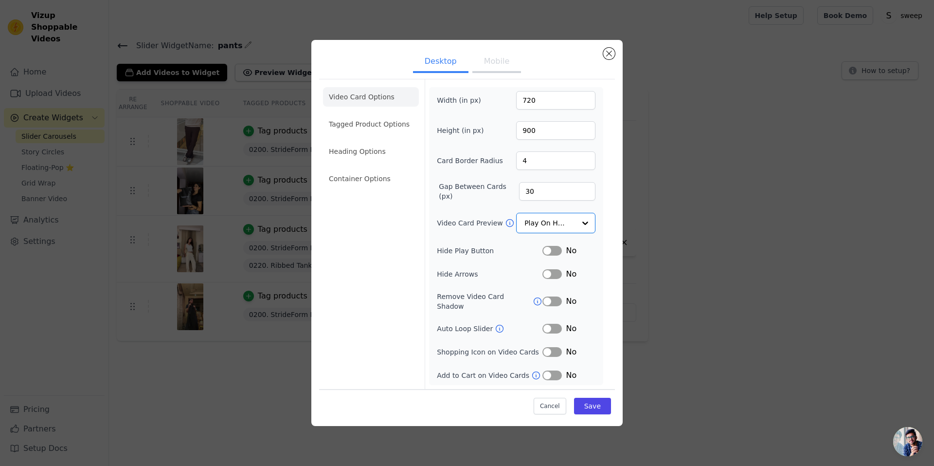
click at [499, 67] on button "Mobile" at bounding box center [497, 62] width 49 height 21
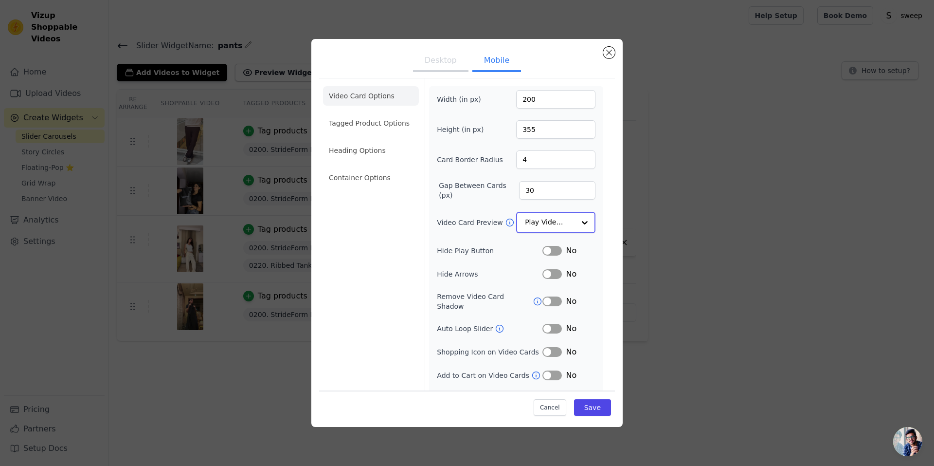
click at [565, 227] on input "Video Card Preview" at bounding box center [550, 222] width 50 height 19
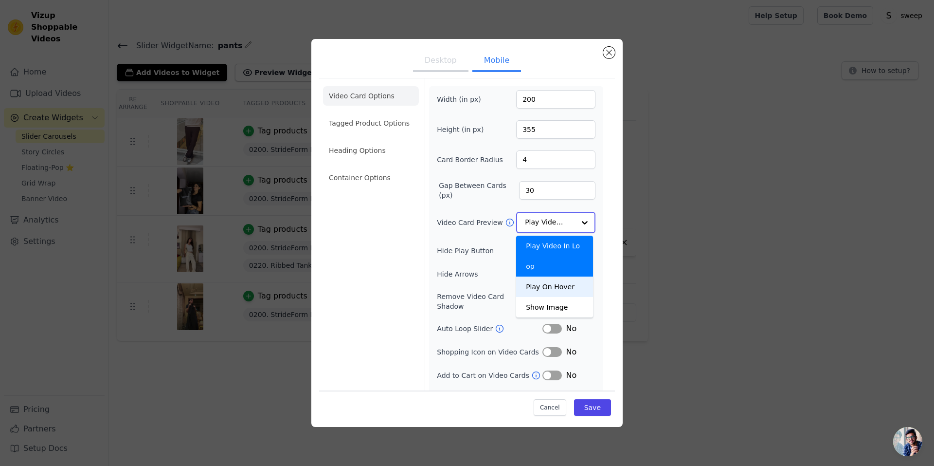
click at [558, 276] on div "Play On Hover" at bounding box center [554, 286] width 77 height 20
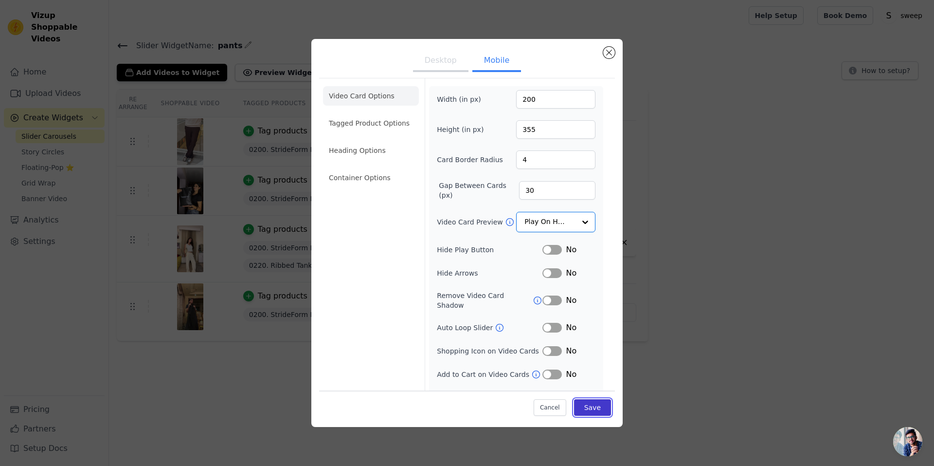
click at [589, 406] on button "Save" at bounding box center [592, 407] width 37 height 17
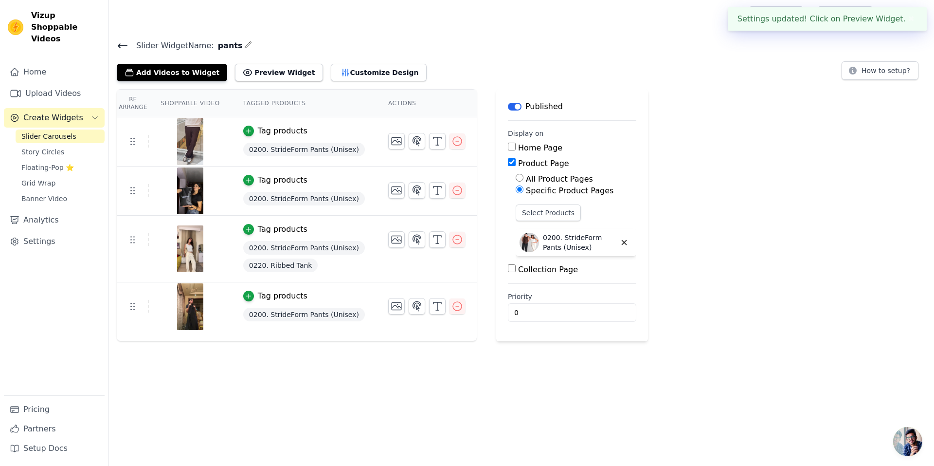
click at [119, 44] on icon at bounding box center [123, 46] width 12 height 12
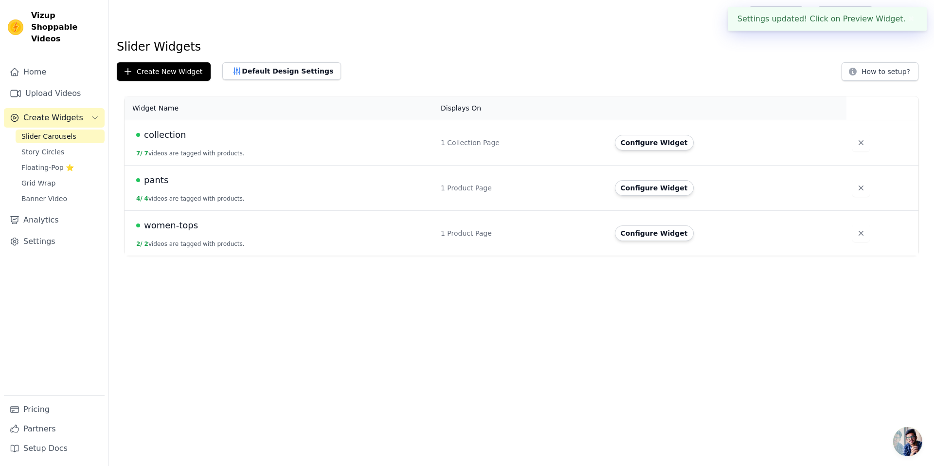
click at [175, 219] on span "women-tops" at bounding box center [171, 226] width 54 height 14
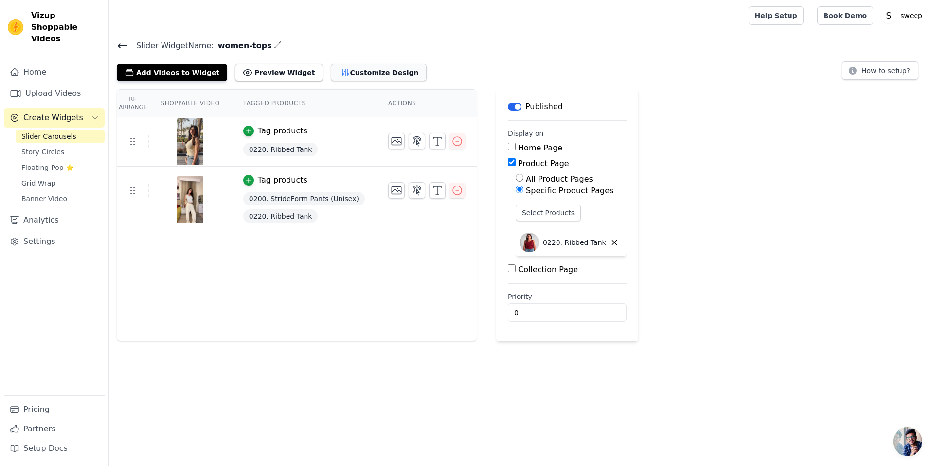
click at [354, 79] on button "Customize Design" at bounding box center [379, 73] width 96 height 18
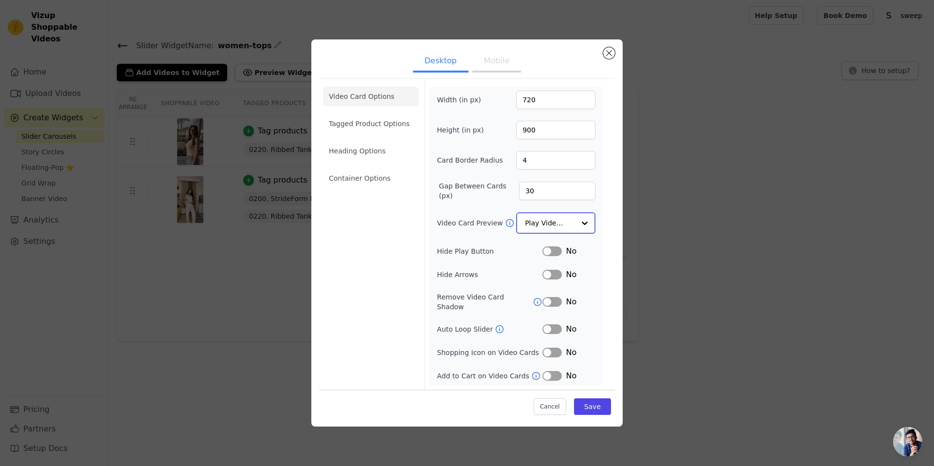
click at [540, 221] on input "Video Card Preview" at bounding box center [550, 222] width 50 height 19
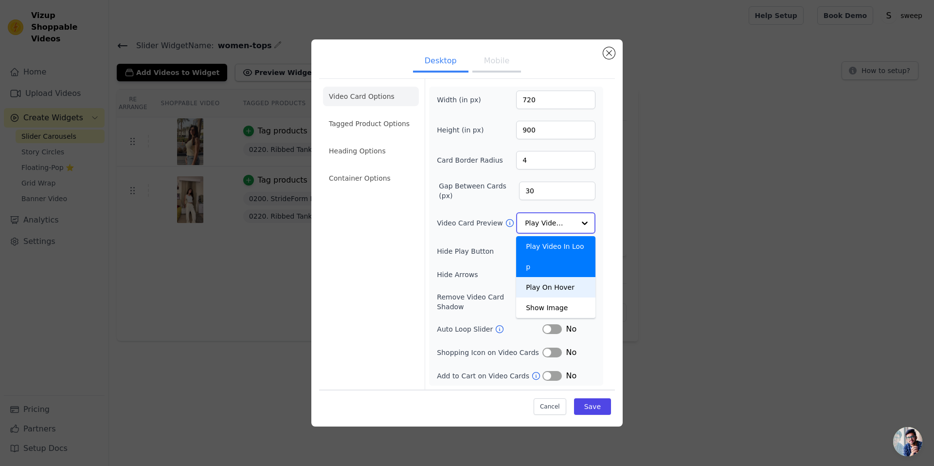
click at [550, 277] on div "Play On Hover" at bounding box center [555, 287] width 79 height 20
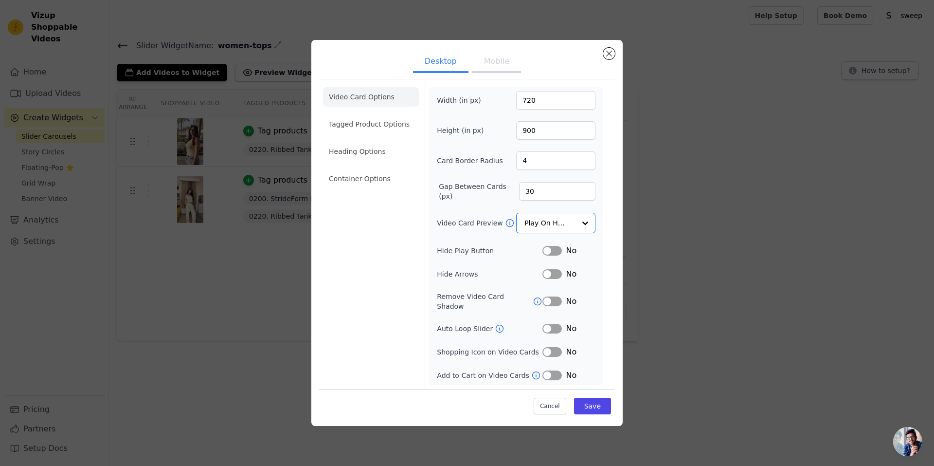
click at [497, 57] on button "Mobile" at bounding box center [497, 62] width 49 height 21
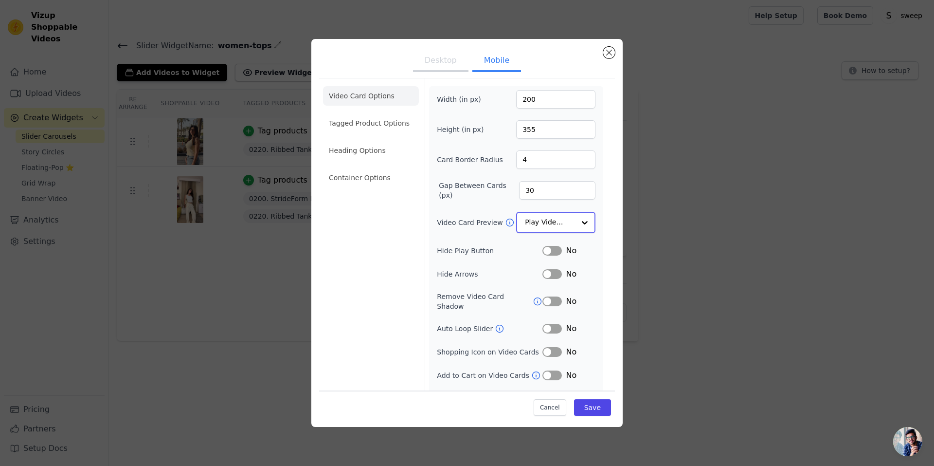
drag, startPoint x: 576, startPoint y: 218, endPoint x: 576, endPoint y: 232, distance: 14.1
click at [575, 218] on div at bounding box center [584, 222] width 19 height 19
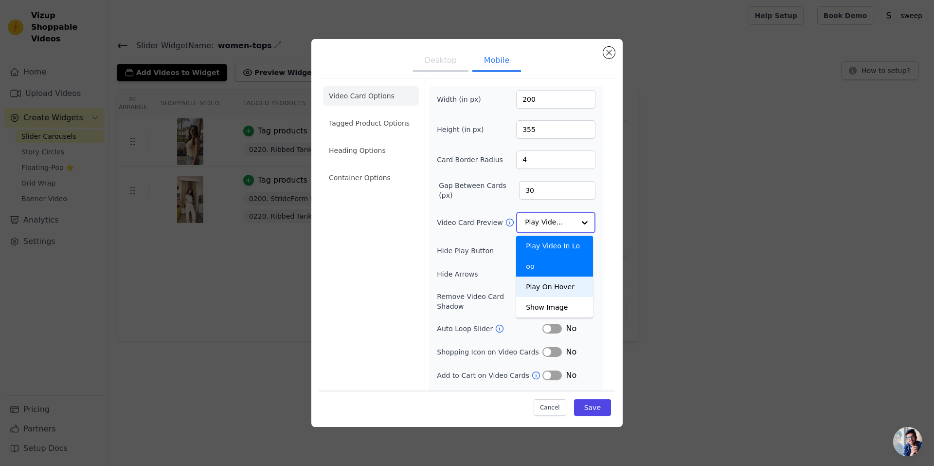
click at [571, 276] on div "Play On Hover" at bounding box center [554, 286] width 77 height 20
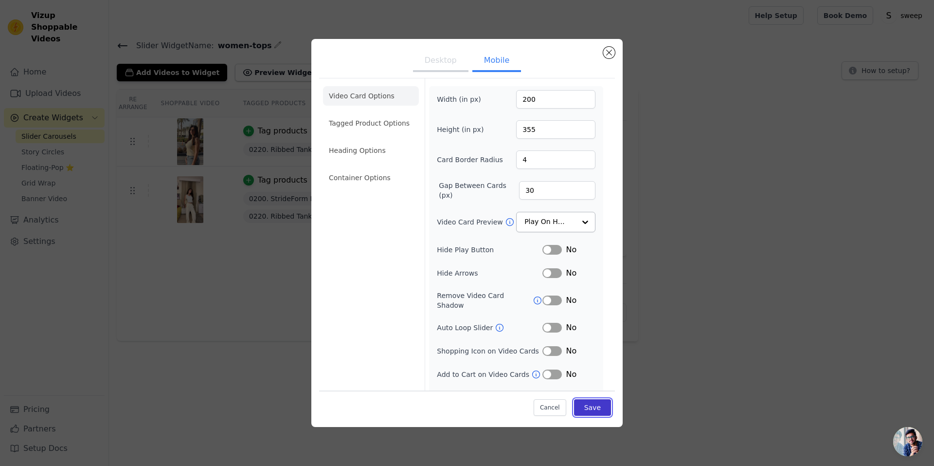
click at [584, 402] on button "Save" at bounding box center [592, 407] width 37 height 17
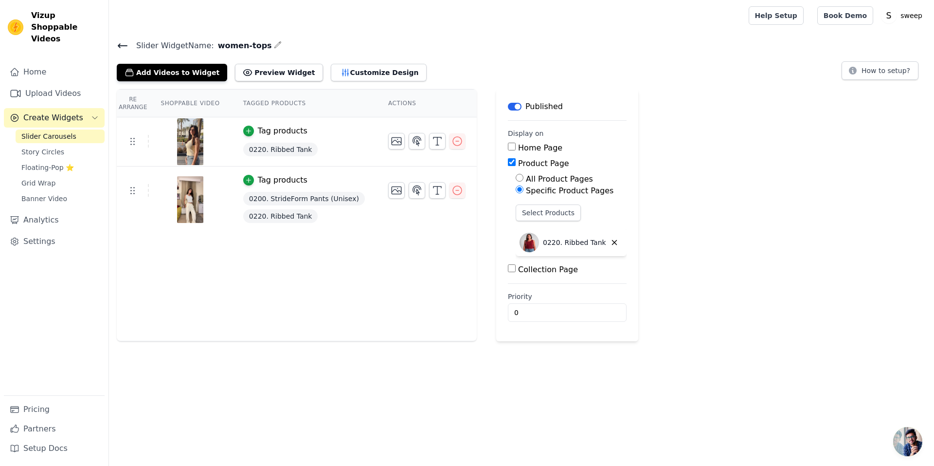
click at [119, 44] on icon at bounding box center [122, 46] width 9 height 4
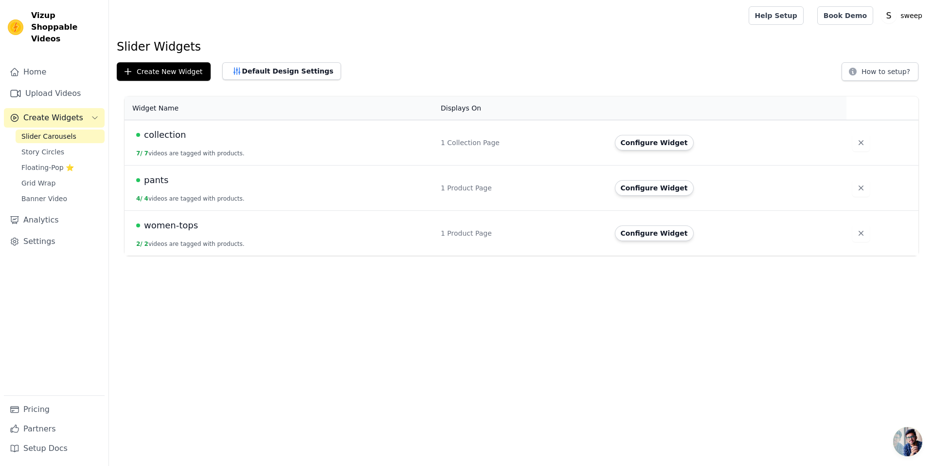
click at [224, 184] on div "pants" at bounding box center [282, 180] width 293 height 14
click at [143, 182] on div "pants" at bounding box center [282, 180] width 293 height 14
click at [162, 176] on span "pants" at bounding box center [156, 180] width 24 height 14
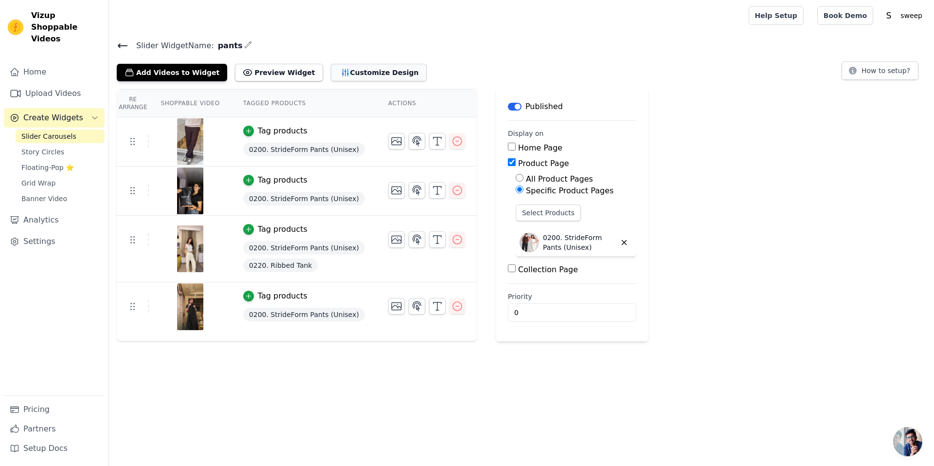
click at [335, 68] on button "Customize Design" at bounding box center [379, 73] width 96 height 18
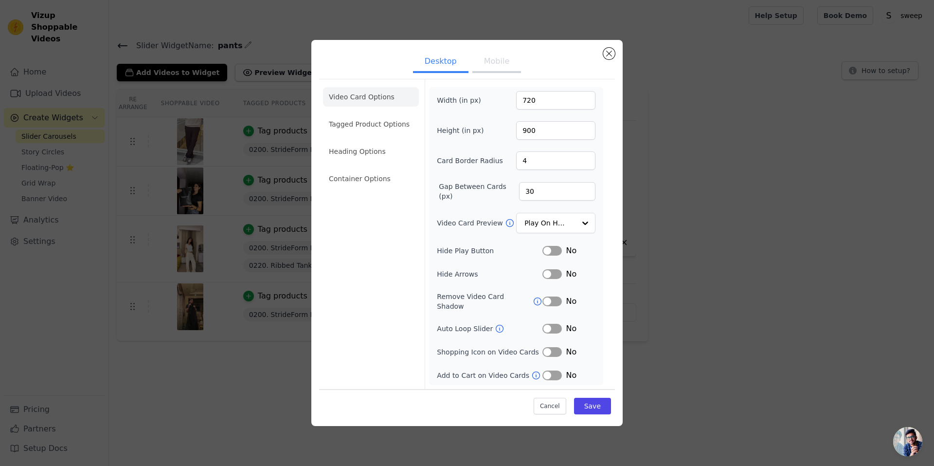
click at [486, 64] on button "Mobile" at bounding box center [497, 62] width 49 height 21
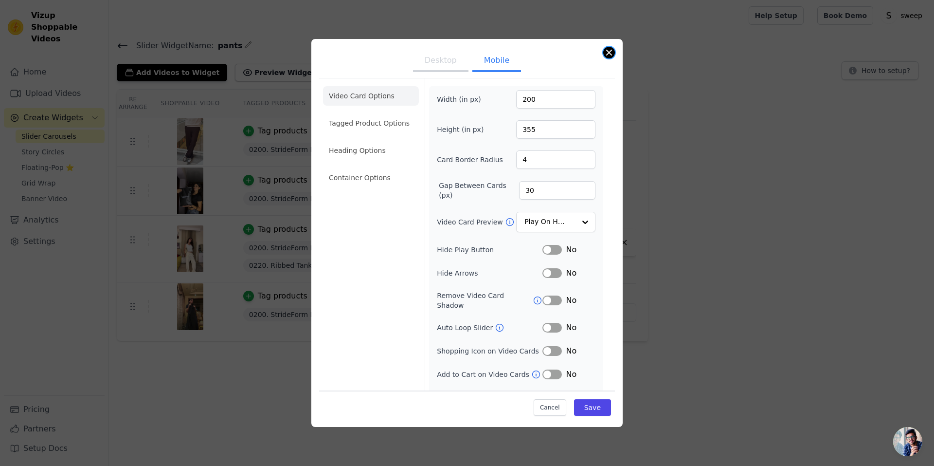
click at [607, 50] on button "Close modal" at bounding box center [609, 53] width 12 height 12
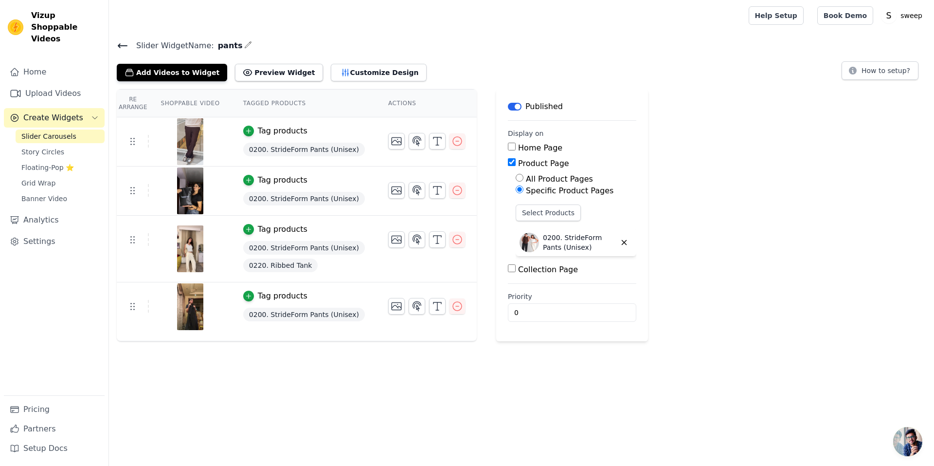
click at [122, 42] on icon at bounding box center [123, 46] width 12 height 12
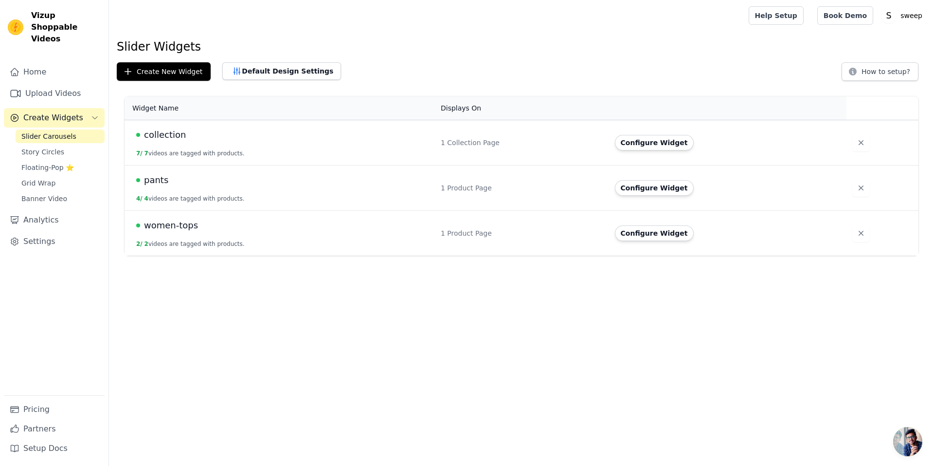
click at [204, 224] on div "women-tops" at bounding box center [282, 226] width 293 height 14
click at [177, 228] on span "women-tops" at bounding box center [171, 226] width 54 height 14
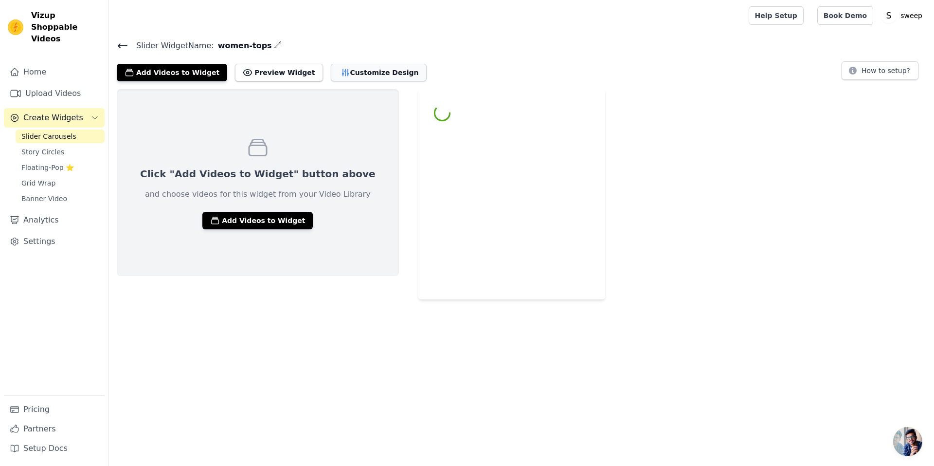
click at [331, 72] on button "Customize Design" at bounding box center [379, 73] width 96 height 18
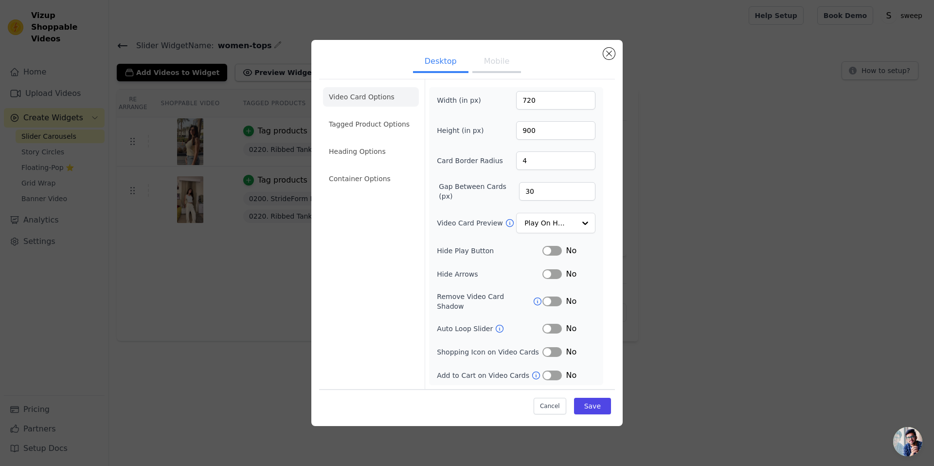
click at [488, 73] on button "Mobile" at bounding box center [497, 62] width 49 height 21
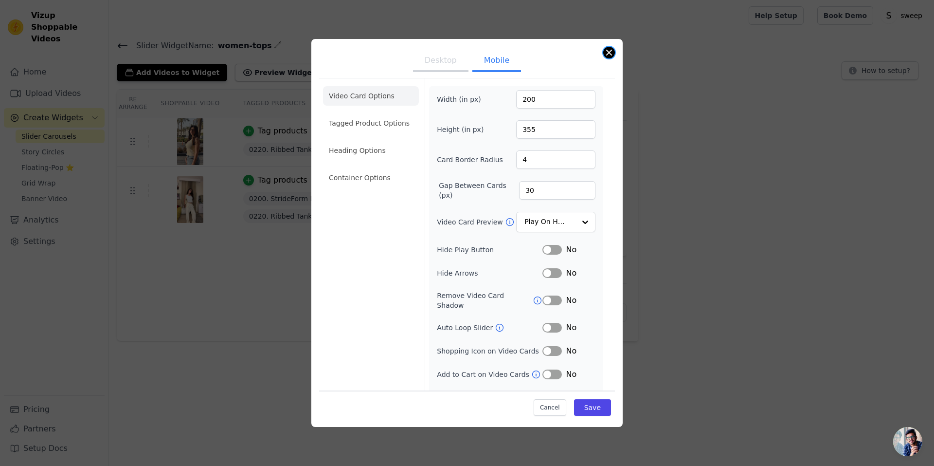
click at [615, 54] on button "Close modal" at bounding box center [609, 53] width 12 height 12
